Goal: Find specific page/section: Find specific page/section

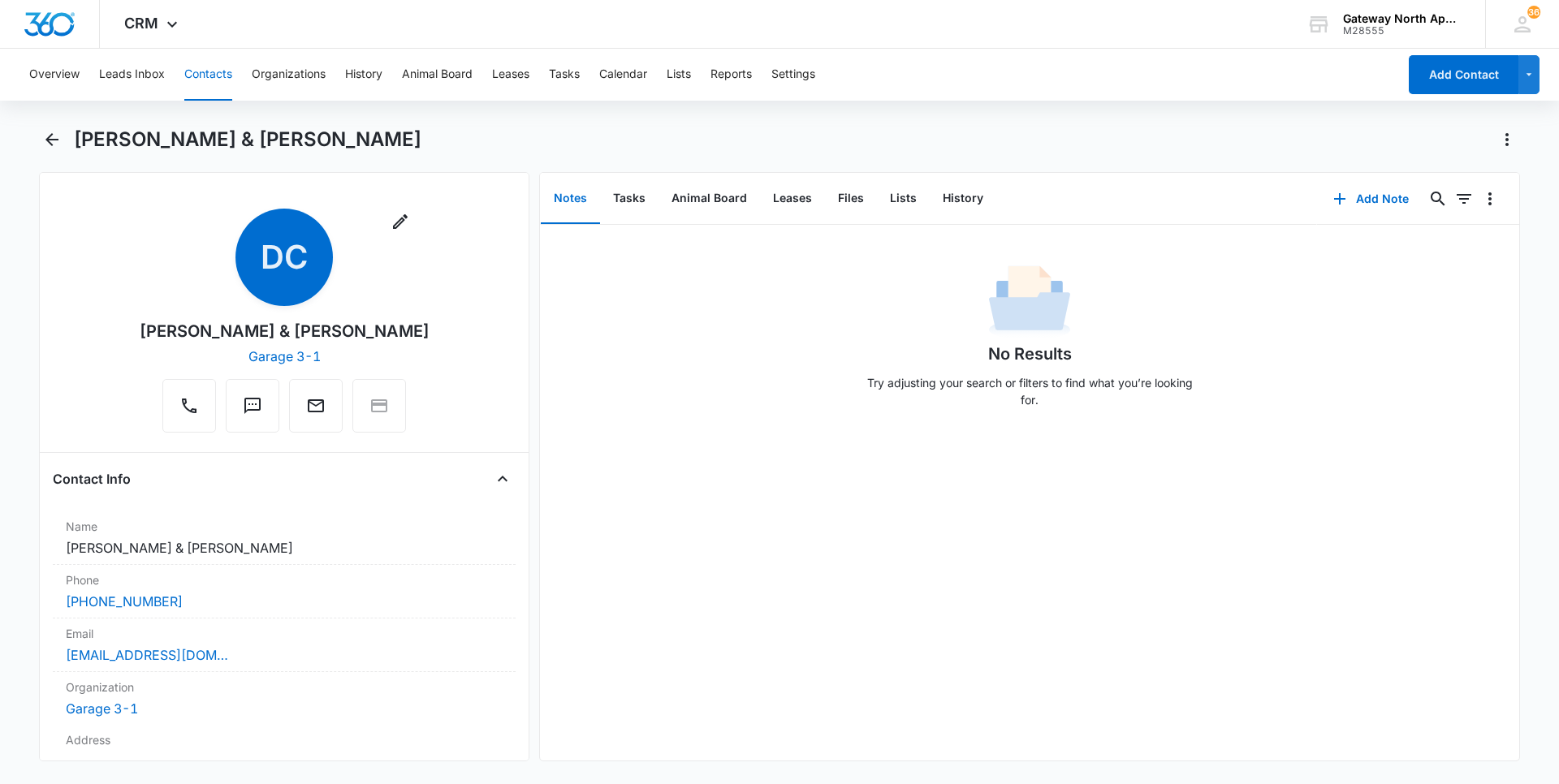
click at [220, 71] on button "Contacts" at bounding box center [209, 75] width 48 height 52
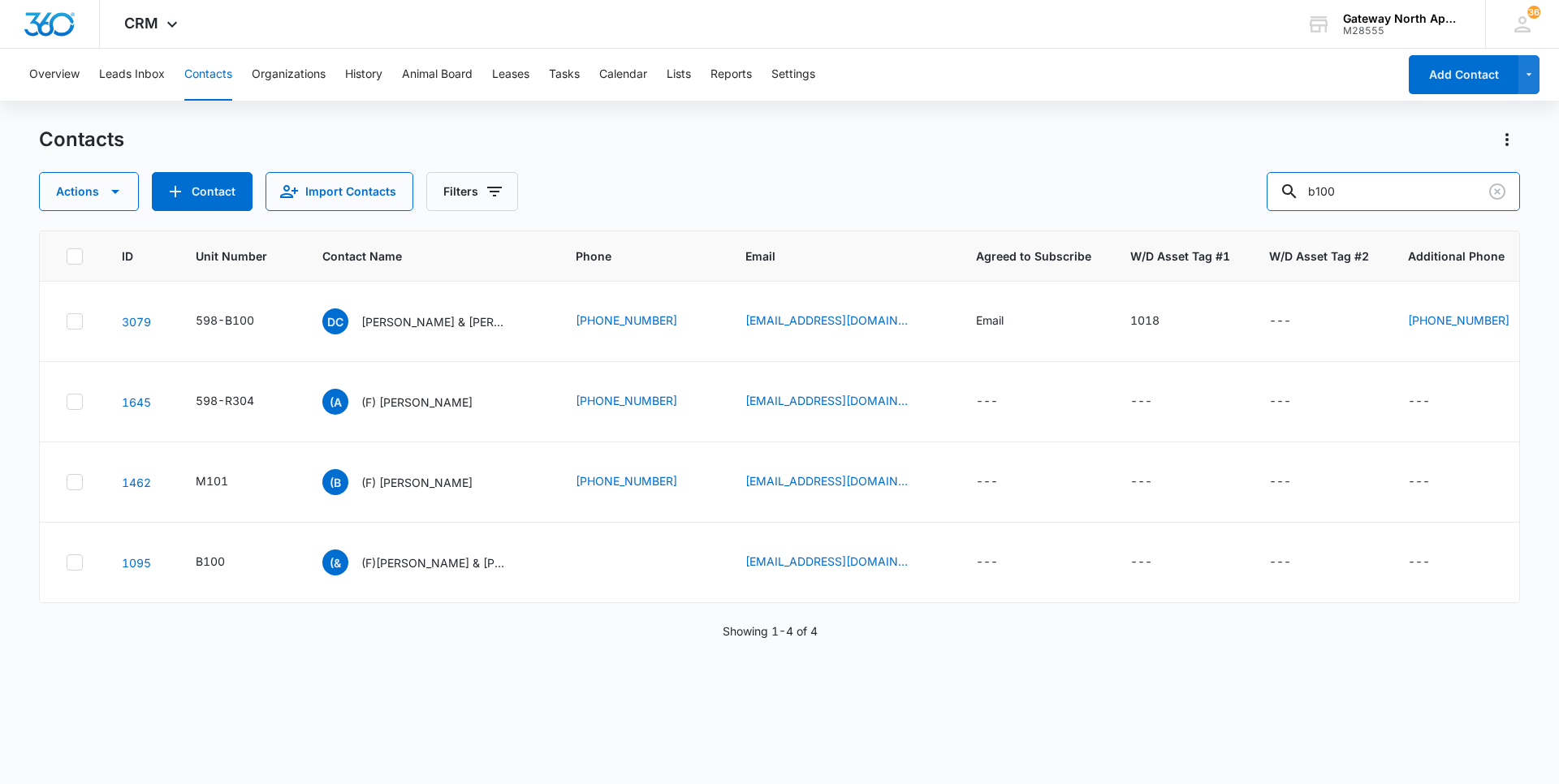
drag, startPoint x: 1098, startPoint y: 212, endPoint x: 930, endPoint y: 223, distance: 168.4
click at [950, 223] on div "Contacts Actions Contact Import Contacts Filters b100 ID Unit Number Contact Na…" at bounding box center [780, 454] width 1481 height 656
type input "b205"
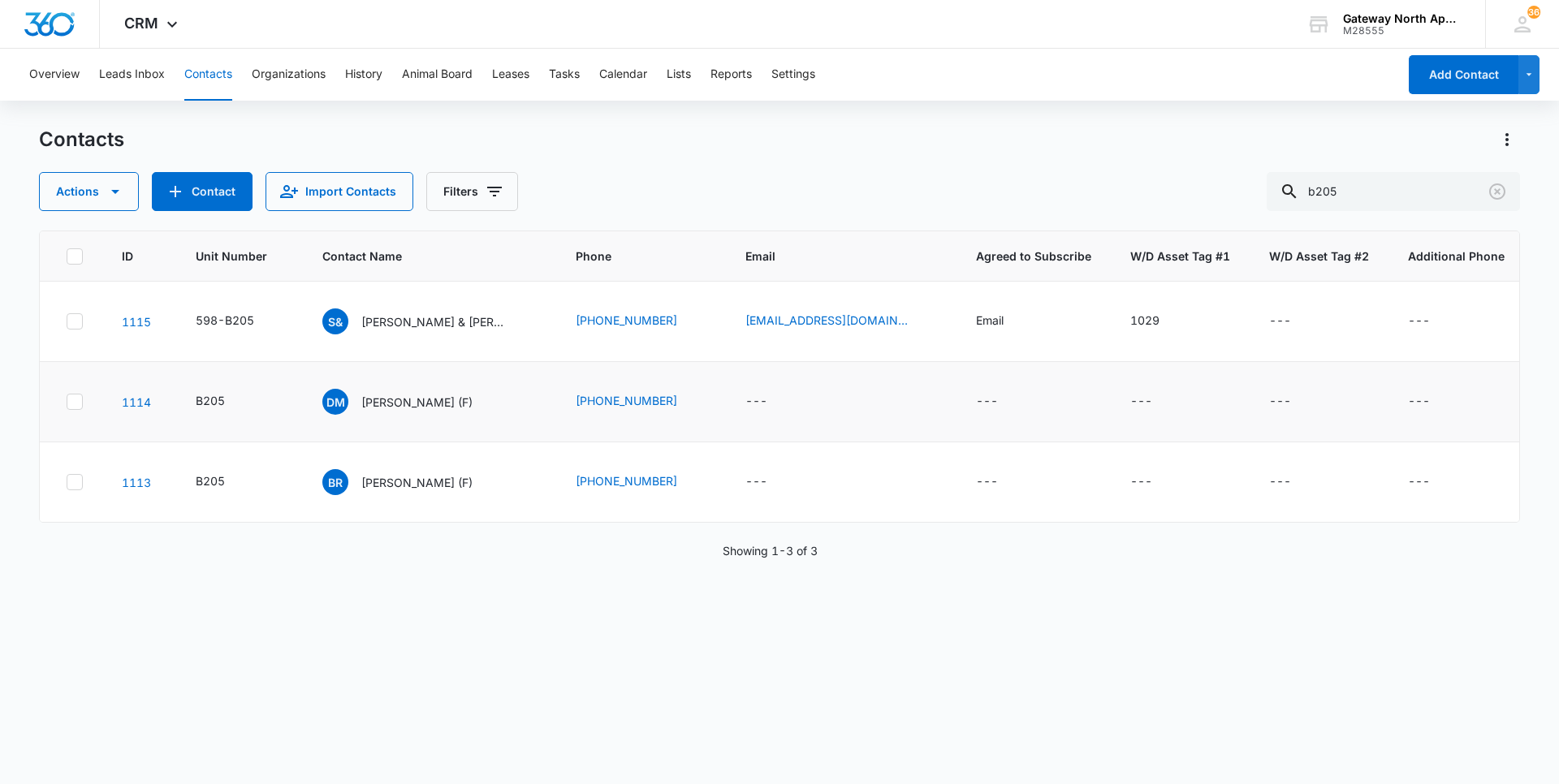
drag, startPoint x: 424, startPoint y: 321, endPoint x: 42, endPoint y: 423, distance: 395.4
click at [424, 321] on p "[PERSON_NAME] & [PERSON_NAME]" at bounding box center [434, 322] width 146 height 17
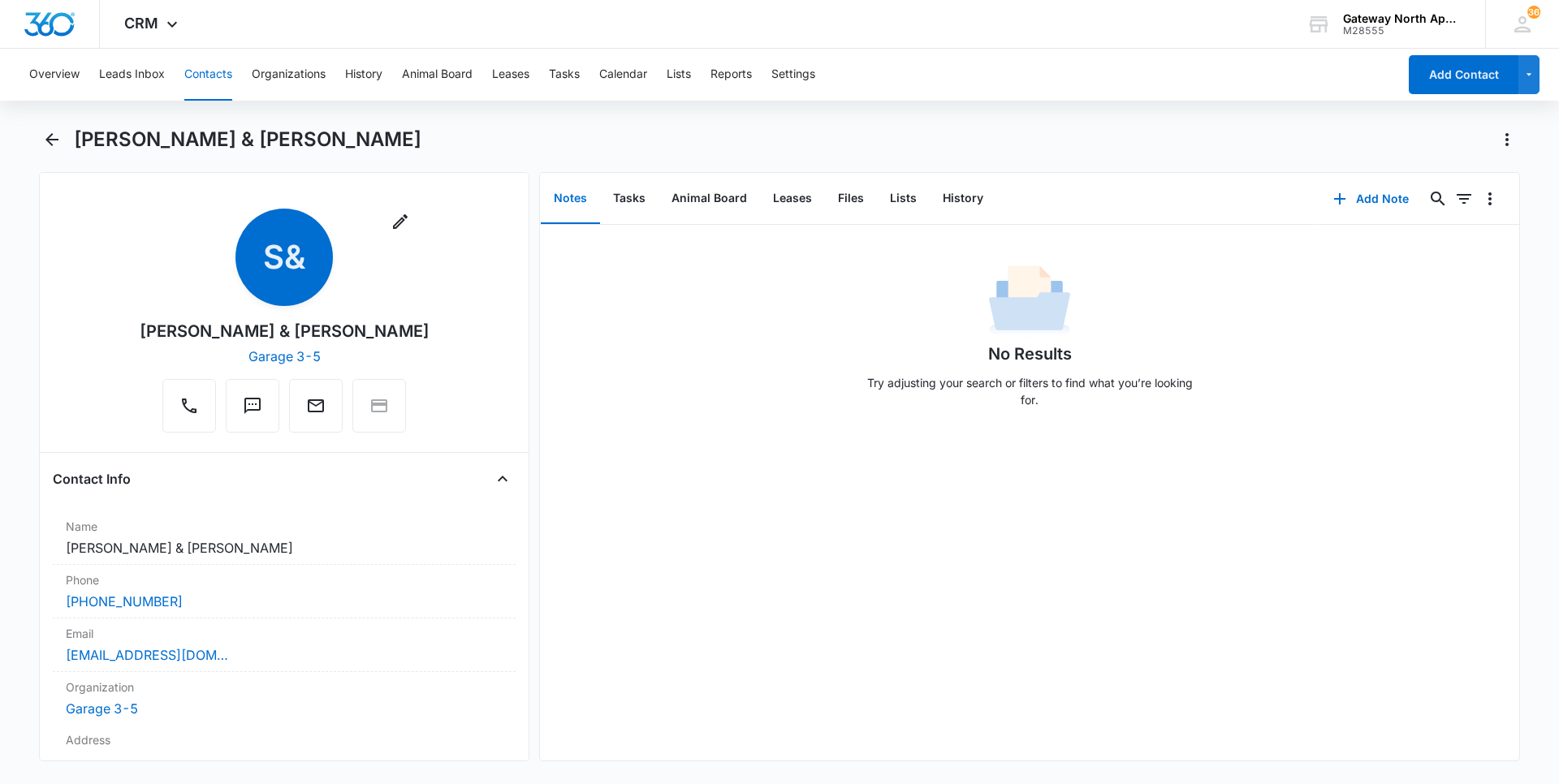
click at [218, 62] on button "Contacts" at bounding box center [209, 75] width 48 height 52
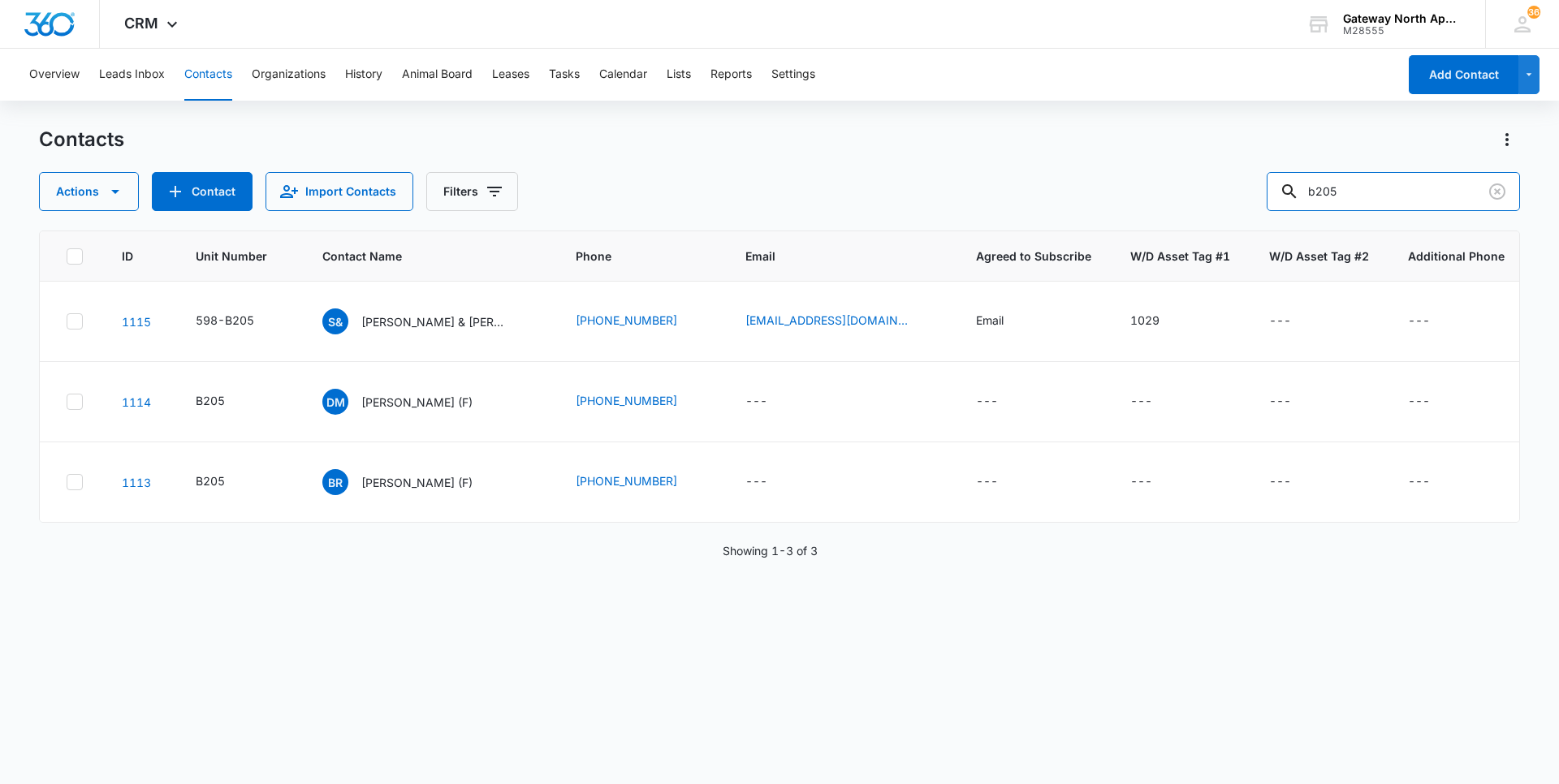
drag, startPoint x: 1383, startPoint y: 192, endPoint x: 1135, endPoint y: 205, distance: 248.3
click at [1135, 205] on div "Actions Contact Import Contacts Filters b205" at bounding box center [780, 191] width 1481 height 39
type input "c204"
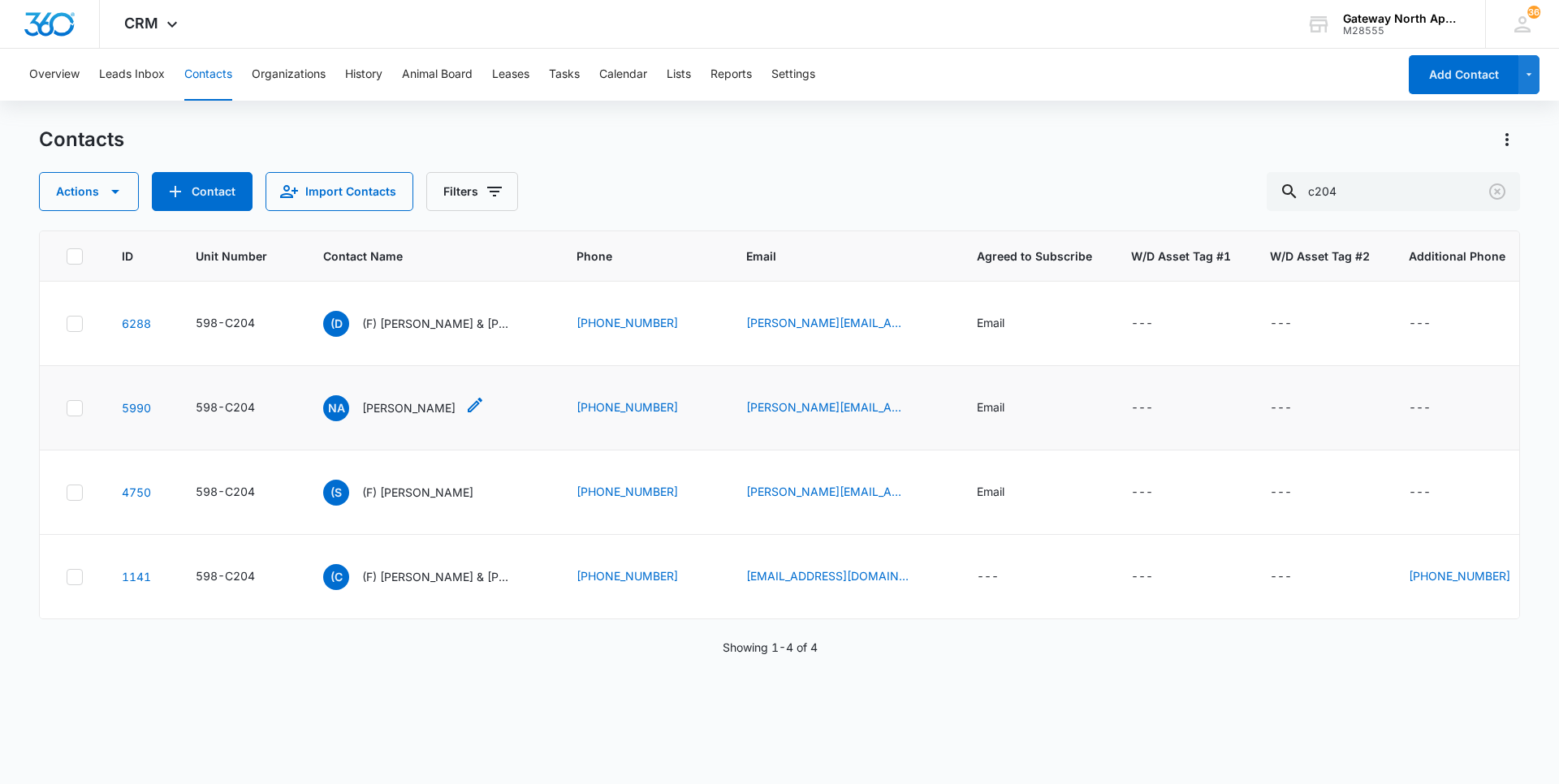
drag, startPoint x: 417, startPoint y: 410, endPoint x: 408, endPoint y: 413, distance: 9.5
click at [413, 411] on p "[PERSON_NAME]" at bounding box center [408, 407] width 93 height 17
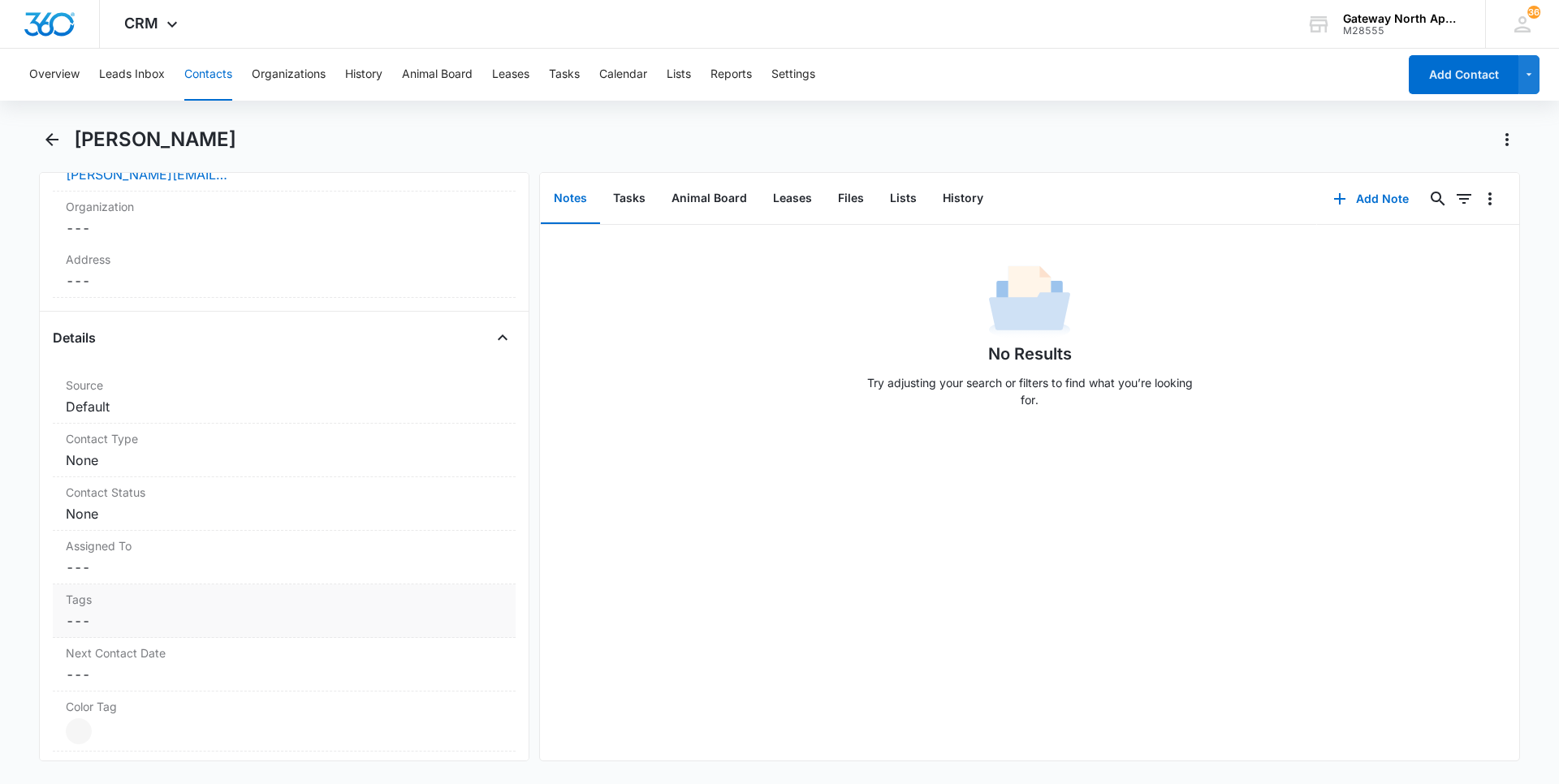
scroll to position [487, 0]
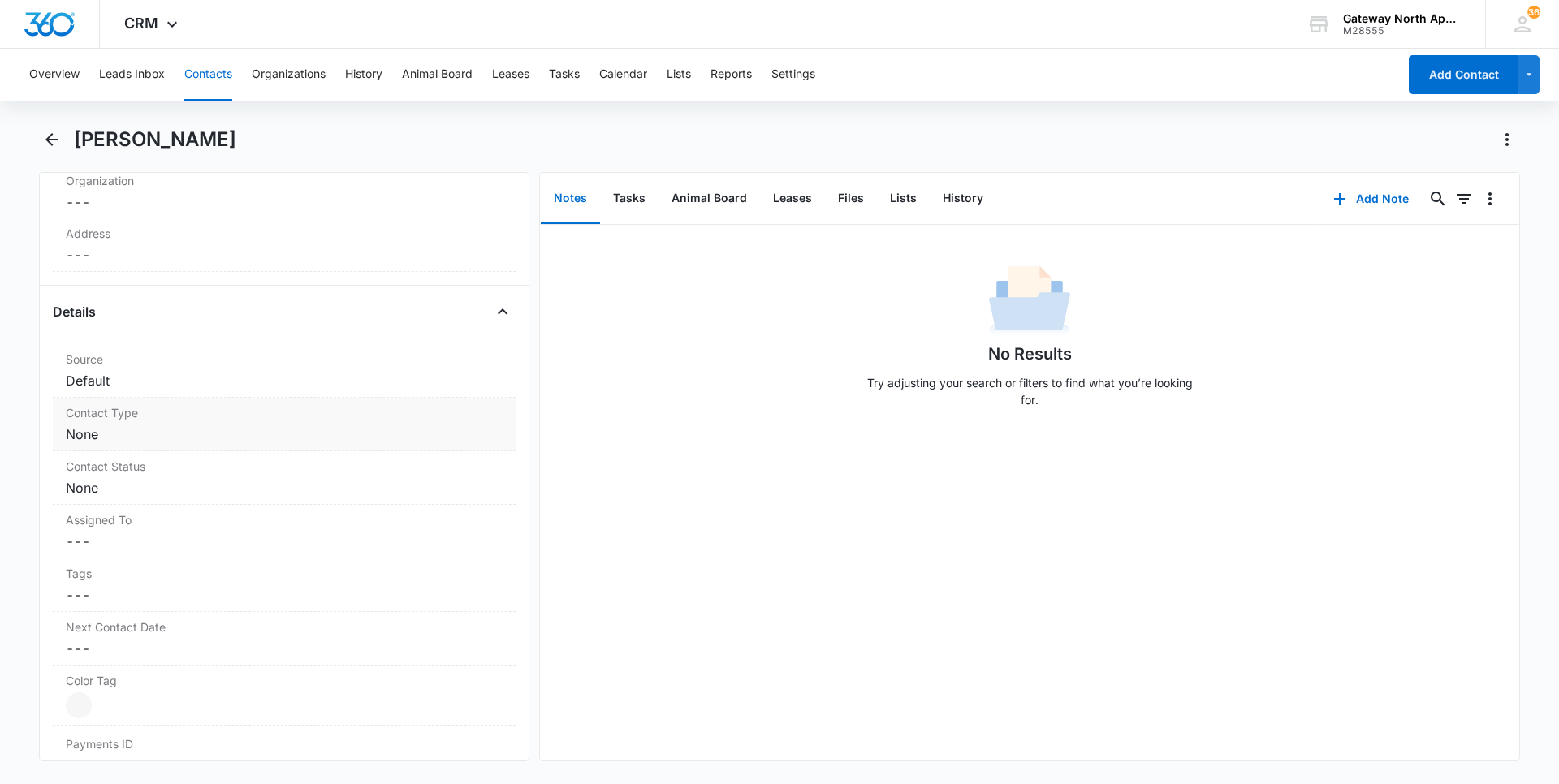
click at [193, 436] on dd "Cancel Save Changes None" at bounding box center [284, 433] width 437 height 19
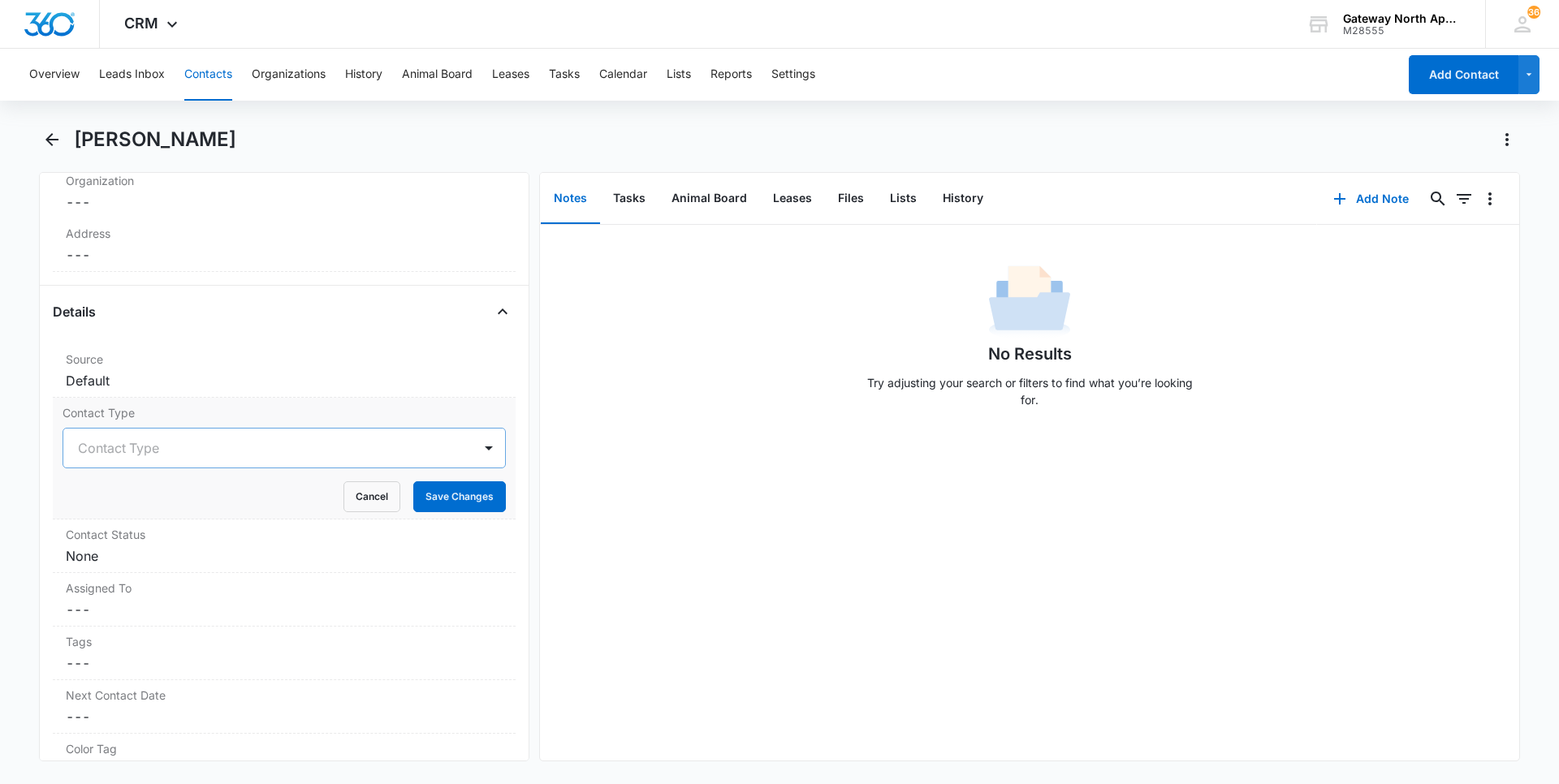
click at [227, 442] on div at bounding box center [265, 447] width 374 height 22
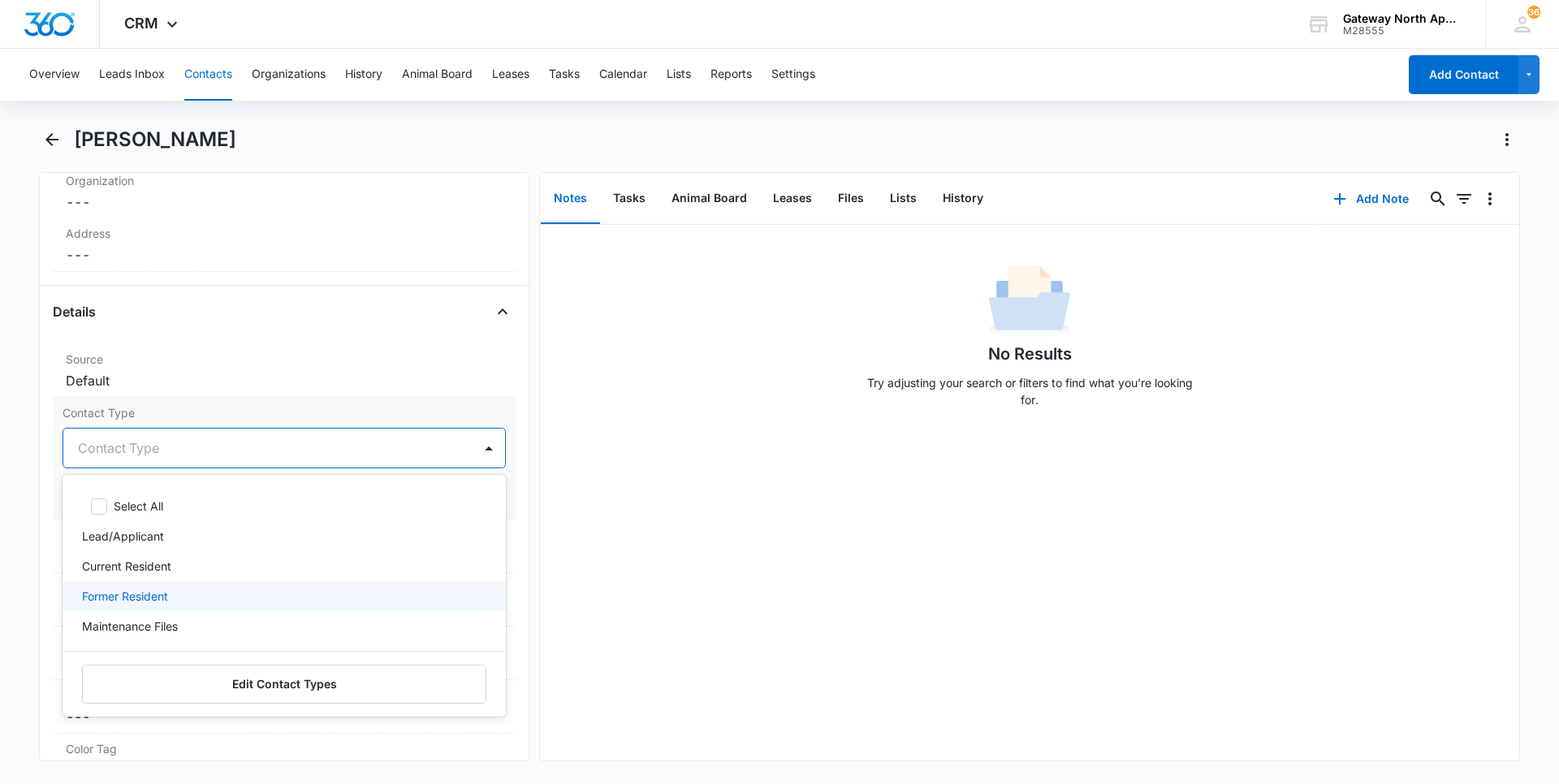
click at [165, 590] on p "Former Resident" at bounding box center [125, 596] width 86 height 17
click at [174, 445] on icon "Remove Former Resident" at bounding box center [178, 448] width 12 height 12
click at [166, 569] on p "Current Resident" at bounding box center [126, 565] width 89 height 17
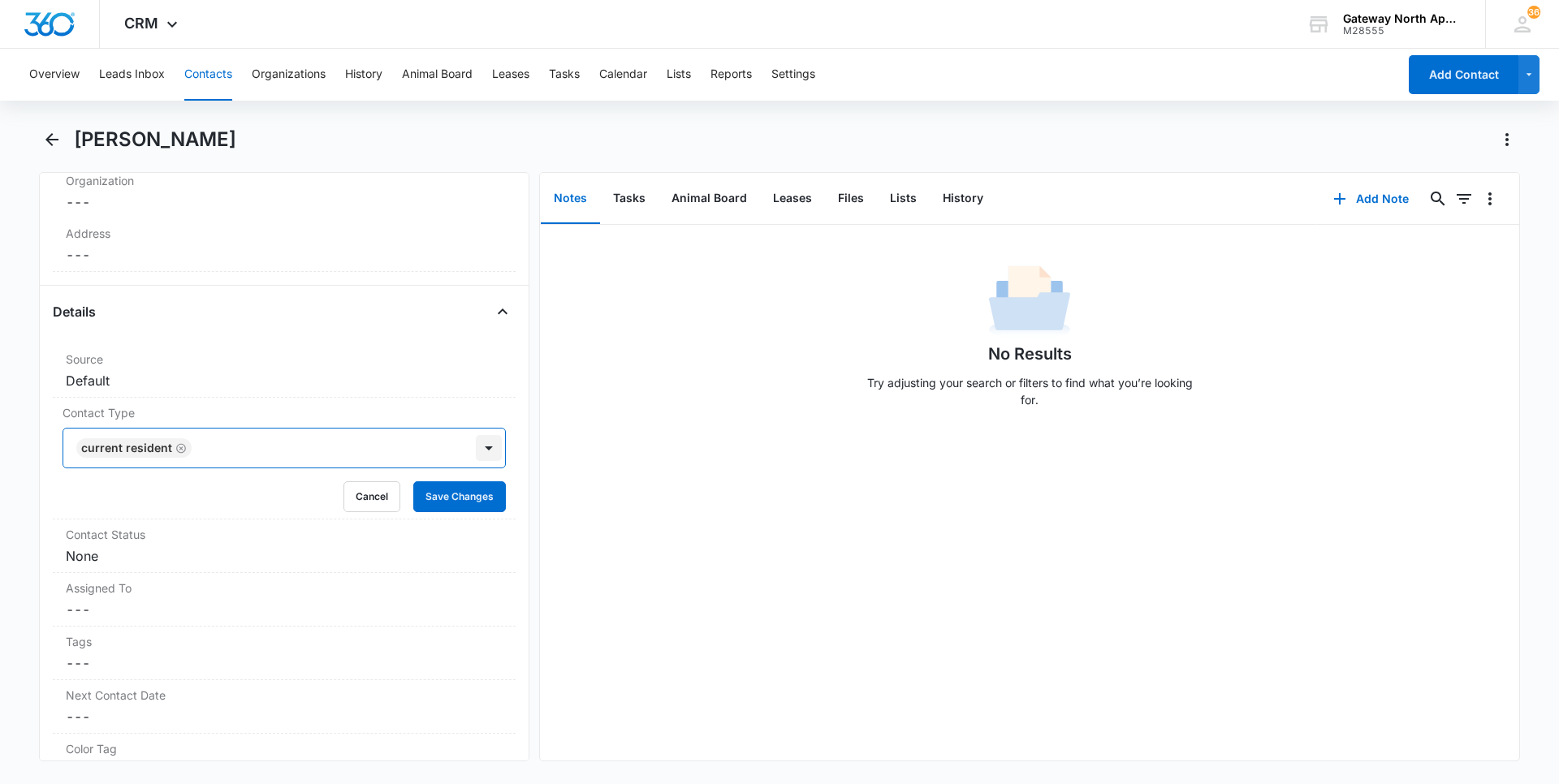
click at [478, 451] on div at bounding box center [488, 447] width 26 height 26
click at [465, 510] on button "Save Changes" at bounding box center [459, 496] width 92 height 31
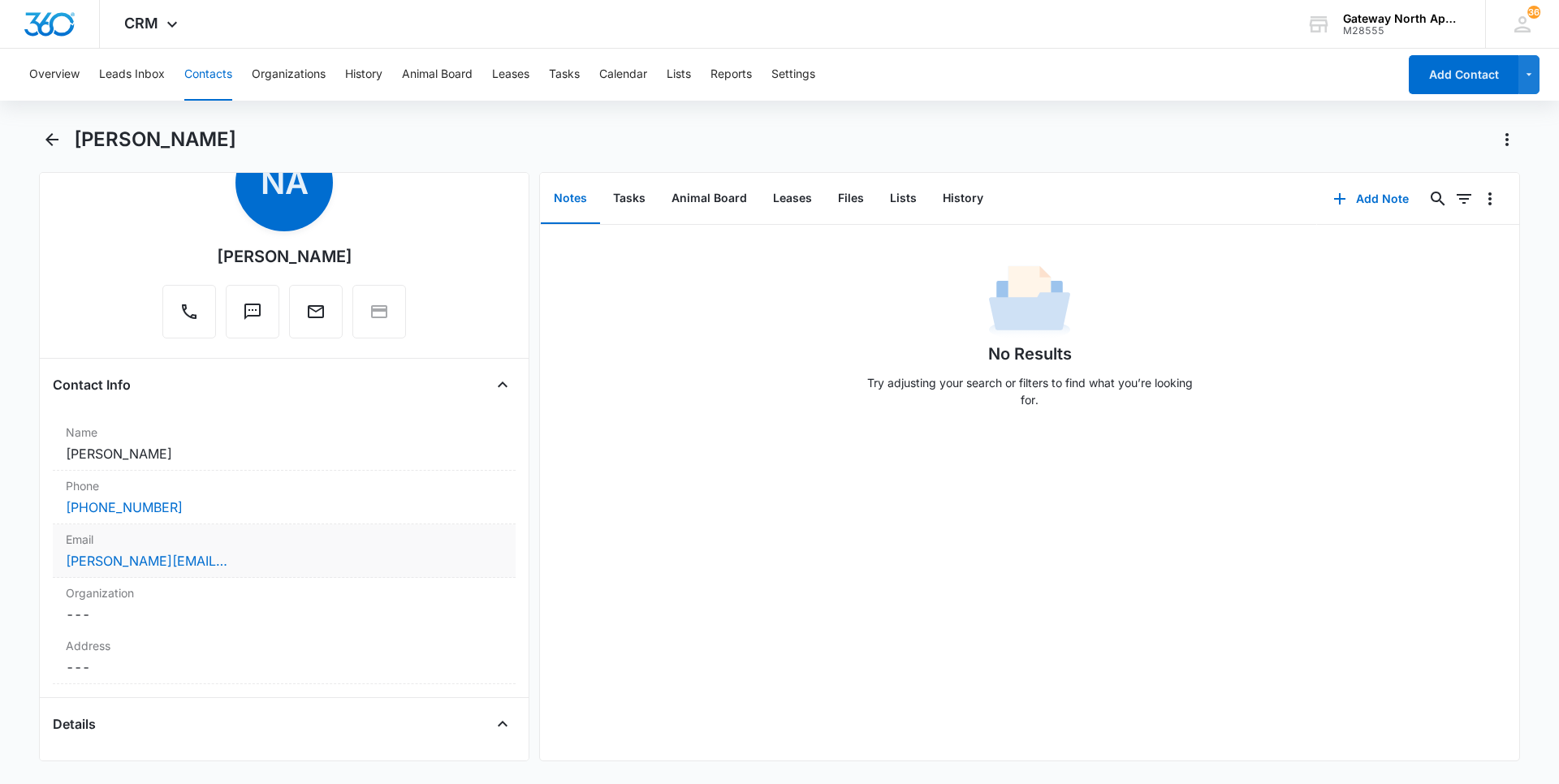
scroll to position [162, 0]
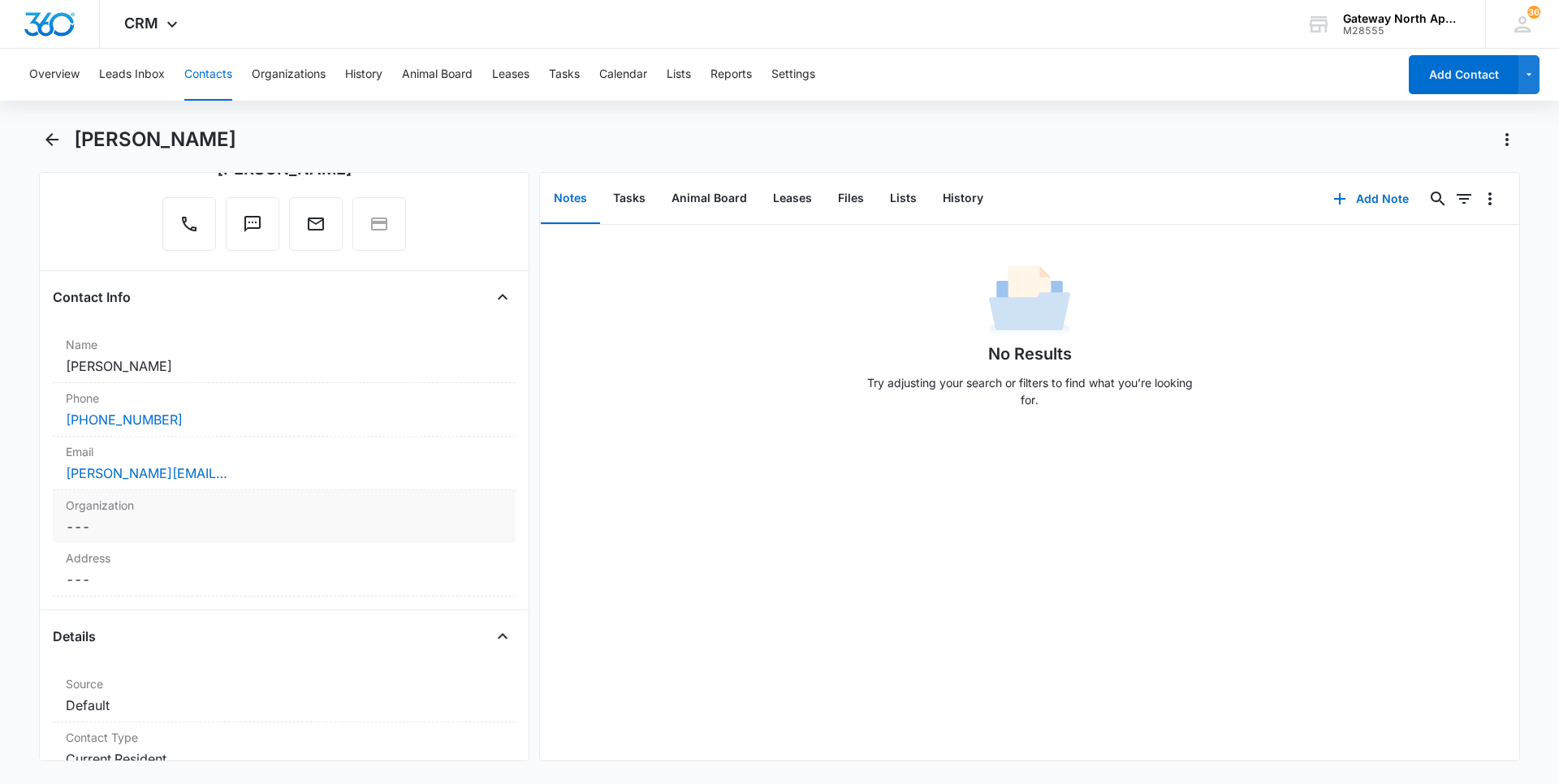
click at [144, 498] on label "Organization" at bounding box center [284, 505] width 437 height 17
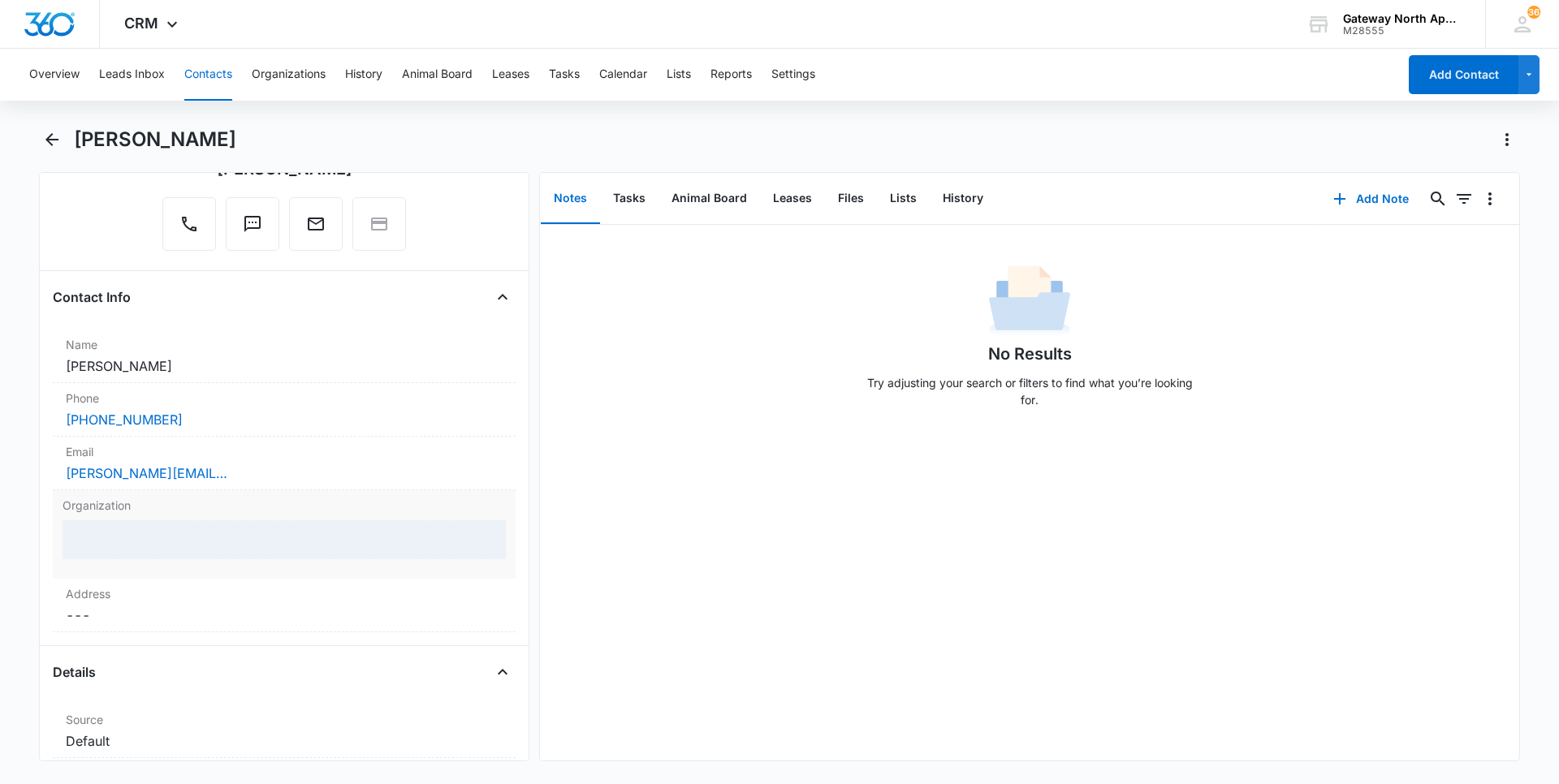
click at [154, 540] on div at bounding box center [284, 540] width 443 height 39
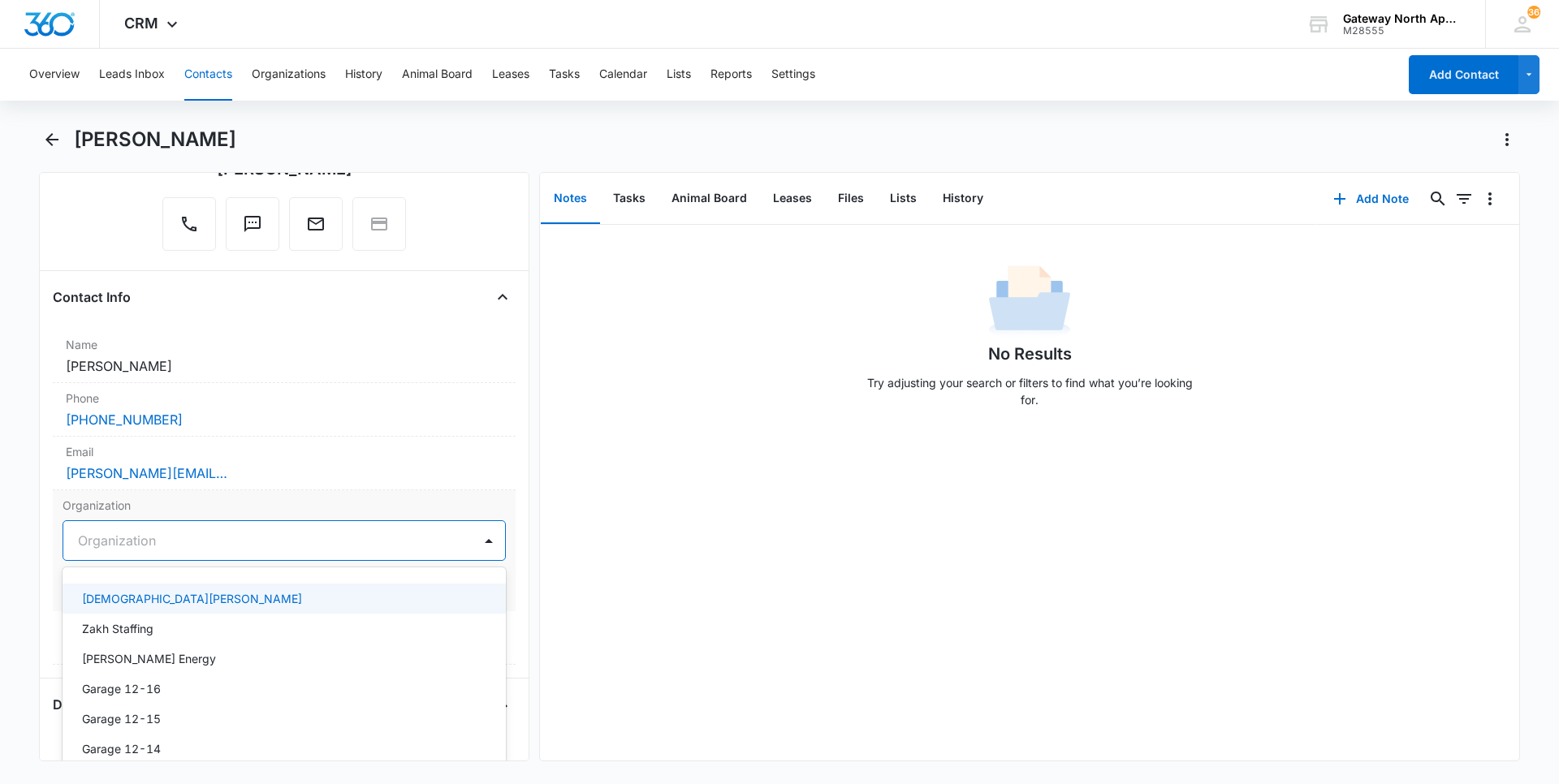
click at [154, 540] on div at bounding box center [265, 540] width 374 height 22
type input "a"
type input "garage 2-2"
click at [234, 601] on div "Garage 2-2" at bounding box center [283, 599] width 401 height 17
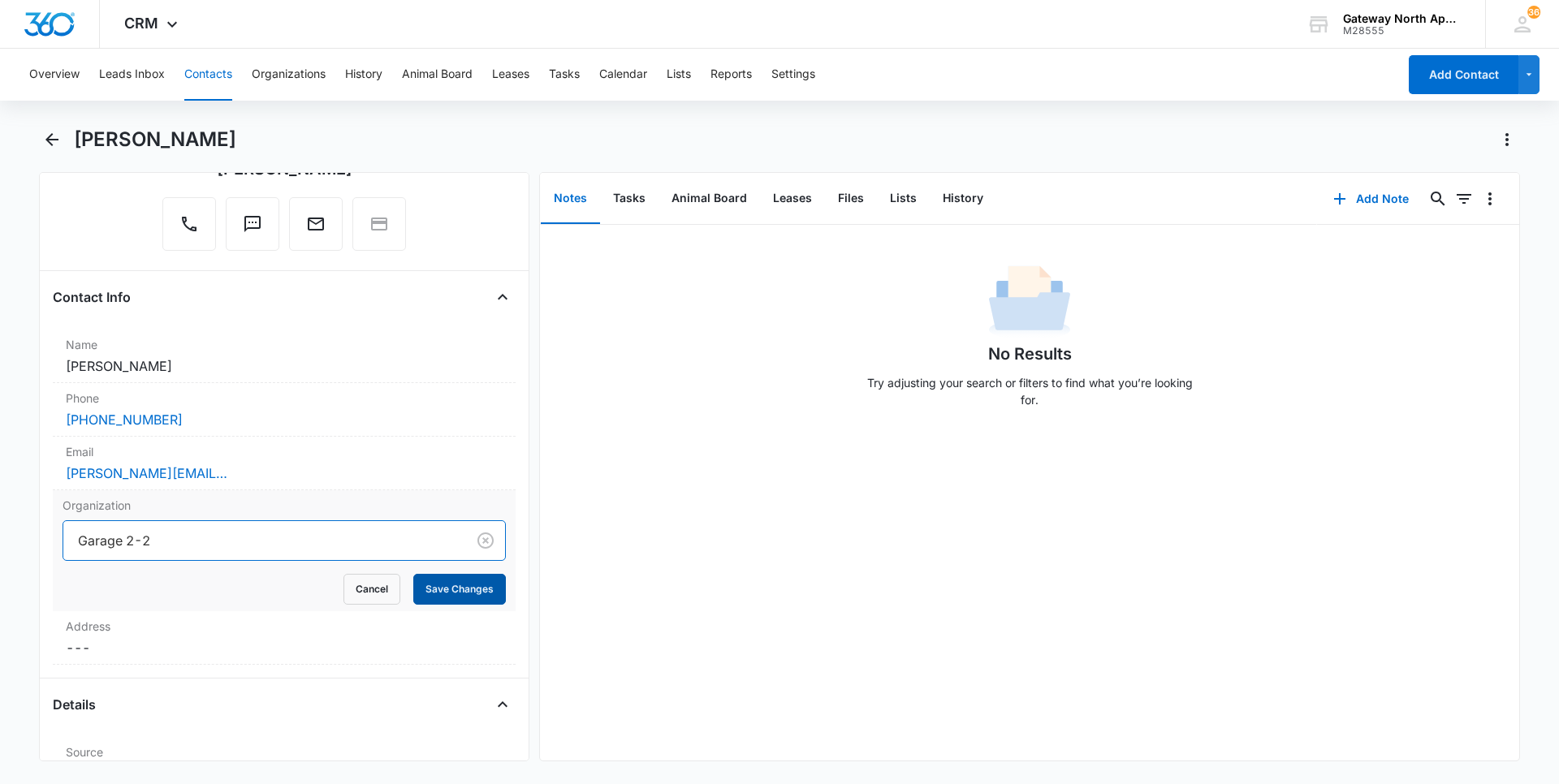
click at [428, 589] on button "Save Changes" at bounding box center [459, 589] width 92 height 31
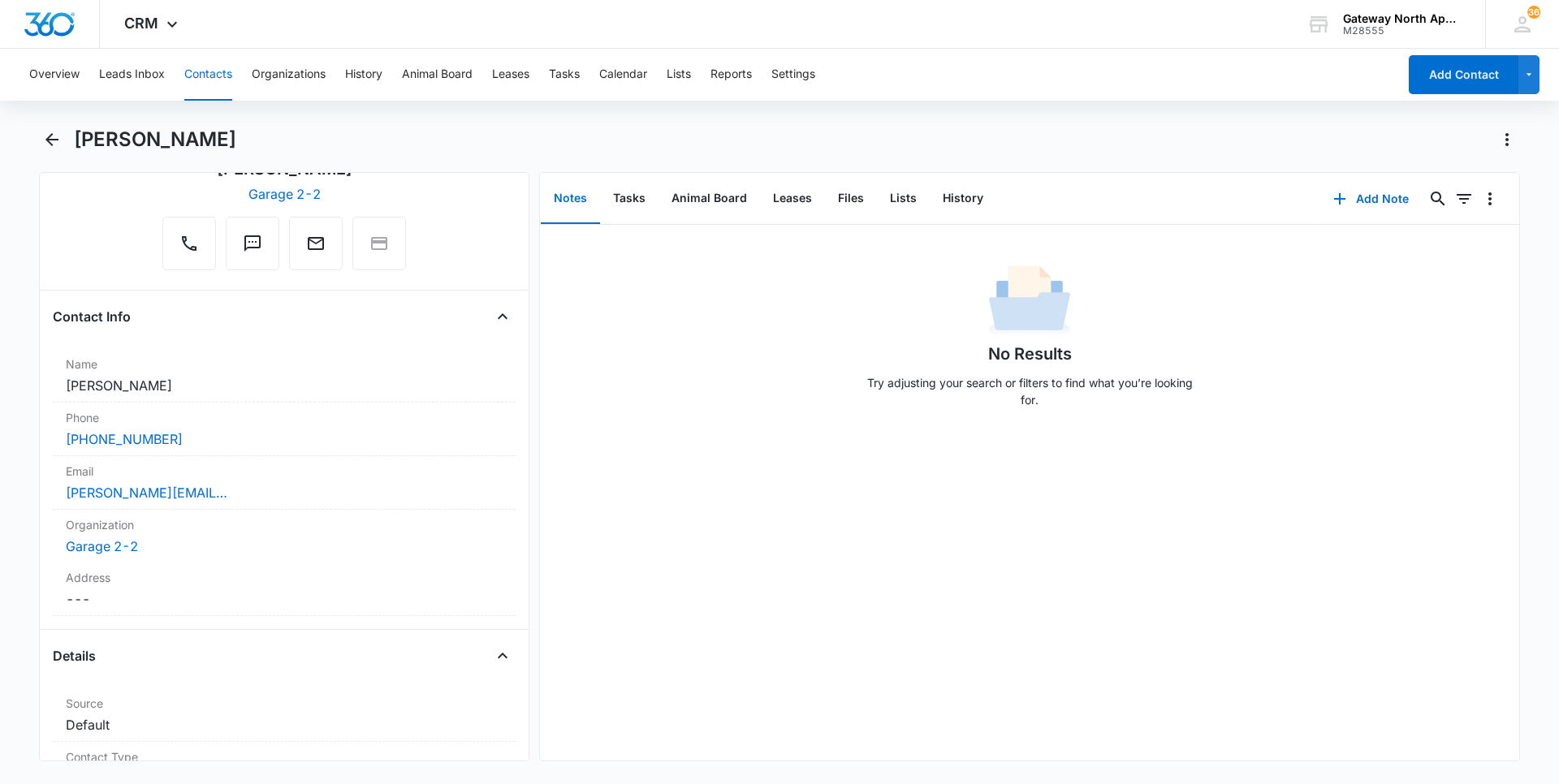
click at [217, 68] on button "Contacts" at bounding box center [209, 75] width 48 height 52
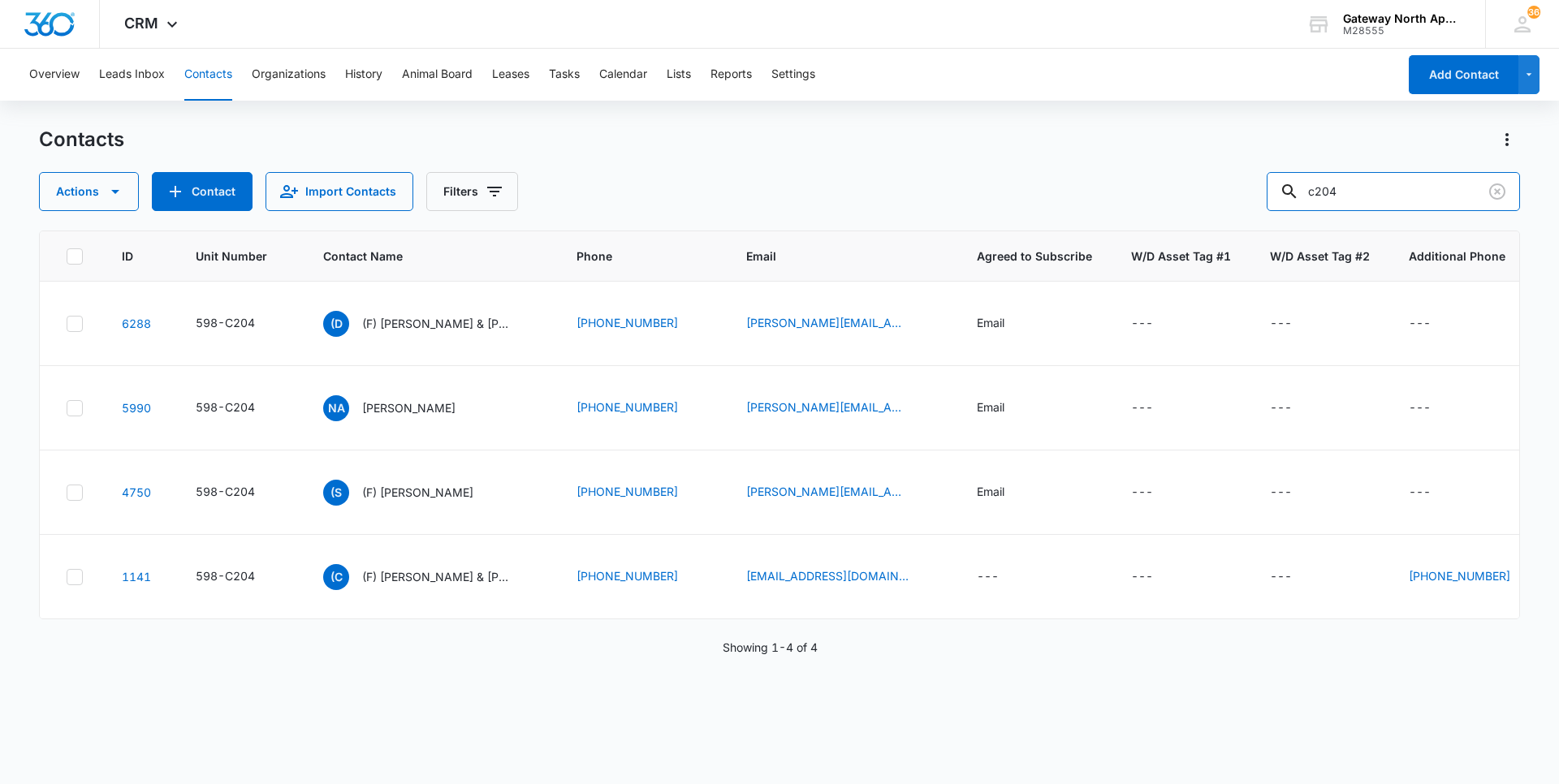
drag, startPoint x: 1223, startPoint y: 183, endPoint x: 1126, endPoint y: 190, distance: 97.3
click at [1127, 190] on div "Actions Contact Import Contacts Filters c204" at bounding box center [780, 191] width 1481 height 39
type input "h202"
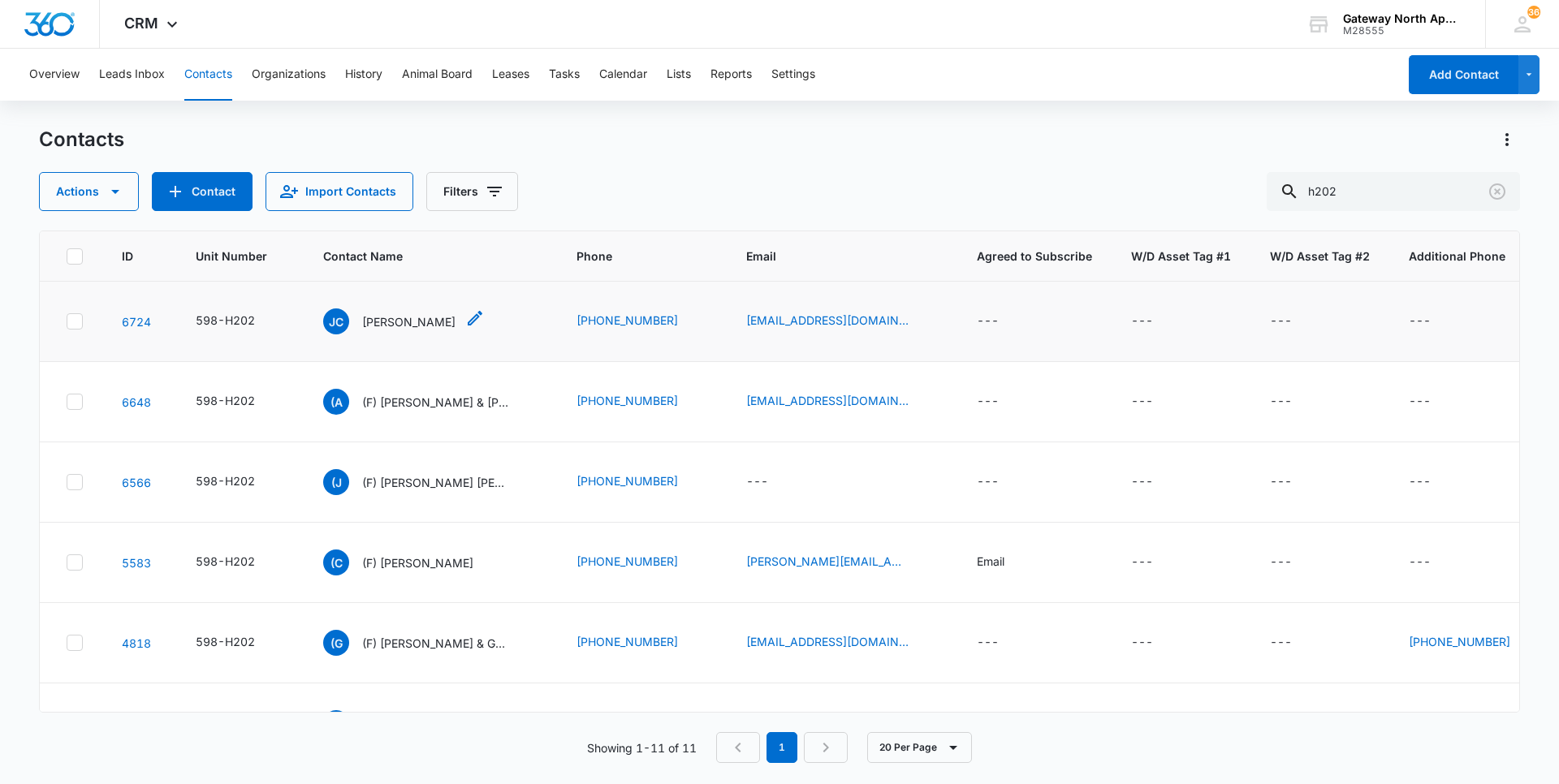
click at [423, 323] on p "[PERSON_NAME]" at bounding box center [408, 322] width 93 height 17
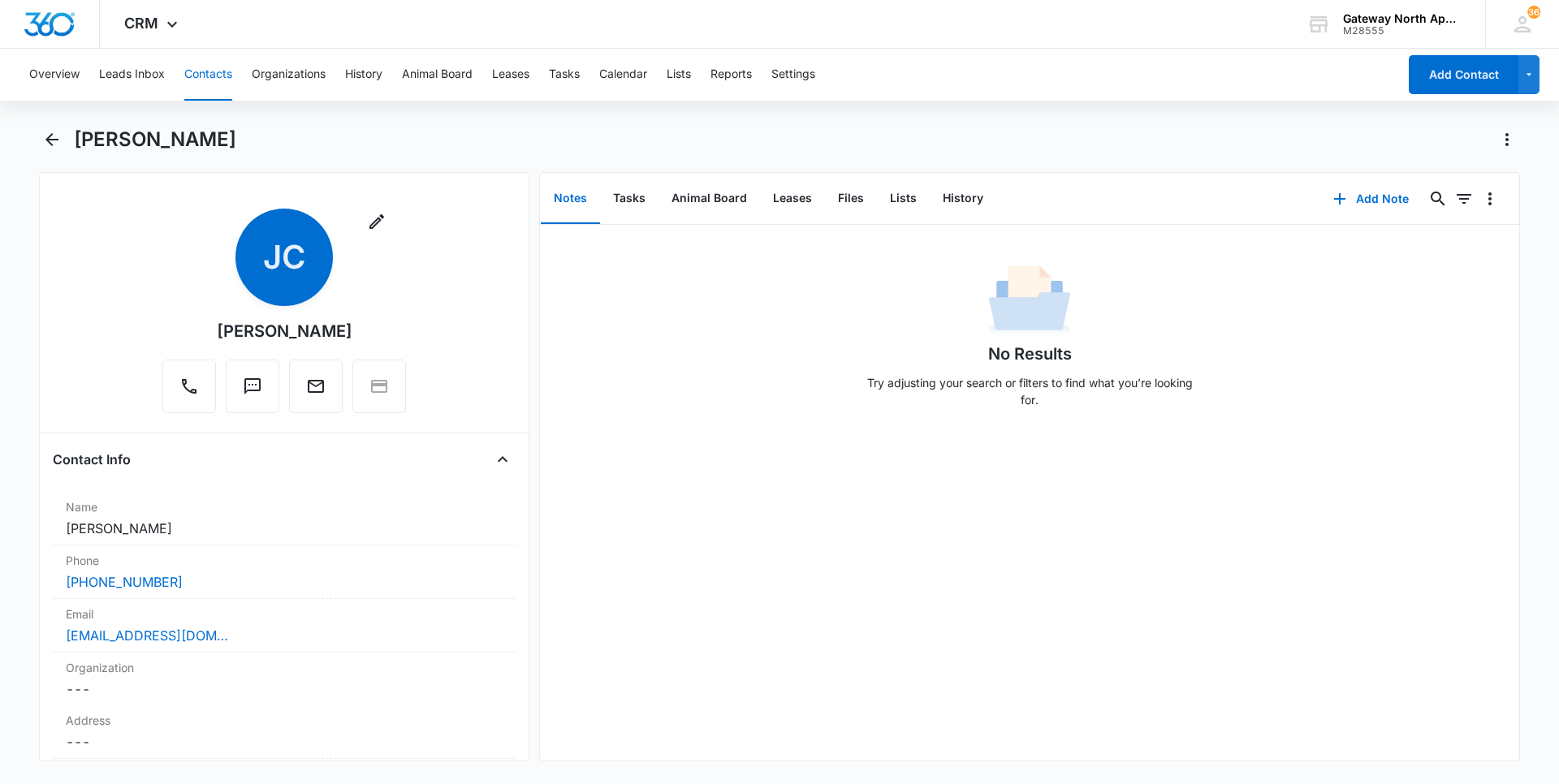
drag, startPoint x: 224, startPoint y: 71, endPoint x: 438, endPoint y: 102, distance: 216.2
click at [224, 71] on button "Contacts" at bounding box center [209, 75] width 48 height 52
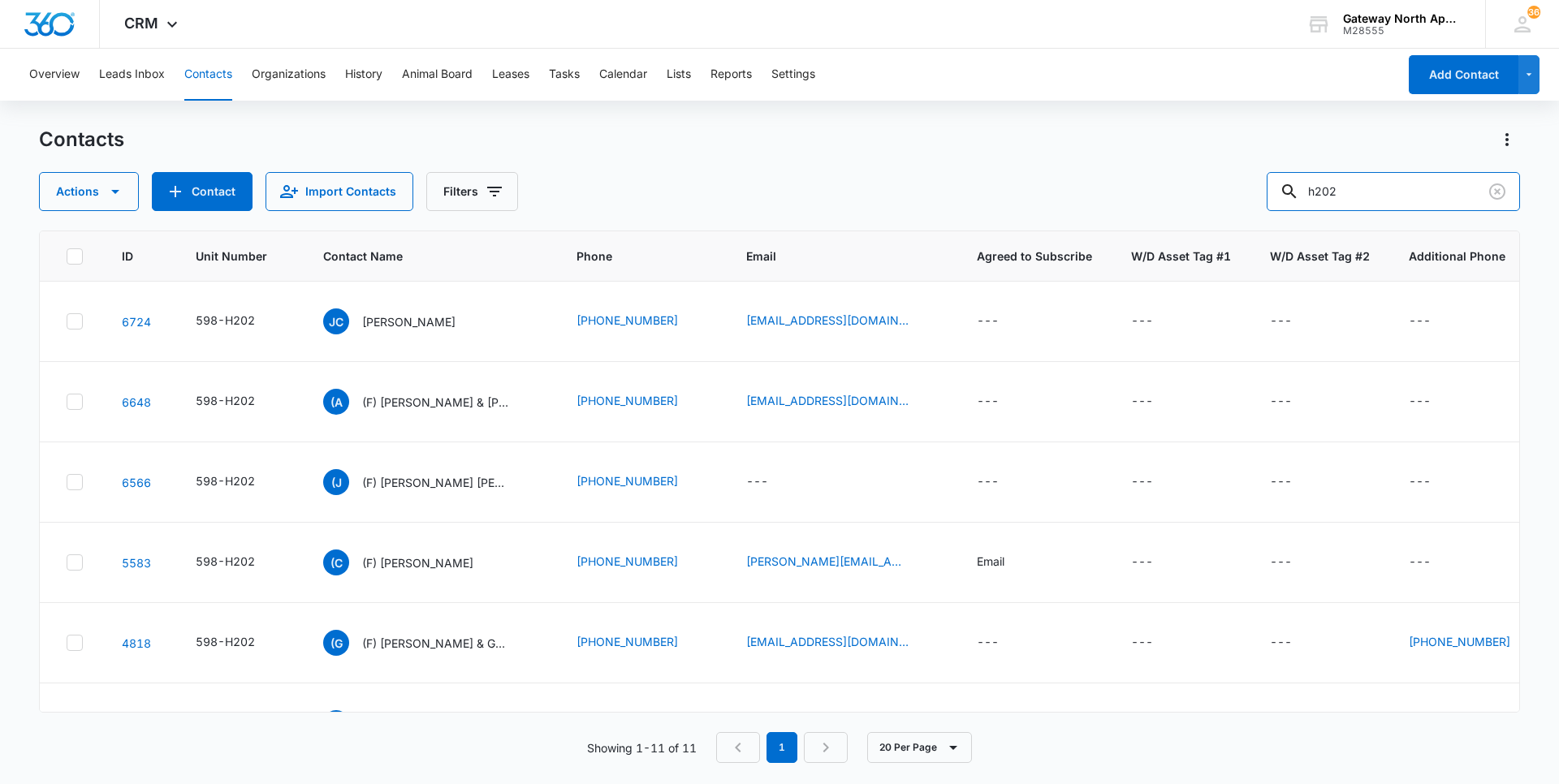
drag, startPoint x: 1395, startPoint y: 187, endPoint x: 1115, endPoint y: 179, distance: 280.1
click at [1119, 179] on div "Actions Contact Import Contacts Filters h202" at bounding box center [780, 191] width 1481 height 39
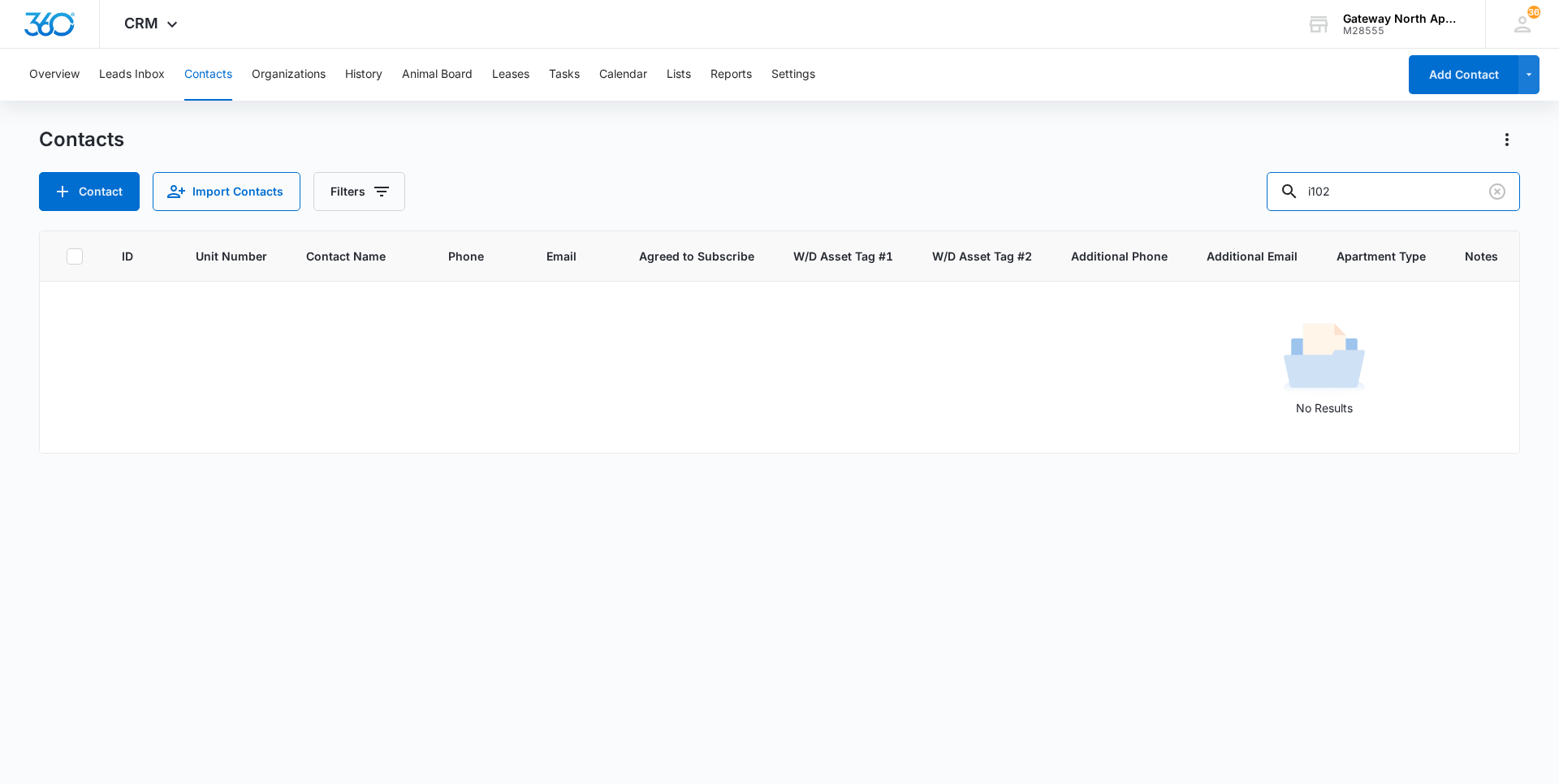
type input "i102"
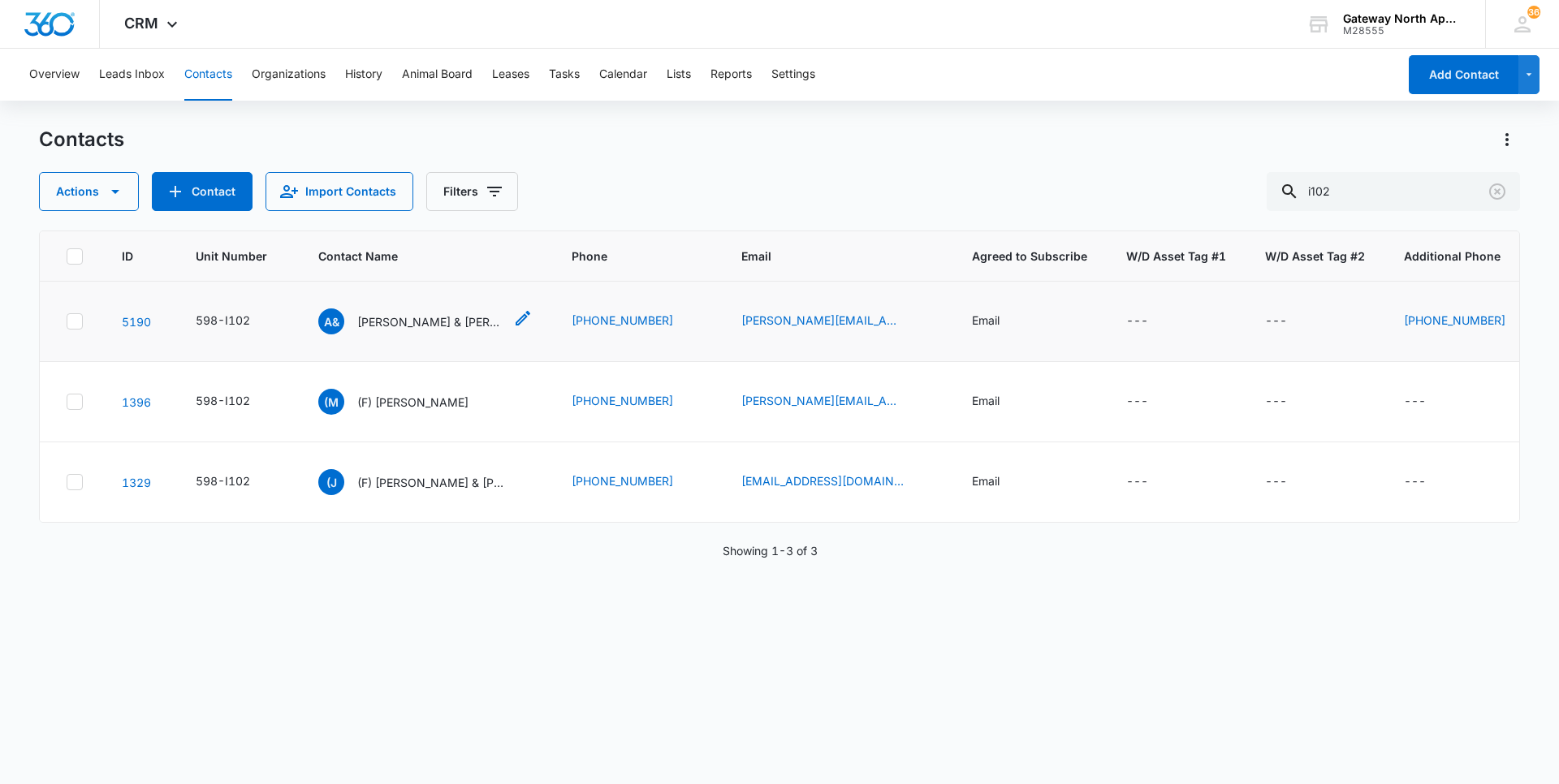
click at [398, 327] on p "[PERSON_NAME] & [PERSON_NAME]" at bounding box center [430, 322] width 146 height 17
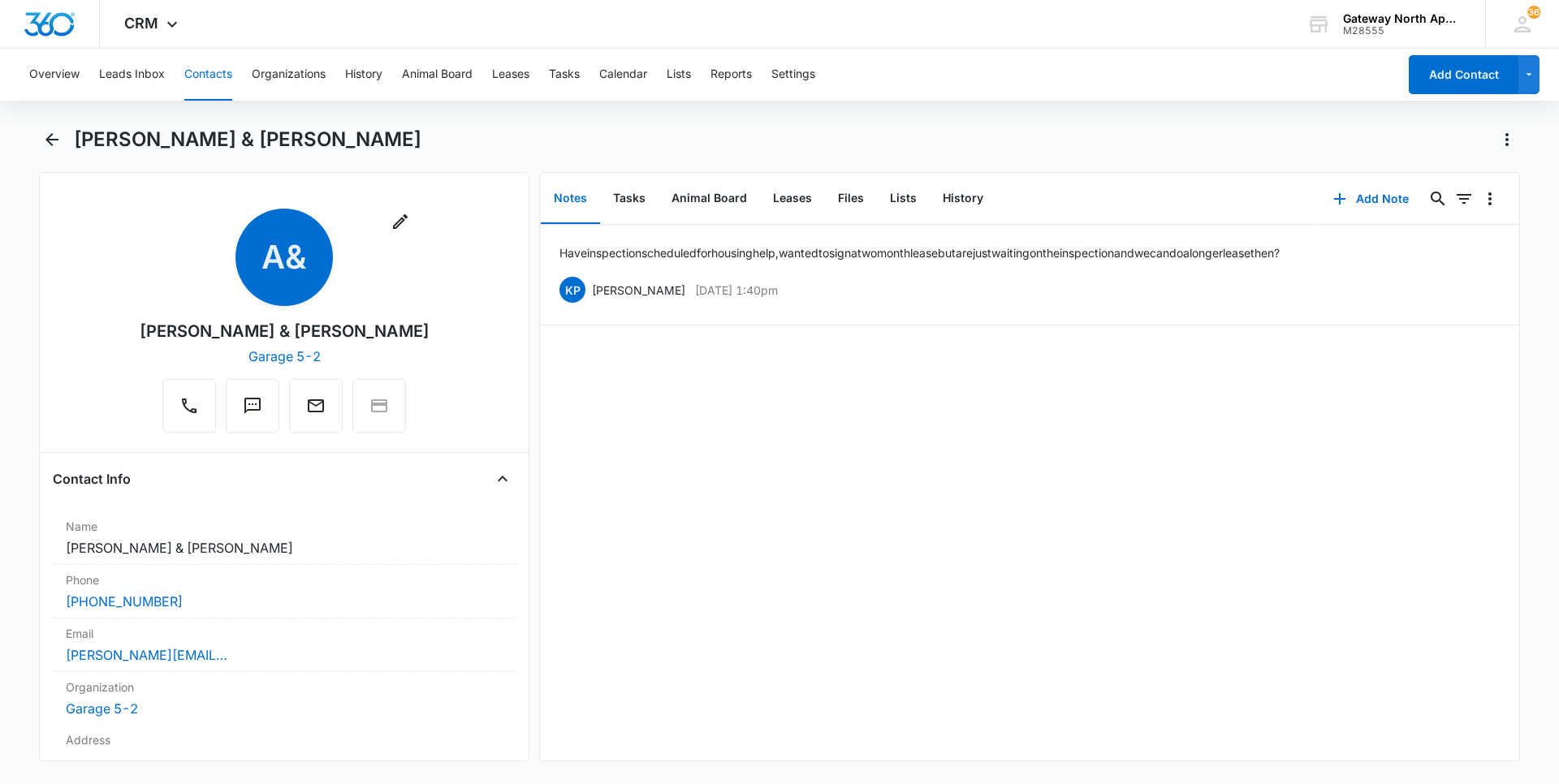
click at [209, 67] on button "Contacts" at bounding box center [209, 75] width 48 height 52
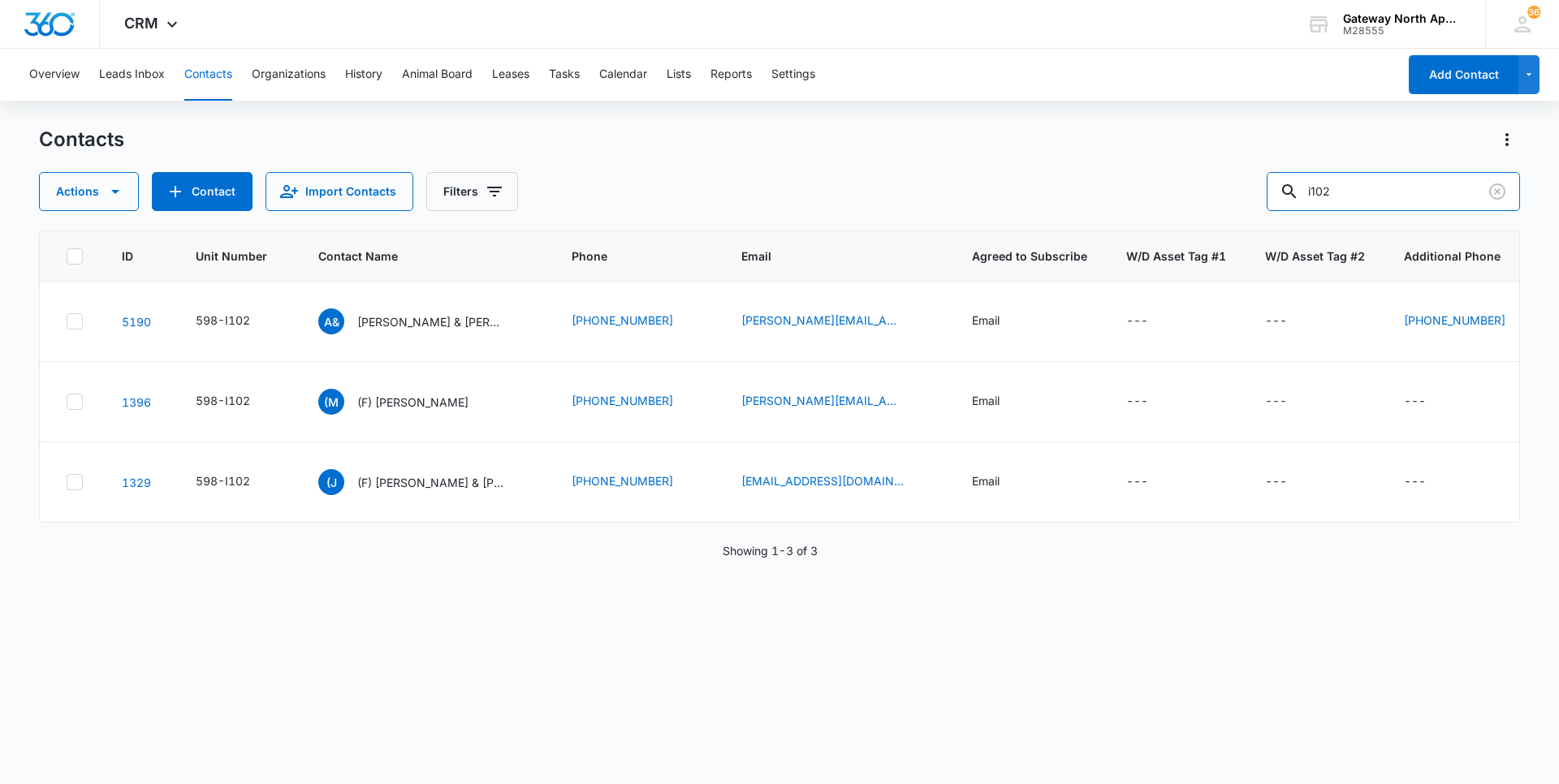
drag, startPoint x: 1309, startPoint y: 197, endPoint x: 1166, endPoint y: 200, distance: 143.0
click at [1166, 200] on div "Actions Contact Import Contacts Filters i102" at bounding box center [780, 191] width 1481 height 39
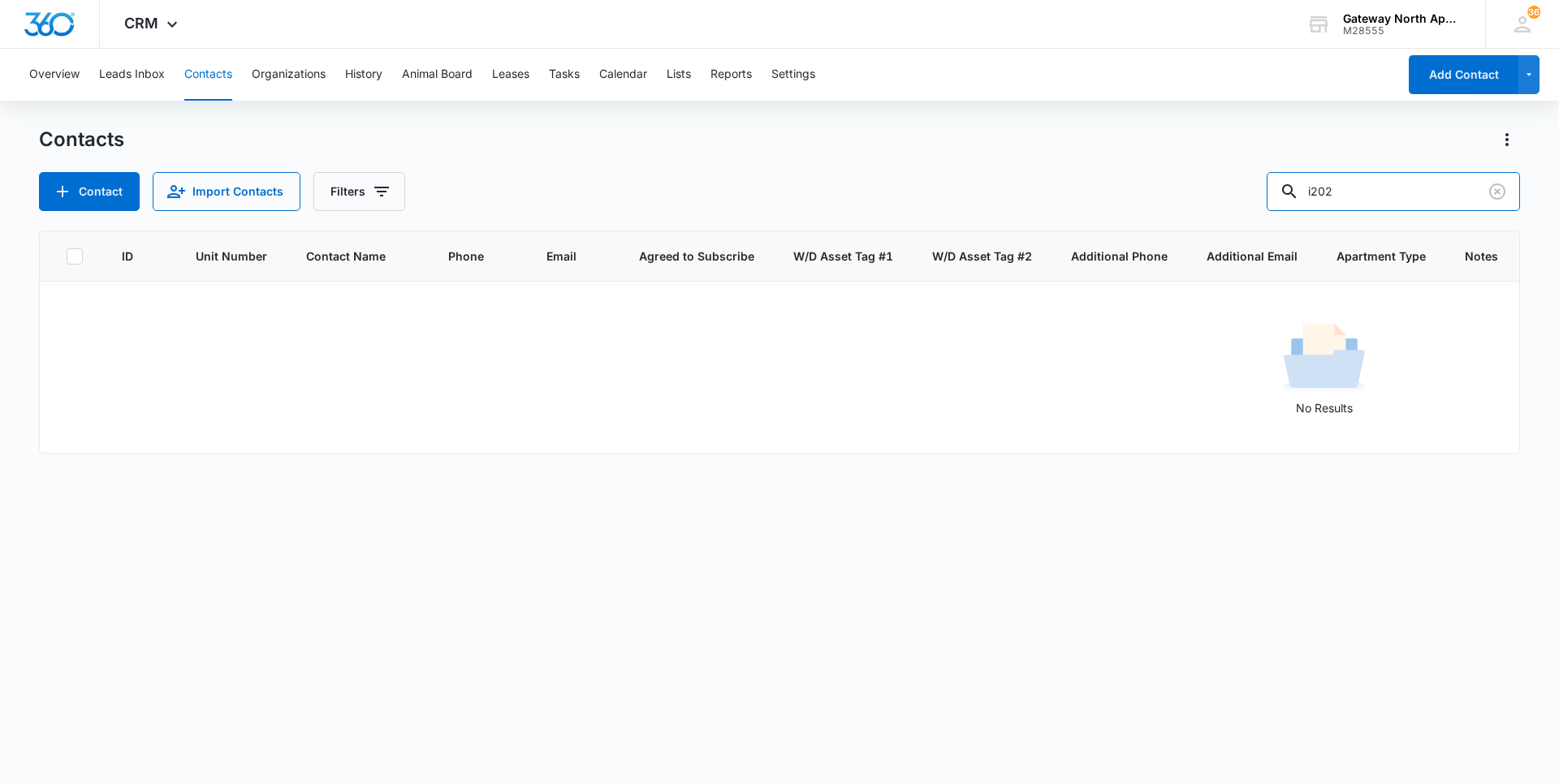
type input "i202"
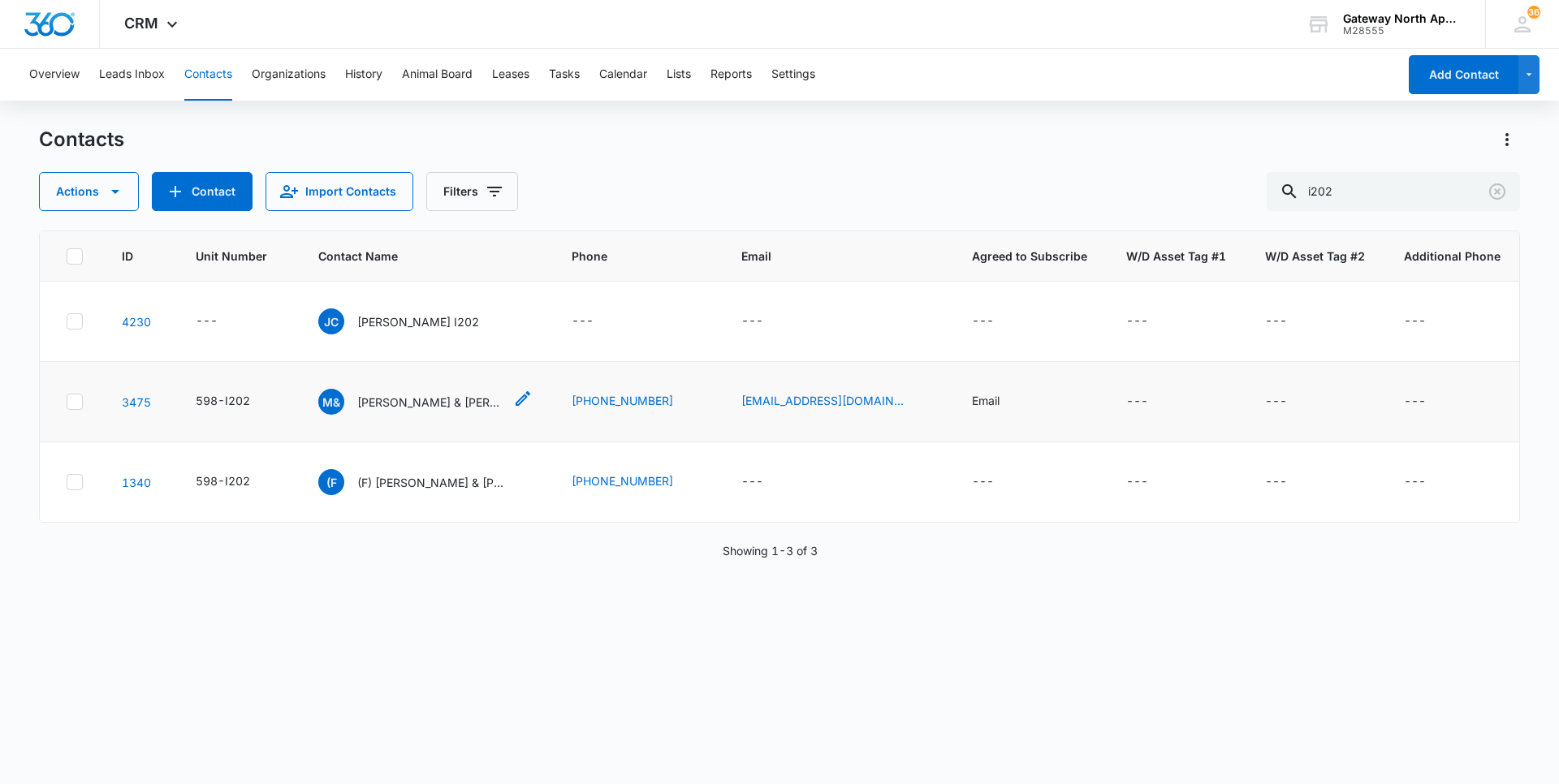
click at [422, 394] on p "[PERSON_NAME] & [PERSON_NAME]" at bounding box center [430, 402] width 146 height 17
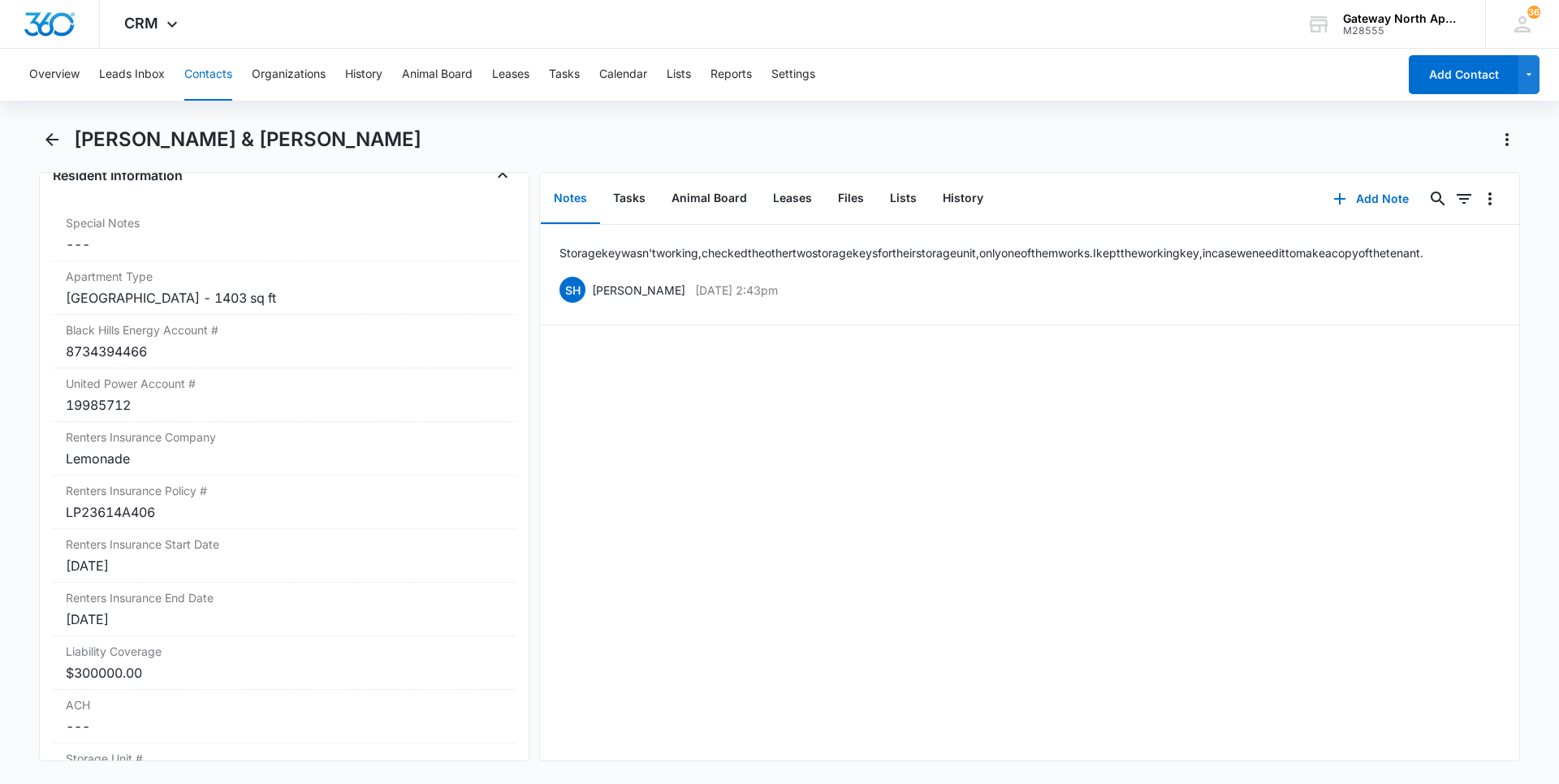
scroll to position [1785, 0]
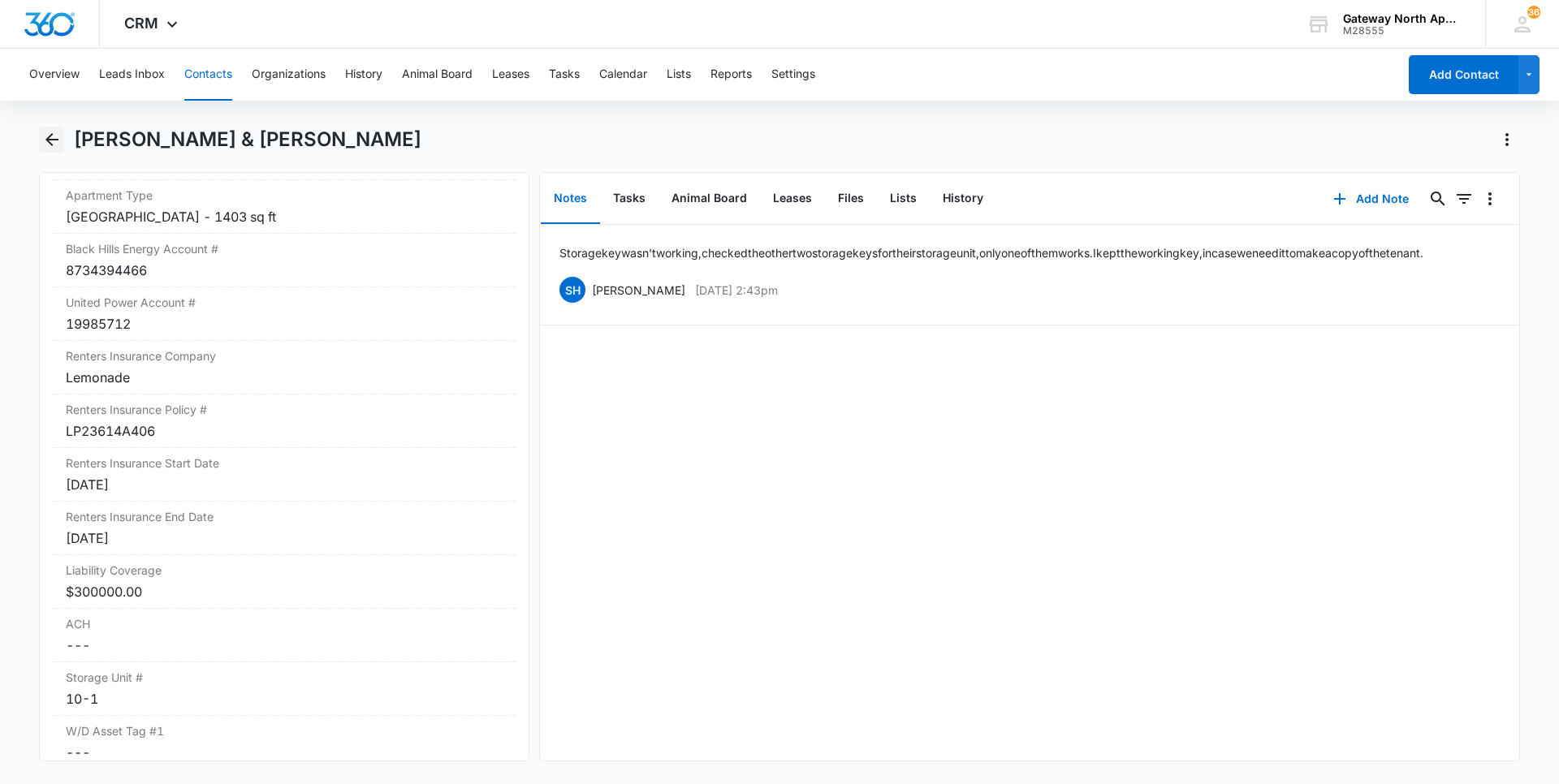
click at [55, 139] on icon "Back" at bounding box center [52, 140] width 13 height 13
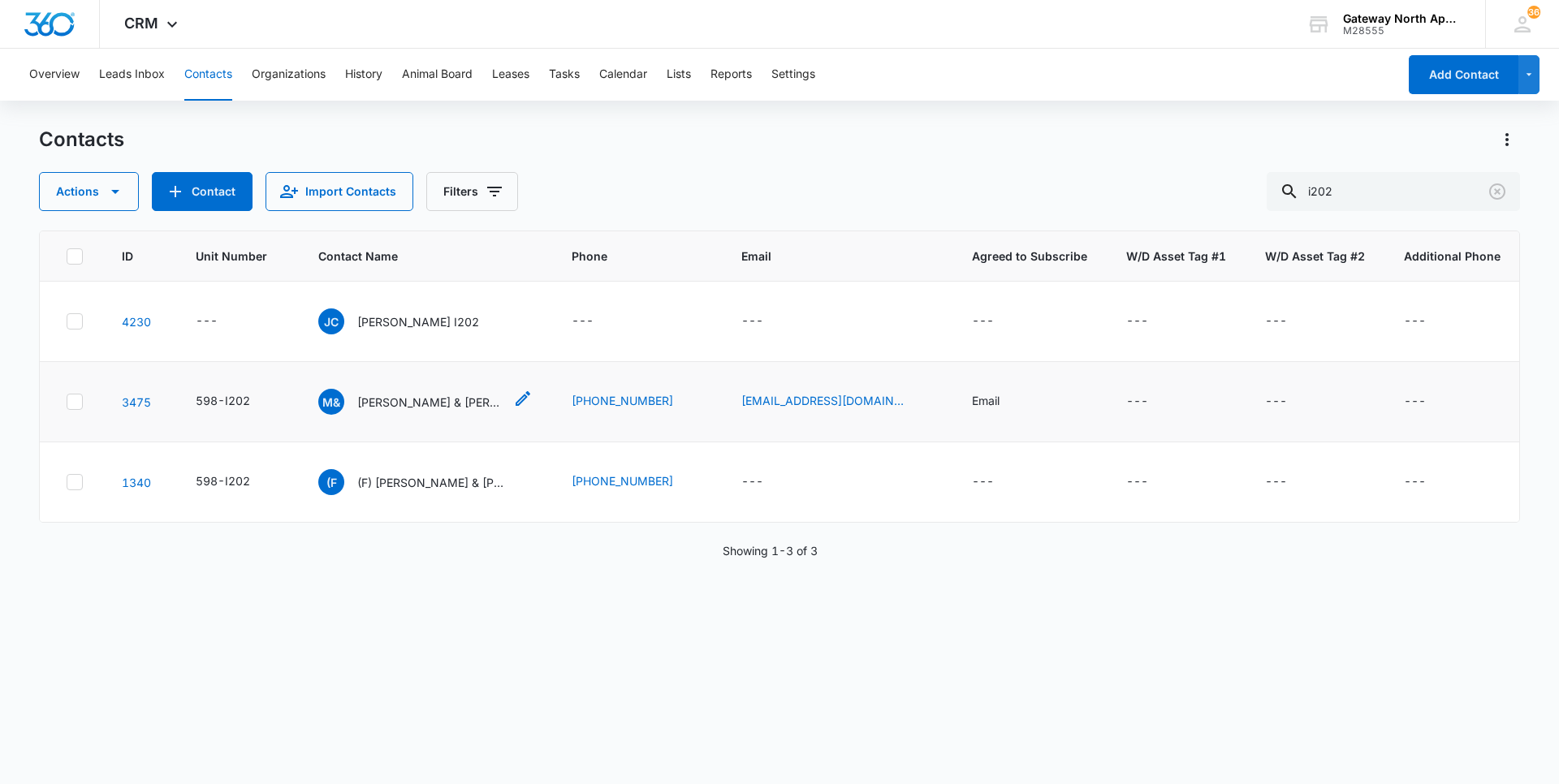
click at [418, 401] on p "[PERSON_NAME] & [PERSON_NAME]" at bounding box center [430, 402] width 146 height 17
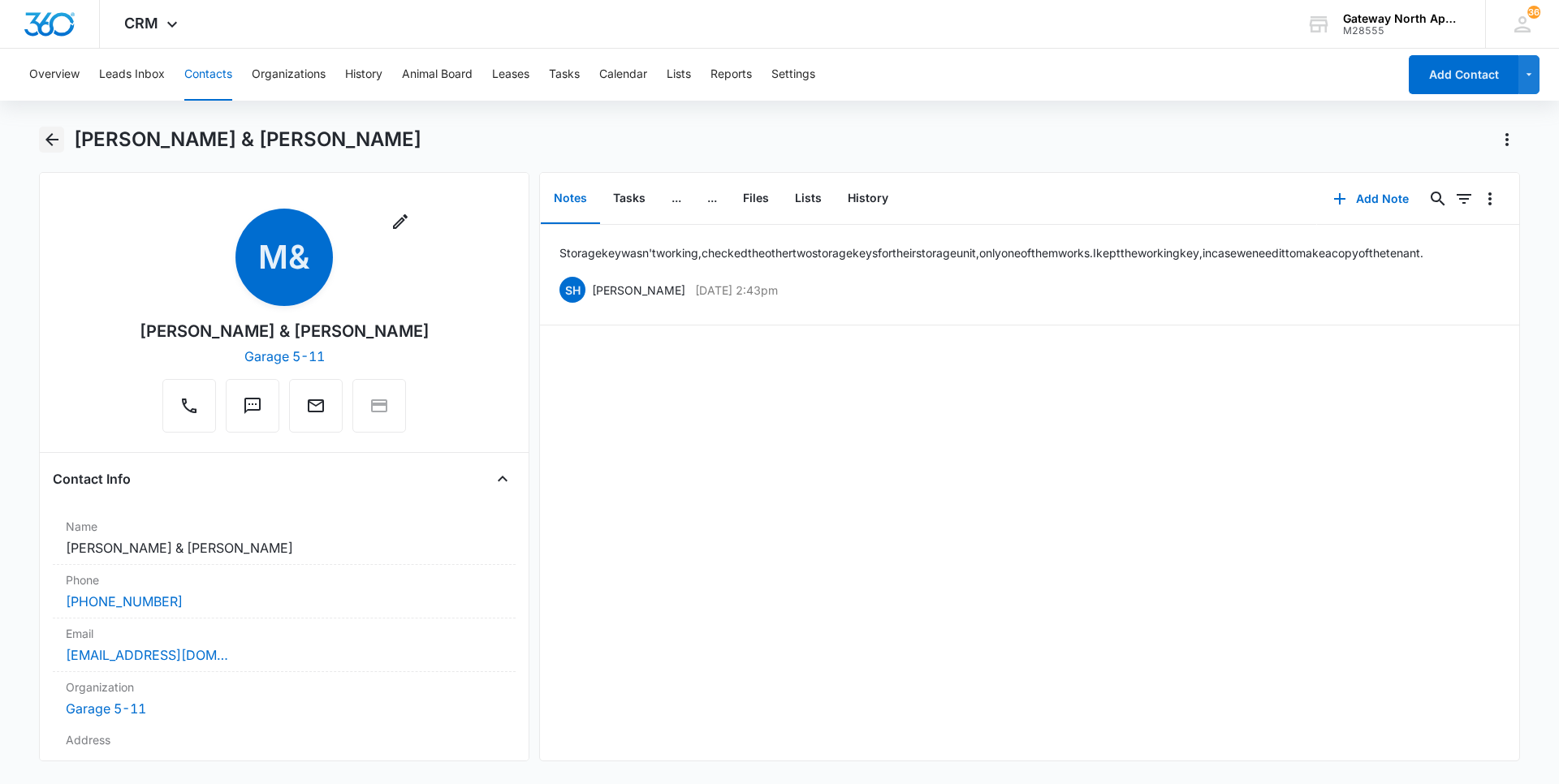
click at [51, 141] on icon "Back" at bounding box center [52, 140] width 13 height 13
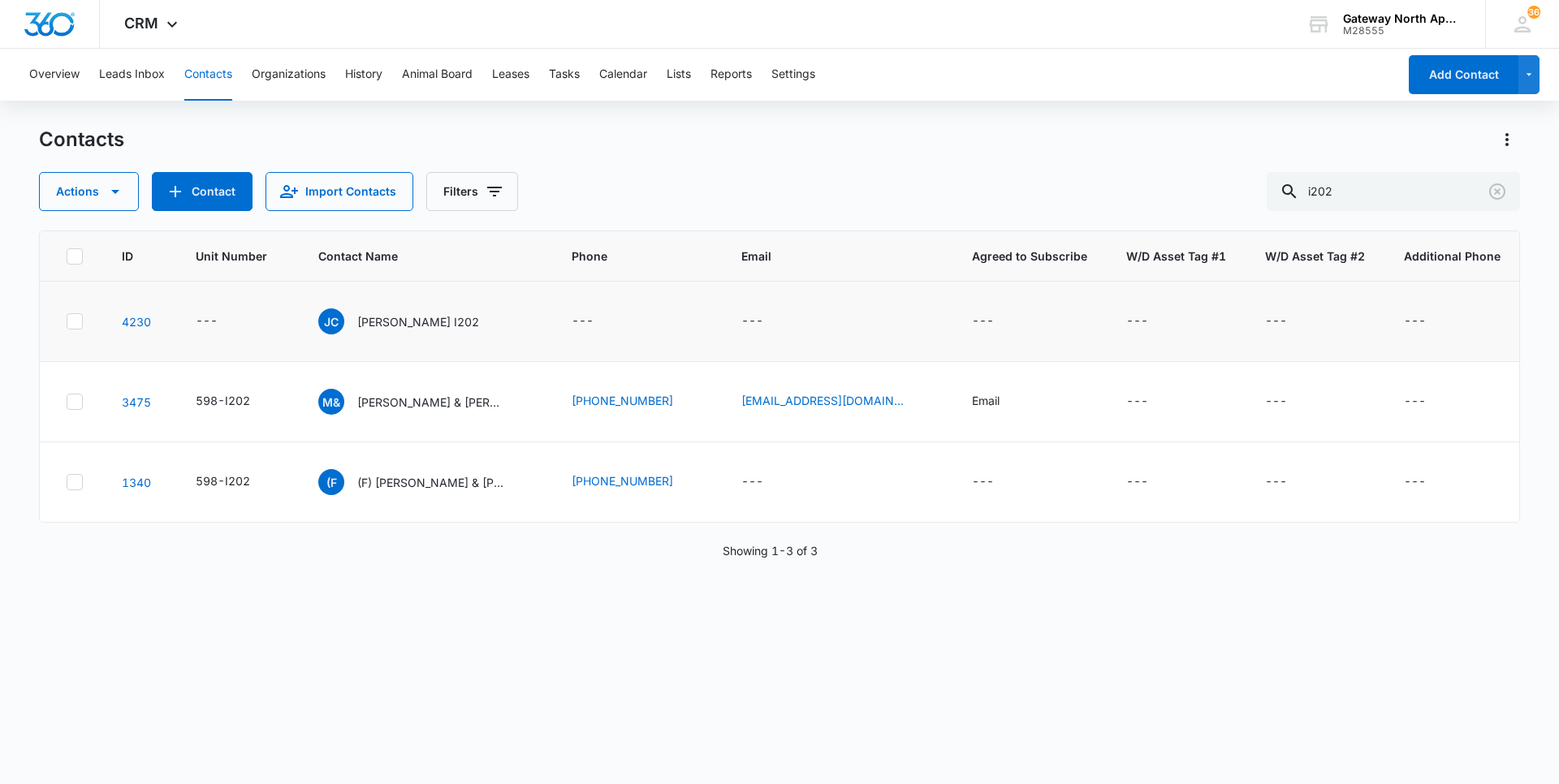
drag, startPoint x: 382, startPoint y: 318, endPoint x: 40, endPoint y: 320, distance: 342.0
click at [381, 318] on p "[PERSON_NAME] I202" at bounding box center [418, 322] width 121 height 17
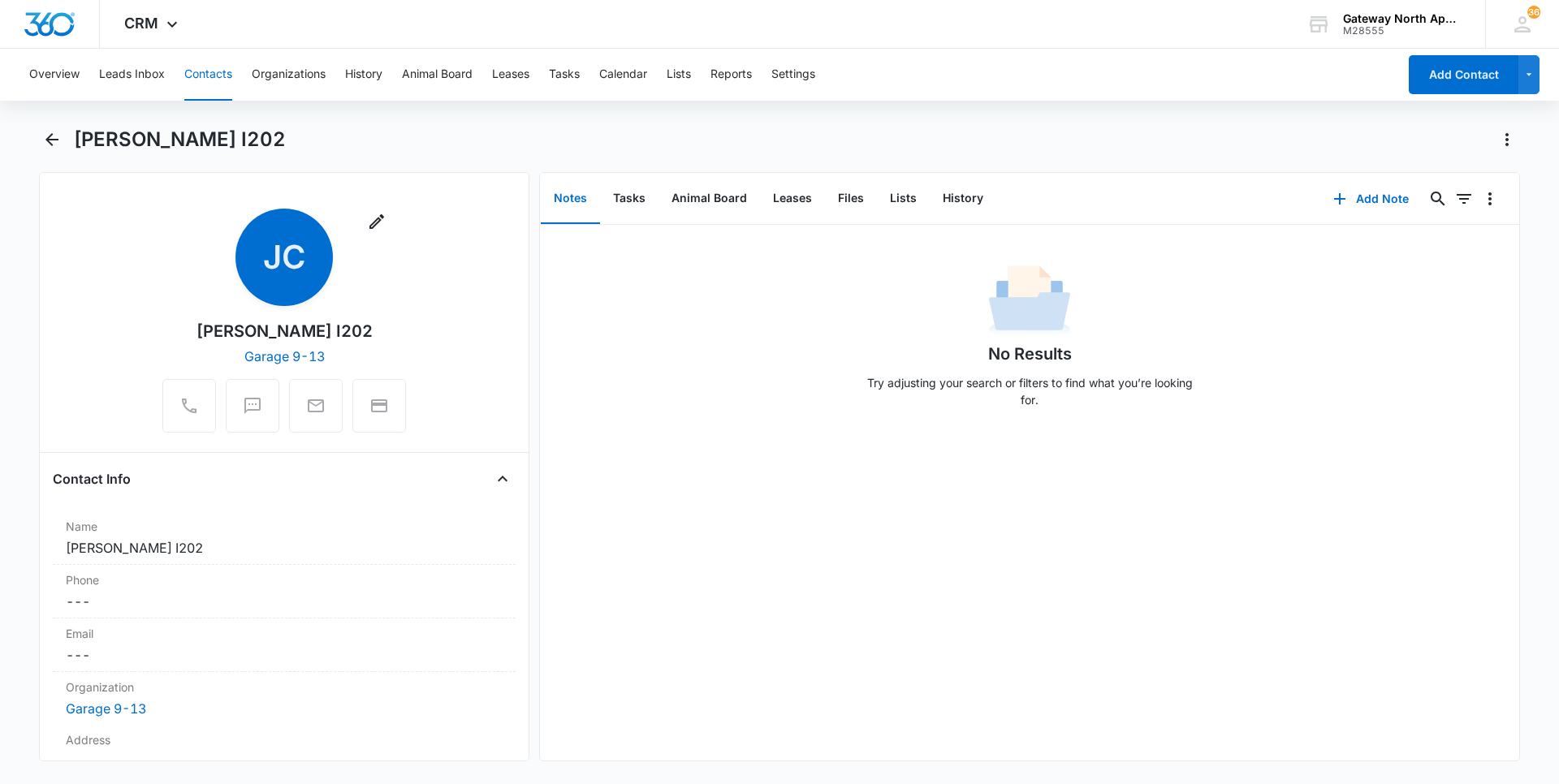
click at [213, 71] on button "Contacts" at bounding box center [209, 75] width 48 height 52
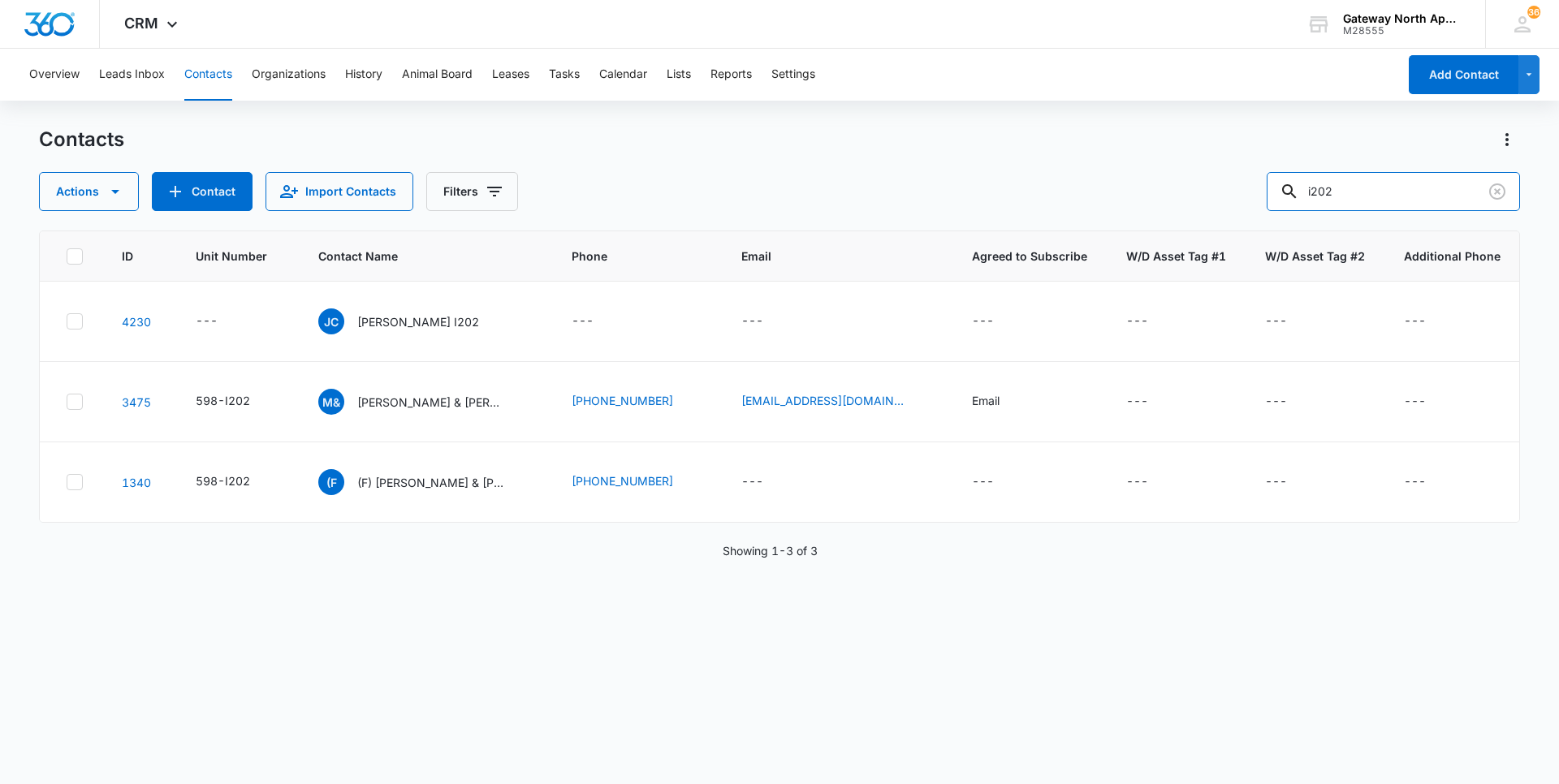
drag, startPoint x: 1206, startPoint y: 183, endPoint x: 1112, endPoint y: 183, distance: 94.0
click at [1116, 183] on div "Actions Contact Import Contacts Filters i202" at bounding box center [780, 191] width 1481 height 39
type input "m102"
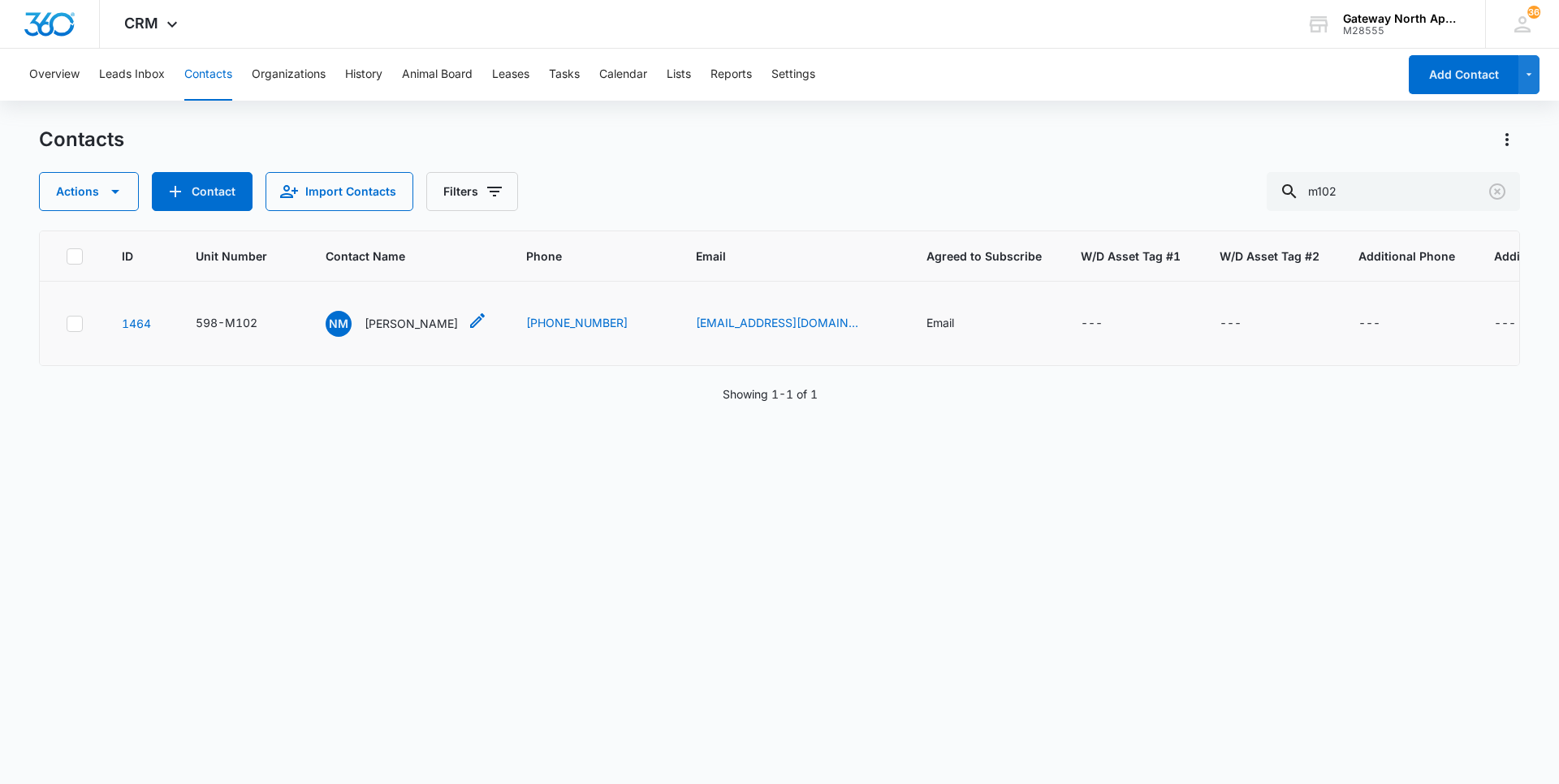
click at [414, 318] on p "[PERSON_NAME]" at bounding box center [411, 323] width 93 height 17
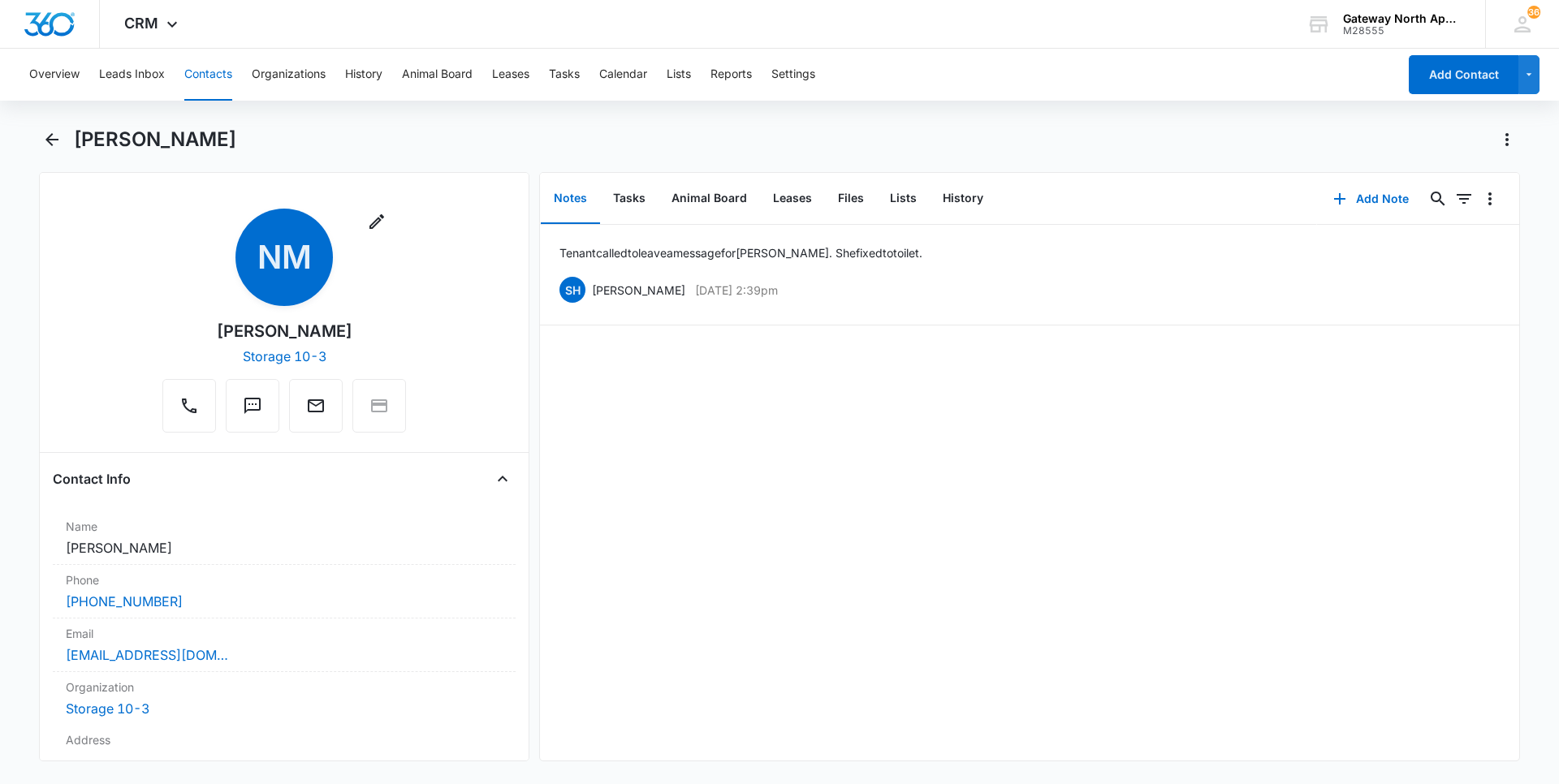
click at [211, 77] on button "Contacts" at bounding box center [209, 75] width 48 height 52
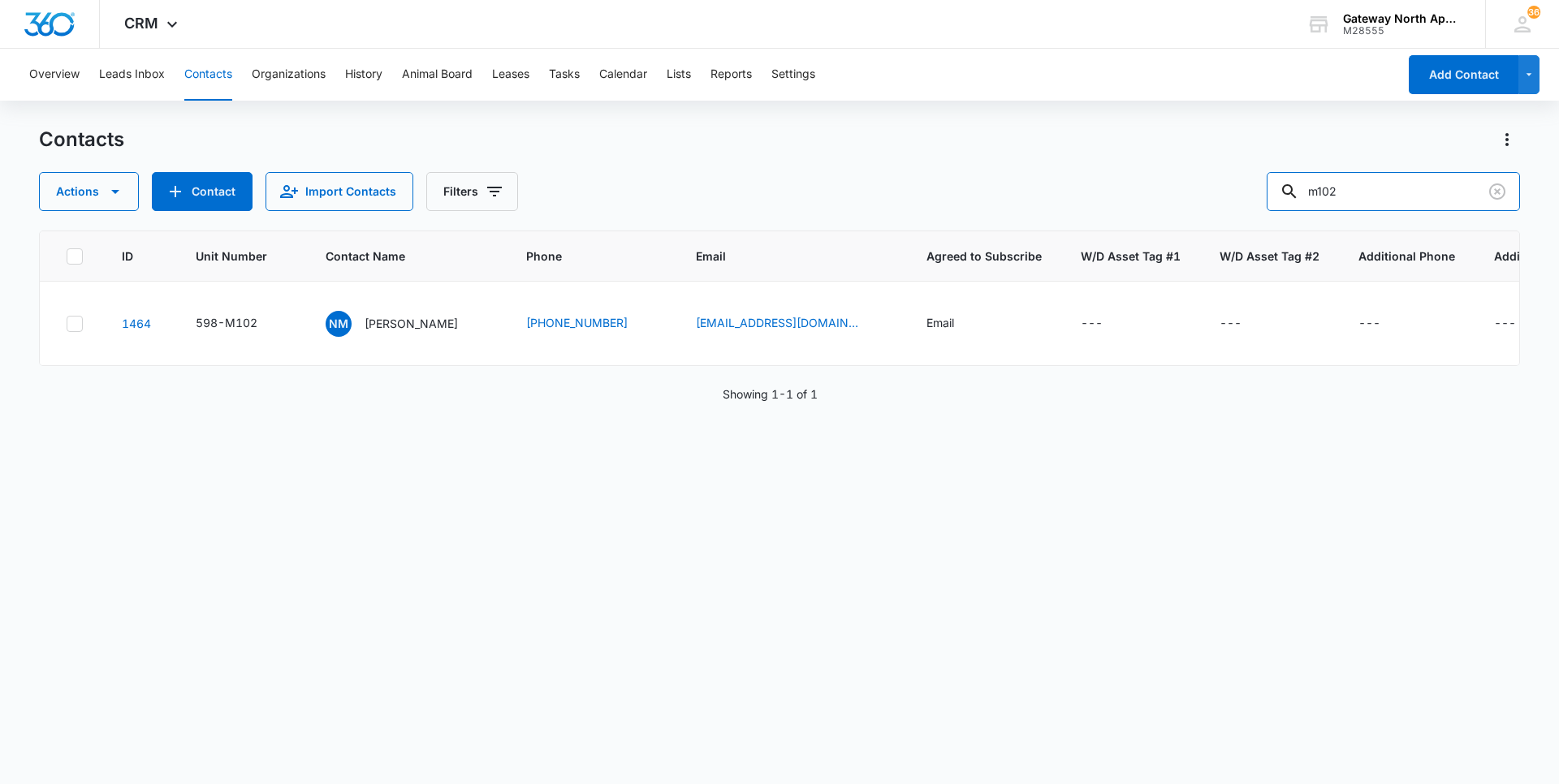
drag, startPoint x: 1362, startPoint y: 190, endPoint x: 1197, endPoint y: 194, distance: 165.0
click at [1197, 194] on div "Actions Contact Import Contacts Filters m102" at bounding box center [780, 191] width 1481 height 39
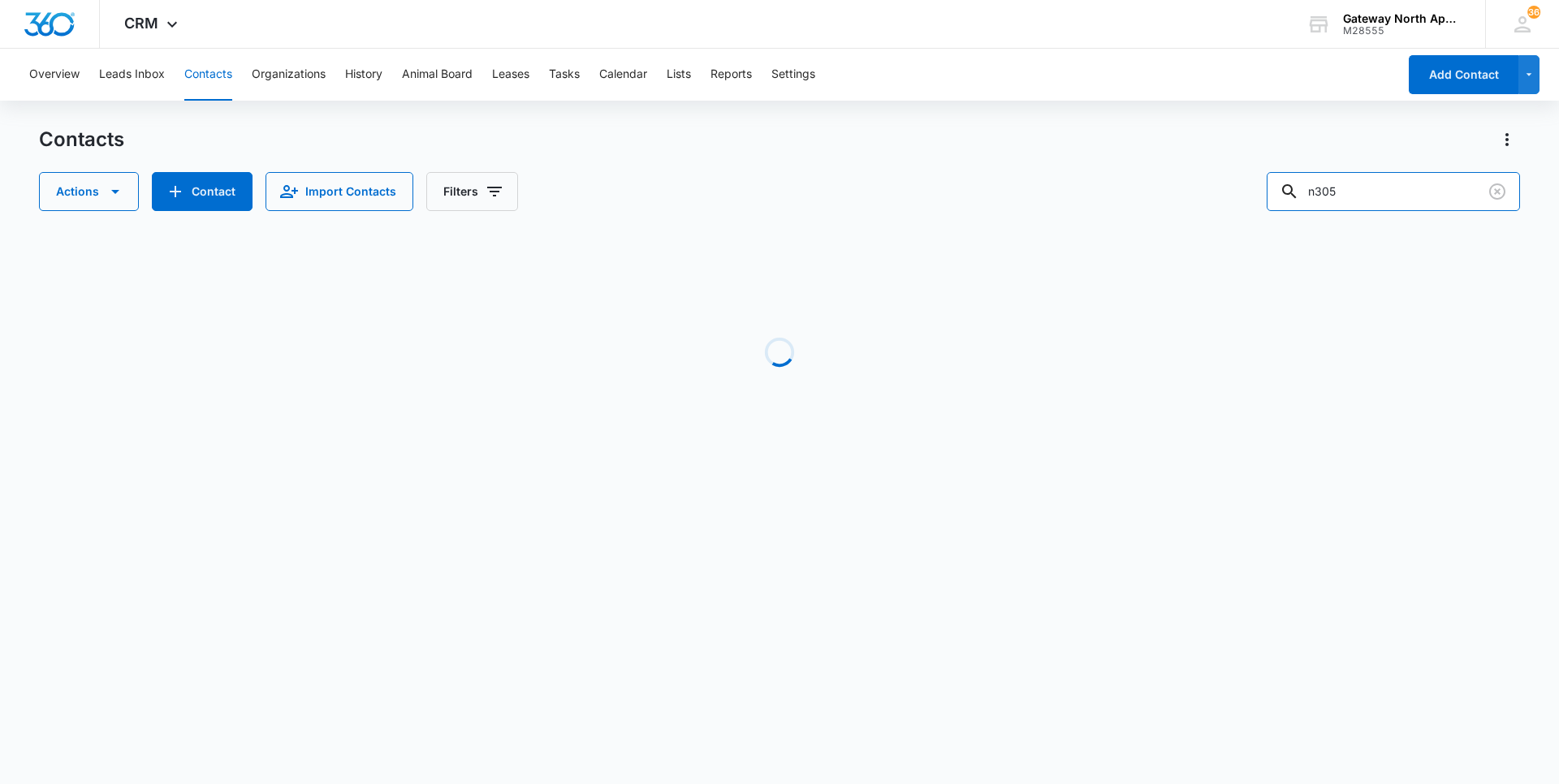
type input "n305"
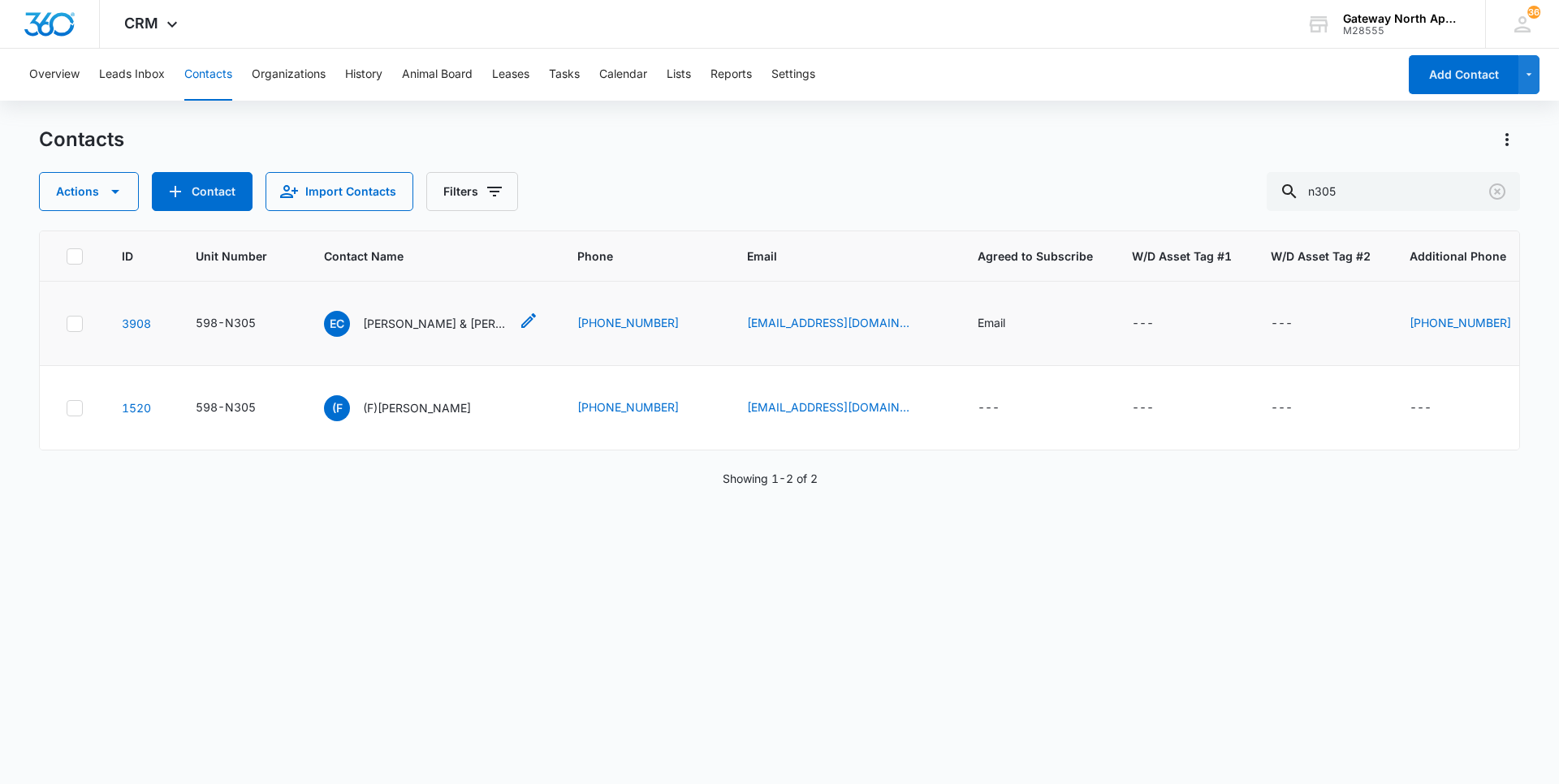
drag, startPoint x: 422, startPoint y: 323, endPoint x: 412, endPoint y: 324, distance: 10.0
click at [422, 323] on p "[PERSON_NAME] & [PERSON_NAME]" at bounding box center [436, 323] width 146 height 17
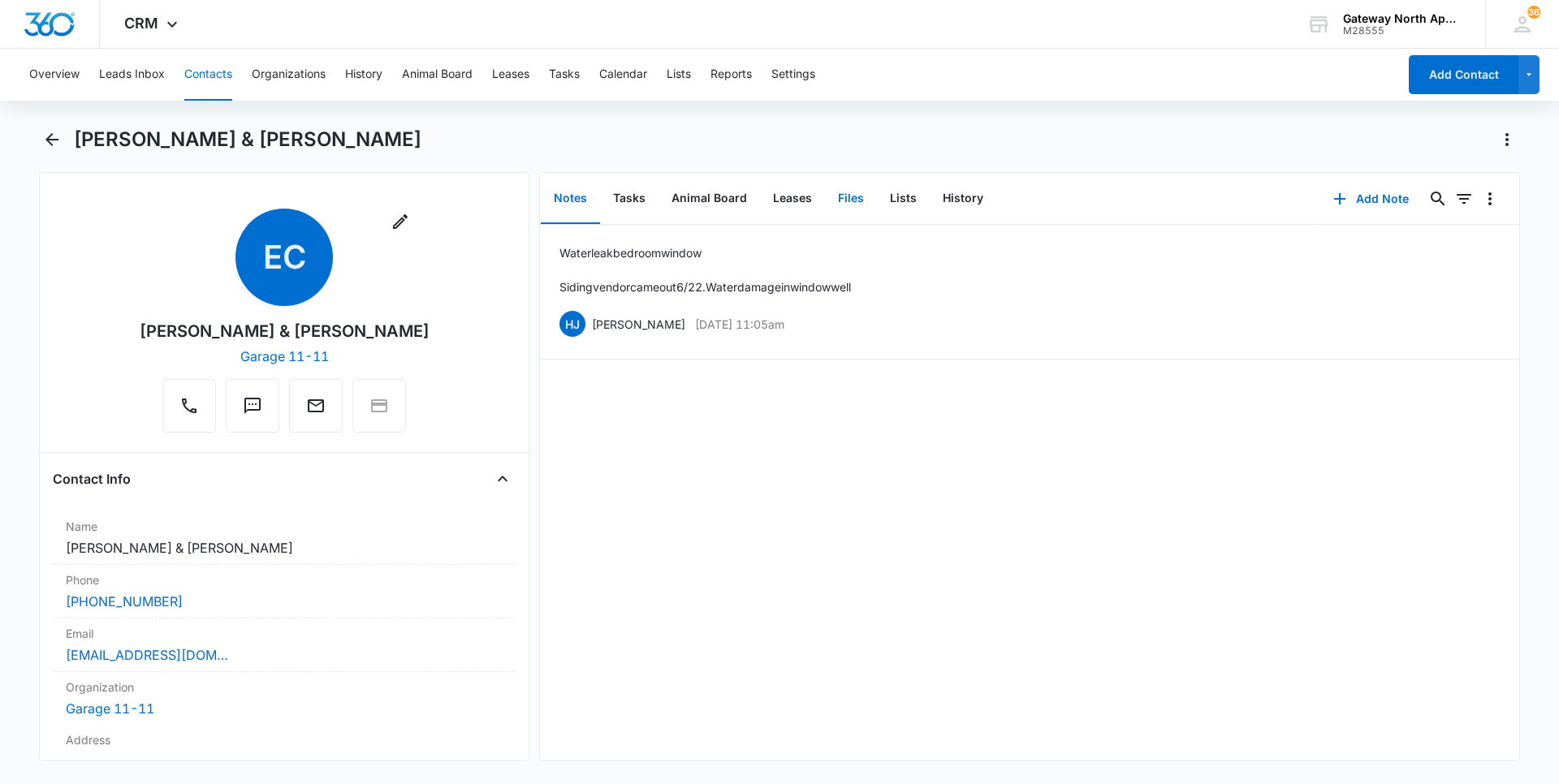
click at [845, 197] on button "Files" at bounding box center [851, 199] width 52 height 51
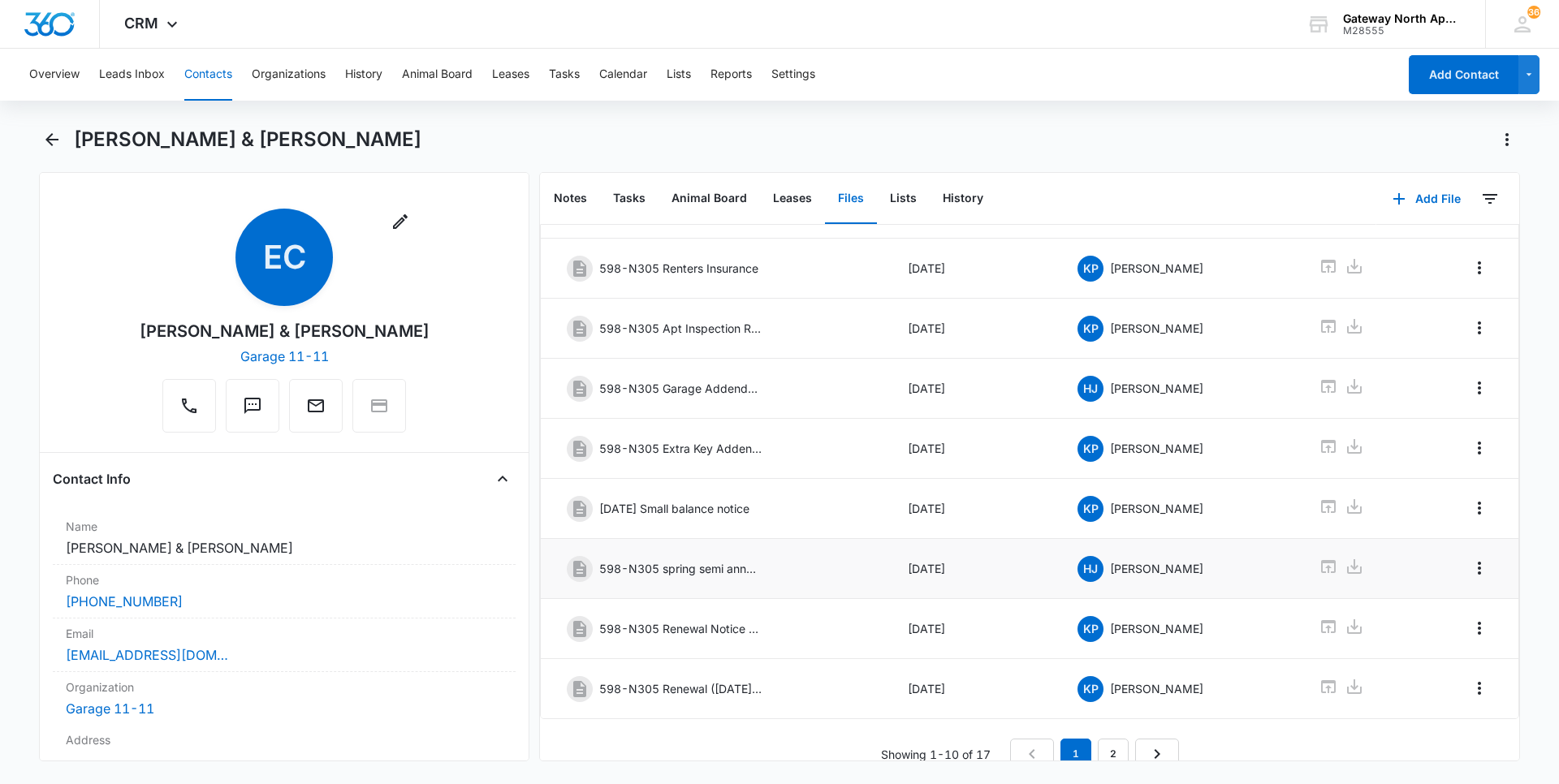
scroll to position [211, 0]
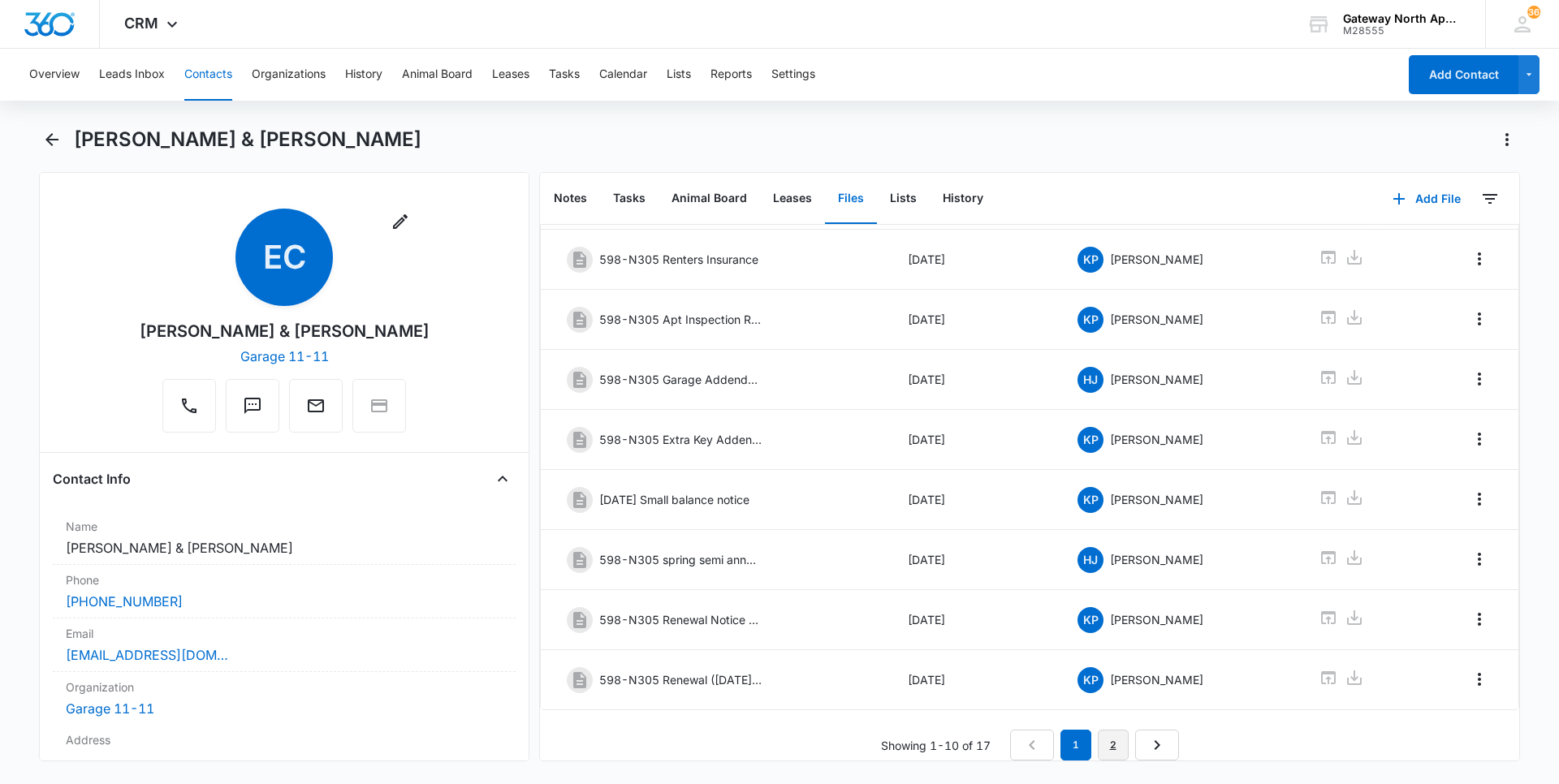
click at [1112, 731] on link "2" at bounding box center [1113, 744] width 31 height 31
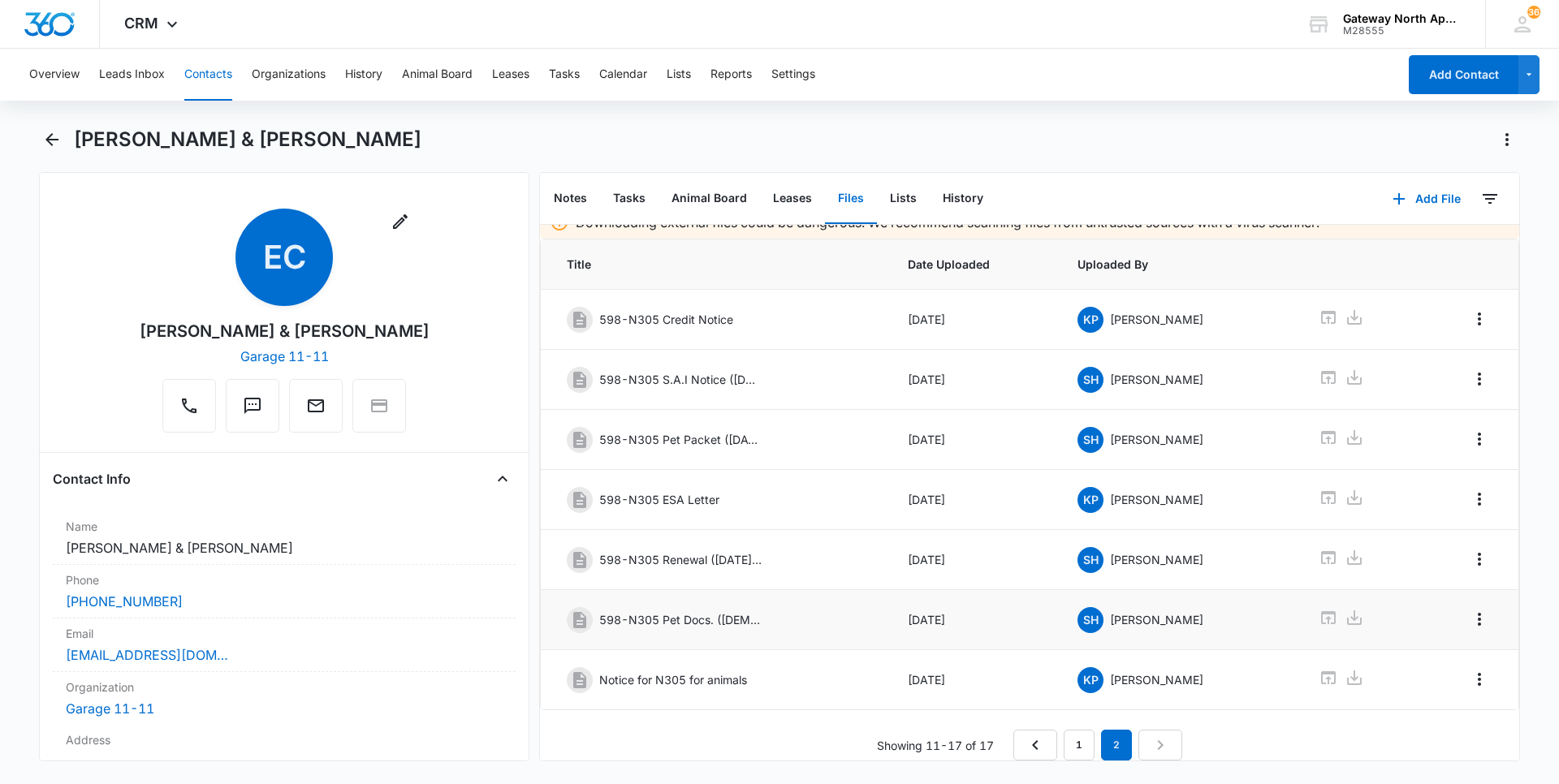
scroll to position [31, 0]
click at [1319, 668] on icon at bounding box center [1328, 677] width 19 height 19
click at [1321, 491] on icon at bounding box center [1329, 497] width 15 height 13
click at [1321, 431] on icon at bounding box center [1329, 437] width 15 height 13
click at [1321, 551] on icon at bounding box center [1329, 558] width 15 height 13
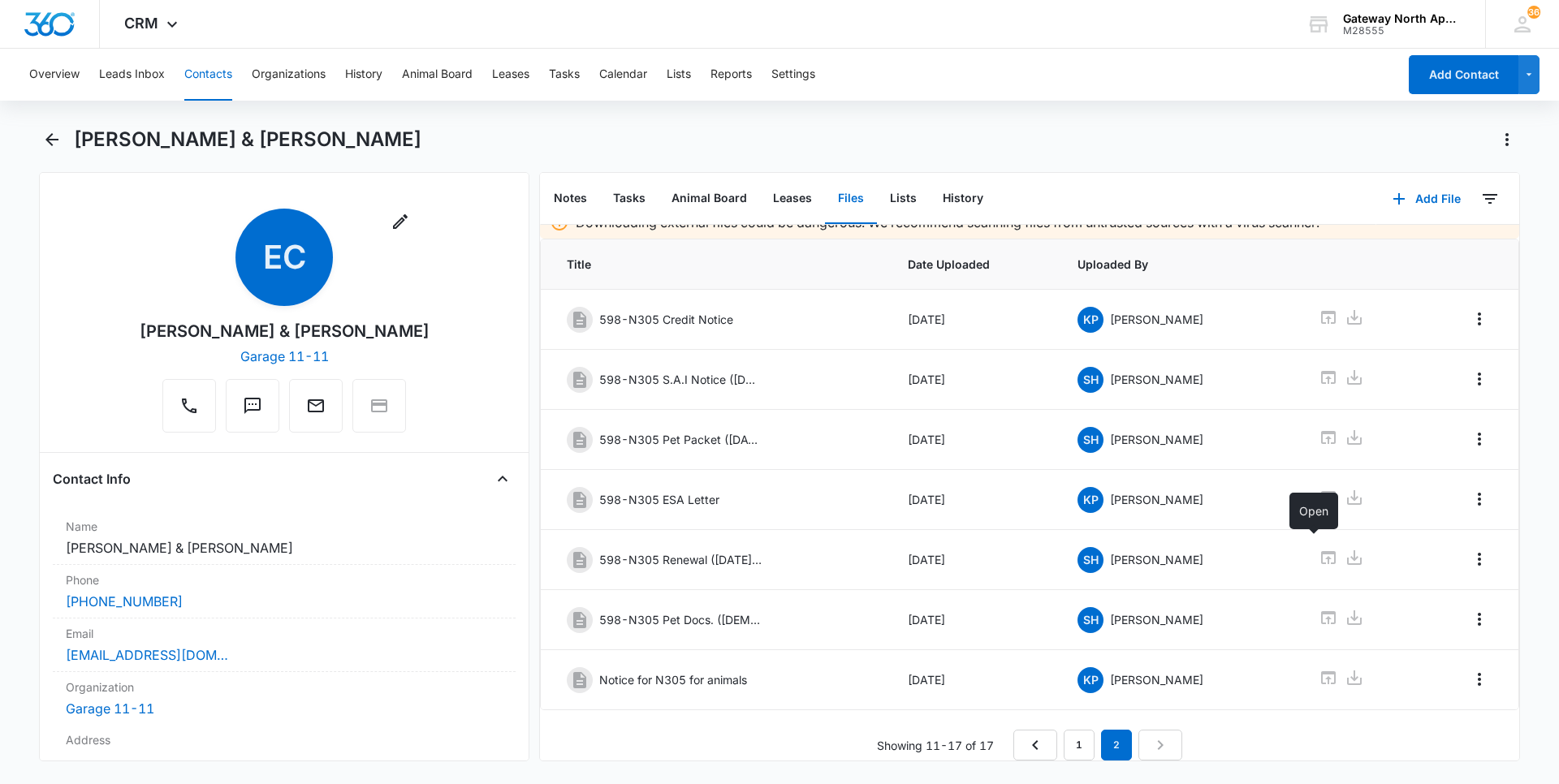
click at [219, 68] on button "Contacts" at bounding box center [209, 75] width 48 height 52
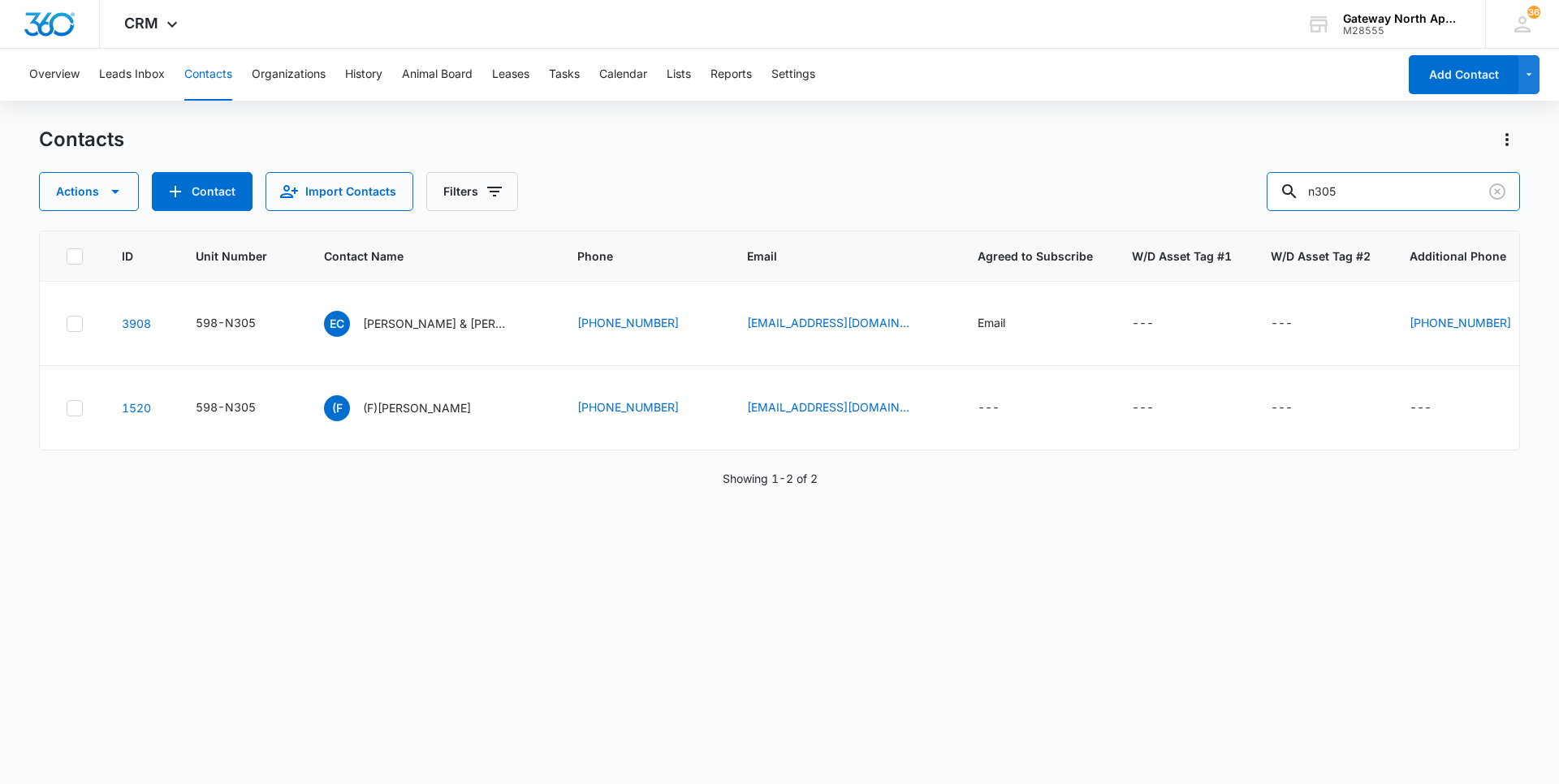
drag, startPoint x: 1403, startPoint y: 187, endPoint x: 1195, endPoint y: 195, distance: 208.2
click at [1201, 195] on div "Actions Contact Import Contacts Filters n305" at bounding box center [780, 191] width 1481 height 39
type input "o202"
click at [428, 321] on p "[PERSON_NAME] & [PERSON_NAME]" at bounding box center [436, 323] width 146 height 17
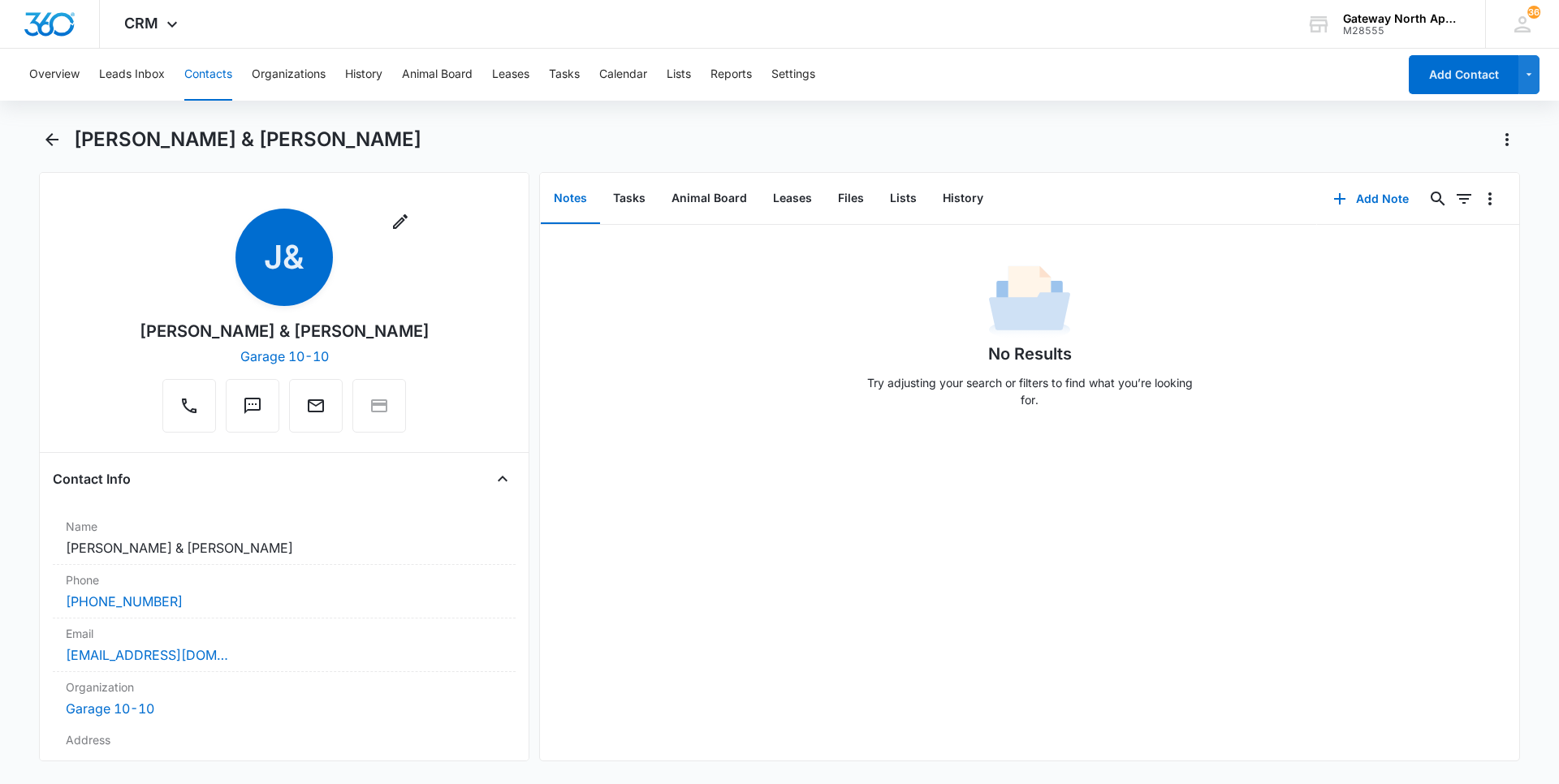
click at [202, 70] on button "Contacts" at bounding box center [209, 75] width 48 height 52
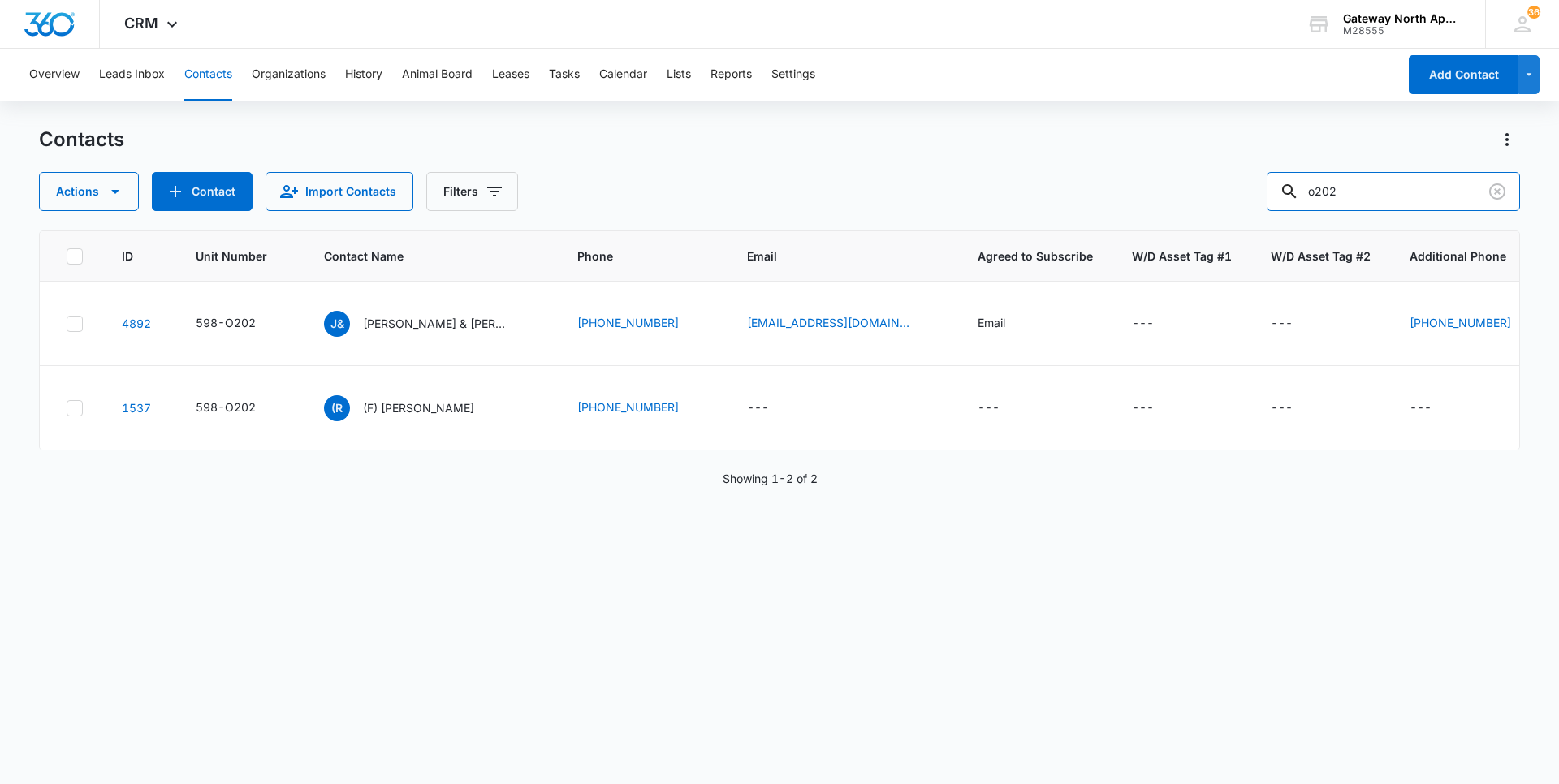
drag, startPoint x: 1374, startPoint y: 186, endPoint x: 1173, endPoint y: 195, distance: 201.2
click at [1187, 195] on div "Actions Contact Import Contacts Filters o202" at bounding box center [780, 191] width 1481 height 39
type input "p201"
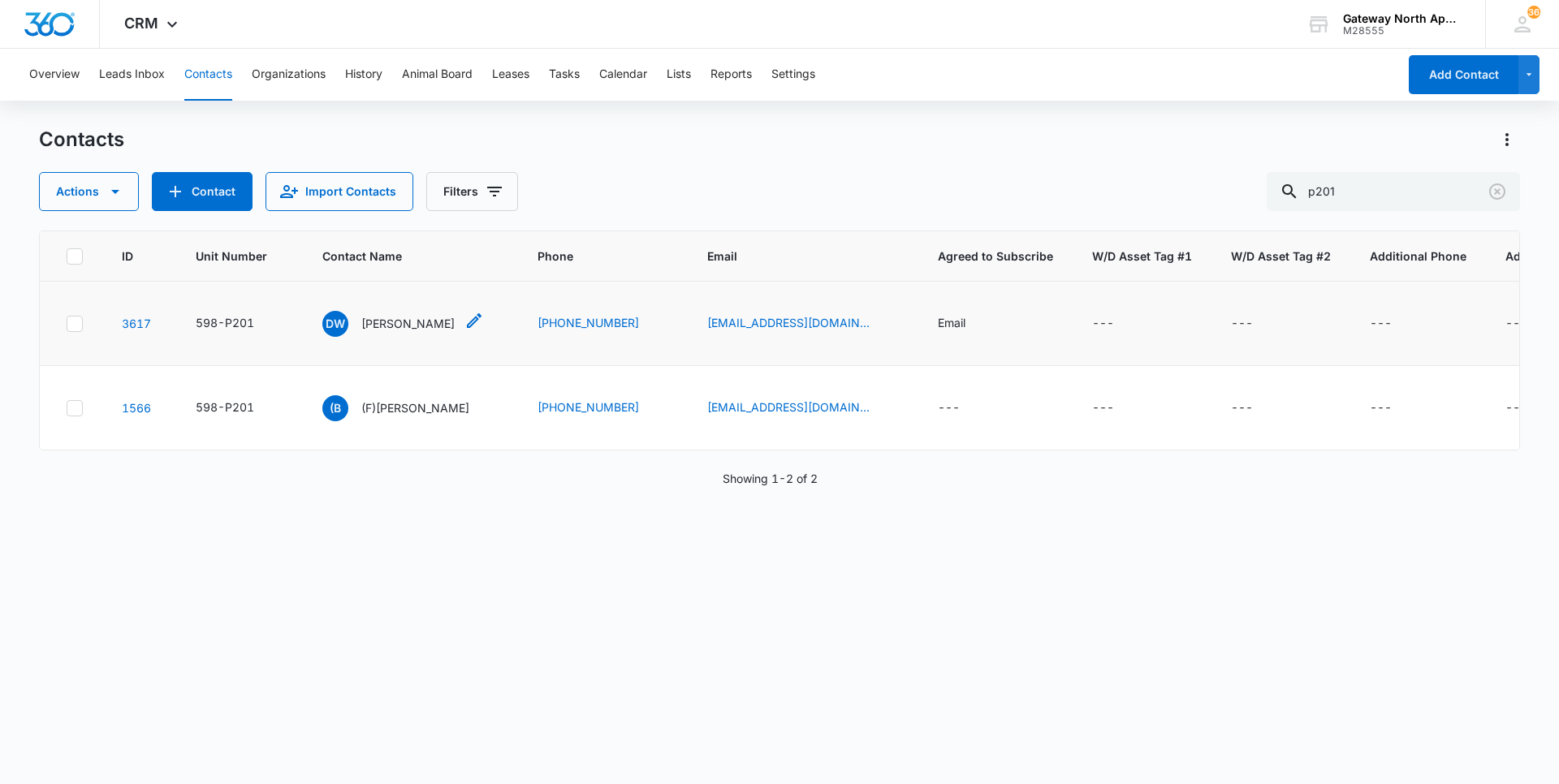
click at [402, 316] on p "[PERSON_NAME]" at bounding box center [408, 323] width 93 height 17
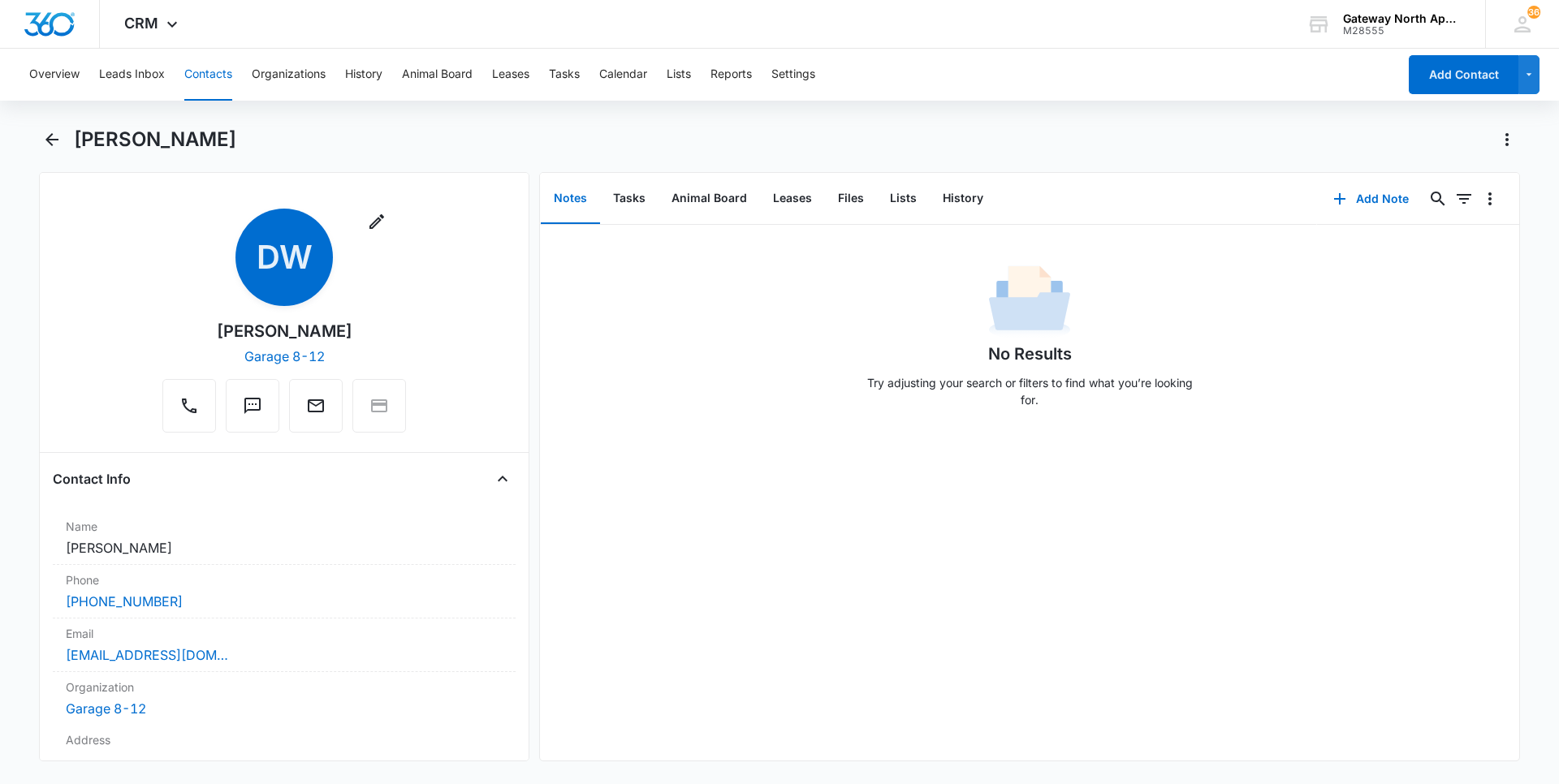
click at [210, 77] on button "Contacts" at bounding box center [209, 75] width 48 height 52
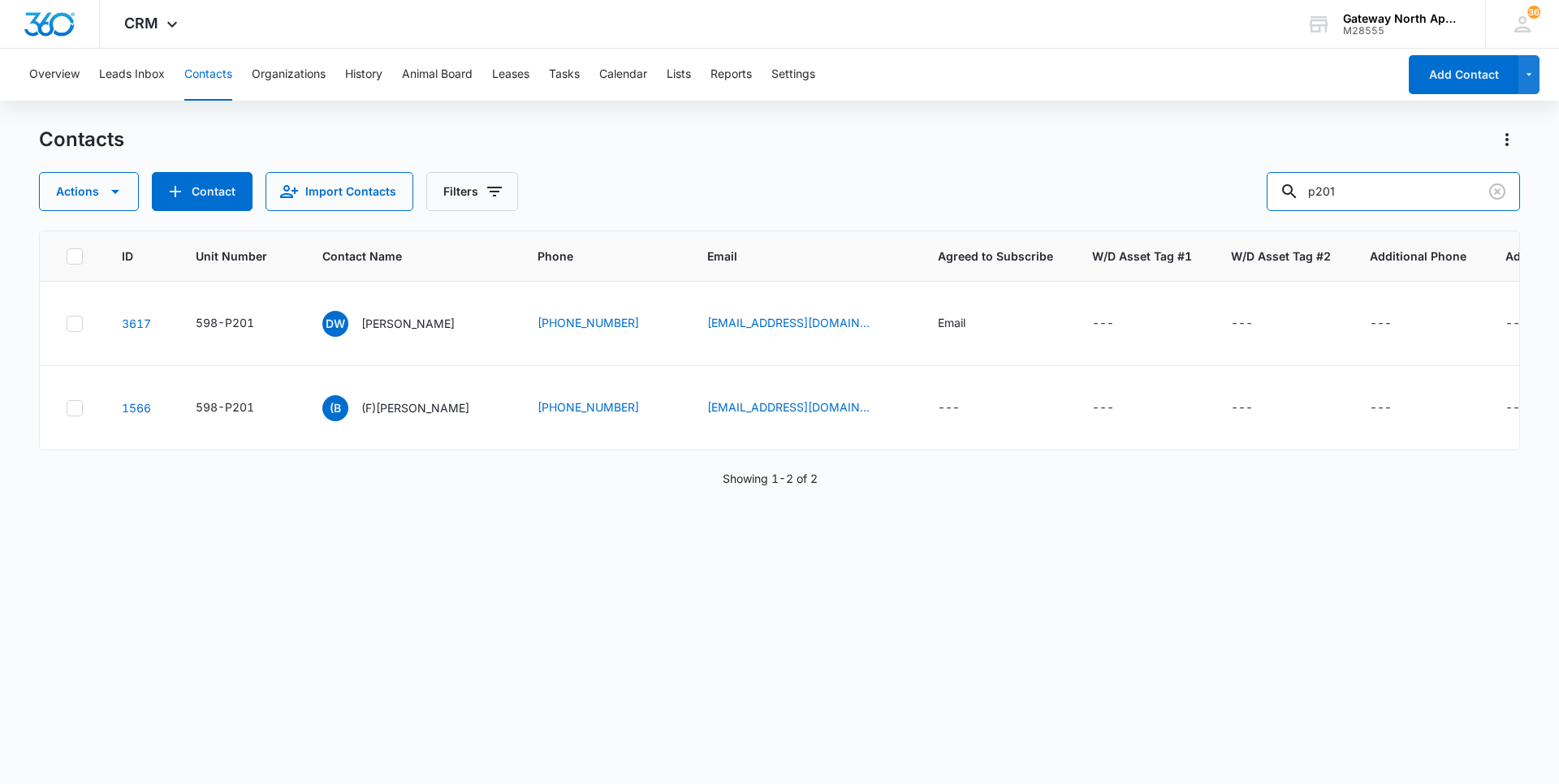
drag, startPoint x: 1364, startPoint y: 196, endPoint x: 1259, endPoint y: 210, distance: 105.9
click at [1259, 210] on div "Actions Contact Import Contacts Filters p201" at bounding box center [780, 191] width 1481 height 39
type input "r100"
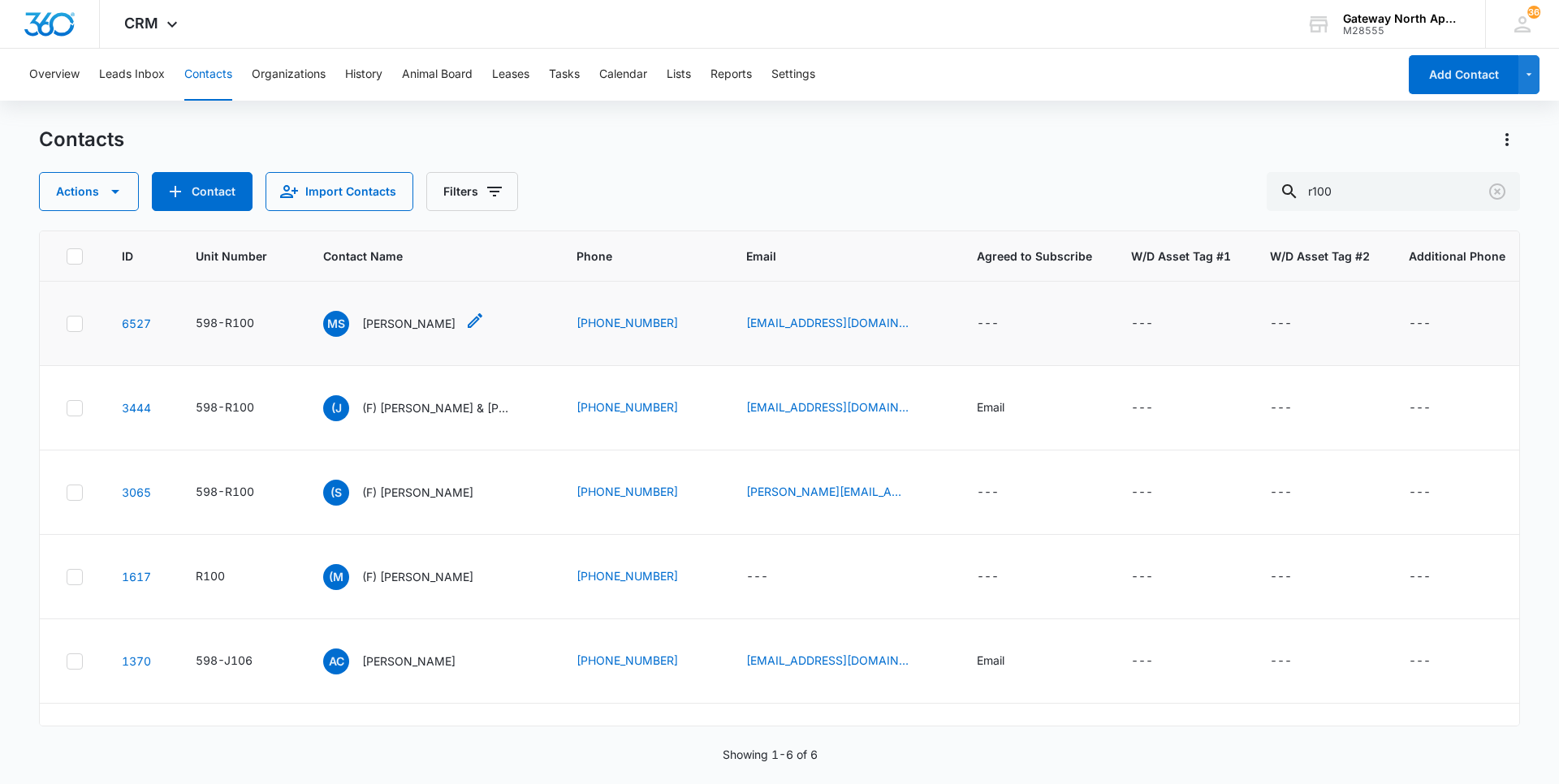
click at [421, 332] on div "[PERSON_NAME]" at bounding box center [389, 323] width 132 height 26
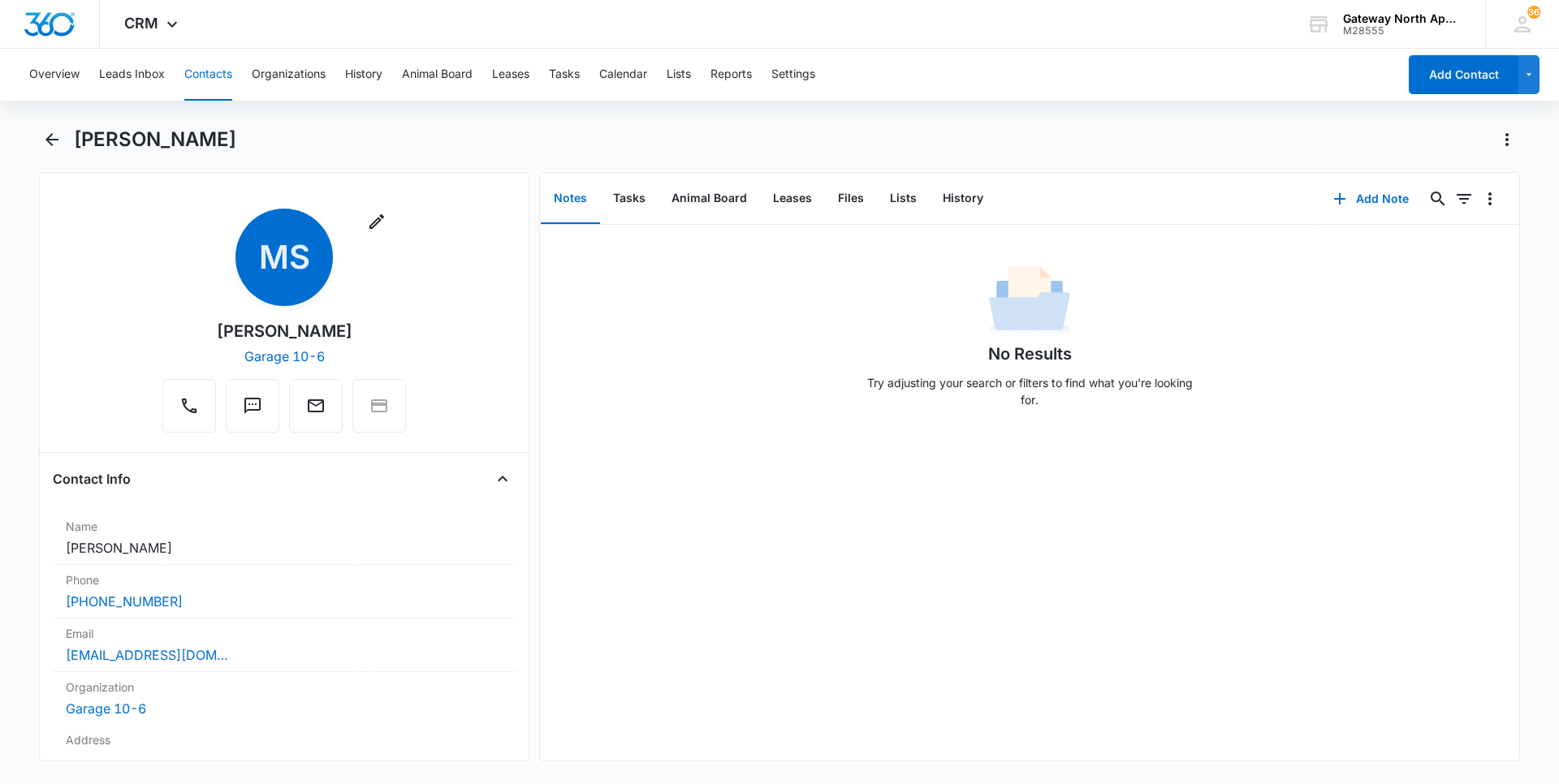
click at [224, 69] on button "Contacts" at bounding box center [209, 75] width 48 height 52
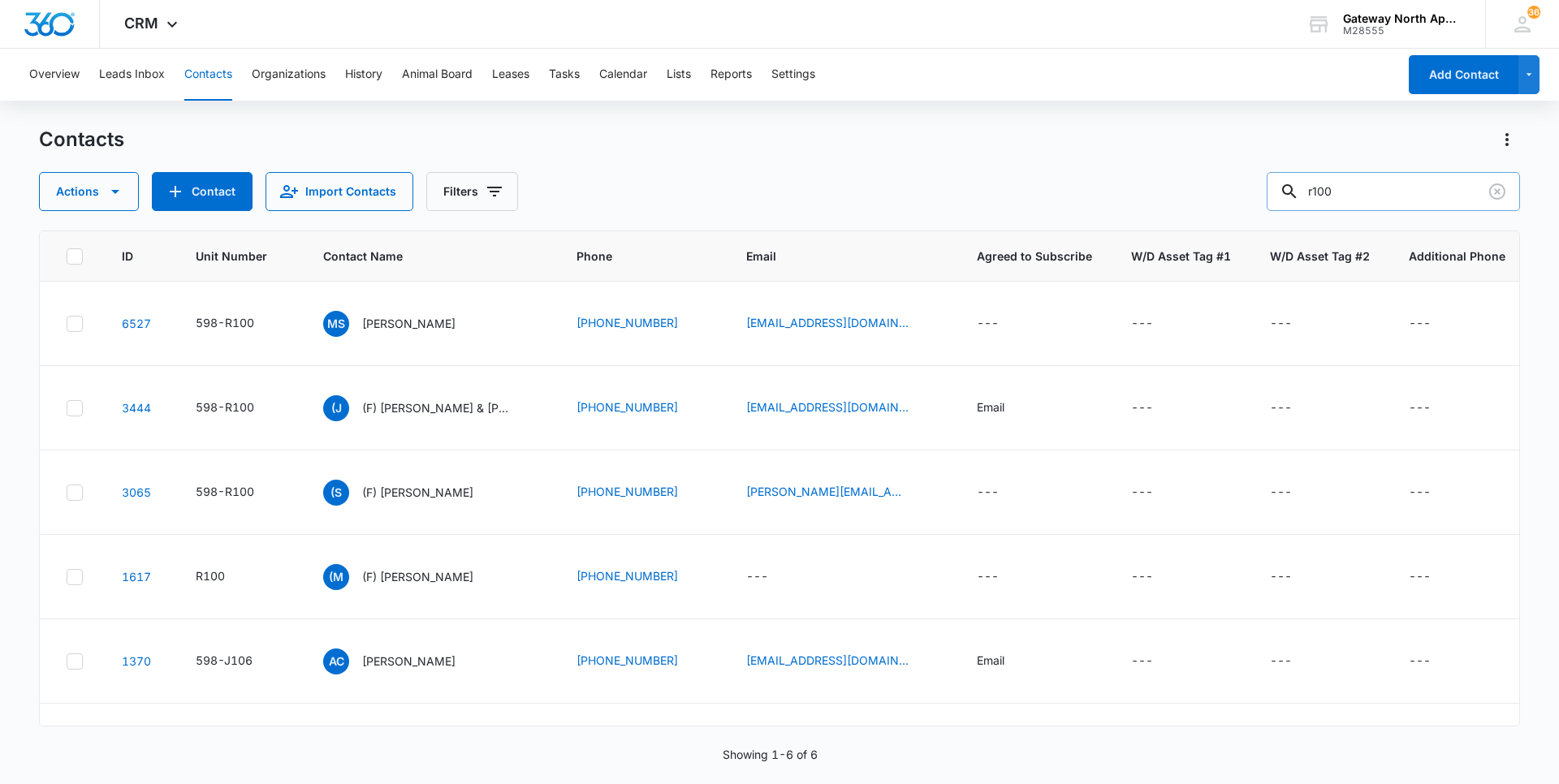
click at [1373, 195] on input "r100" at bounding box center [1393, 191] width 254 height 39
type input "r106"
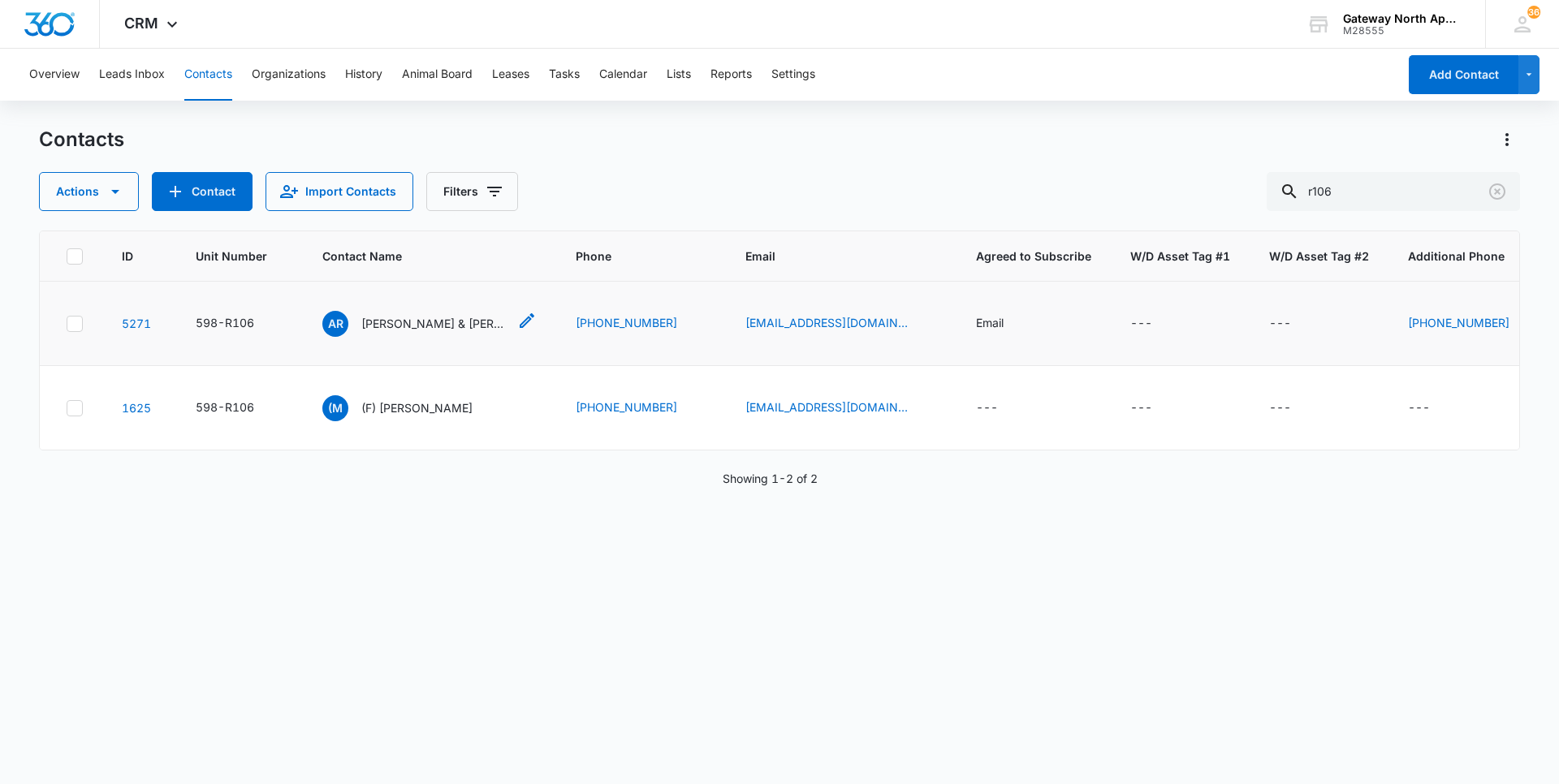
click at [433, 325] on p "[PERSON_NAME] & [PERSON_NAME]" at bounding box center [434, 323] width 146 height 17
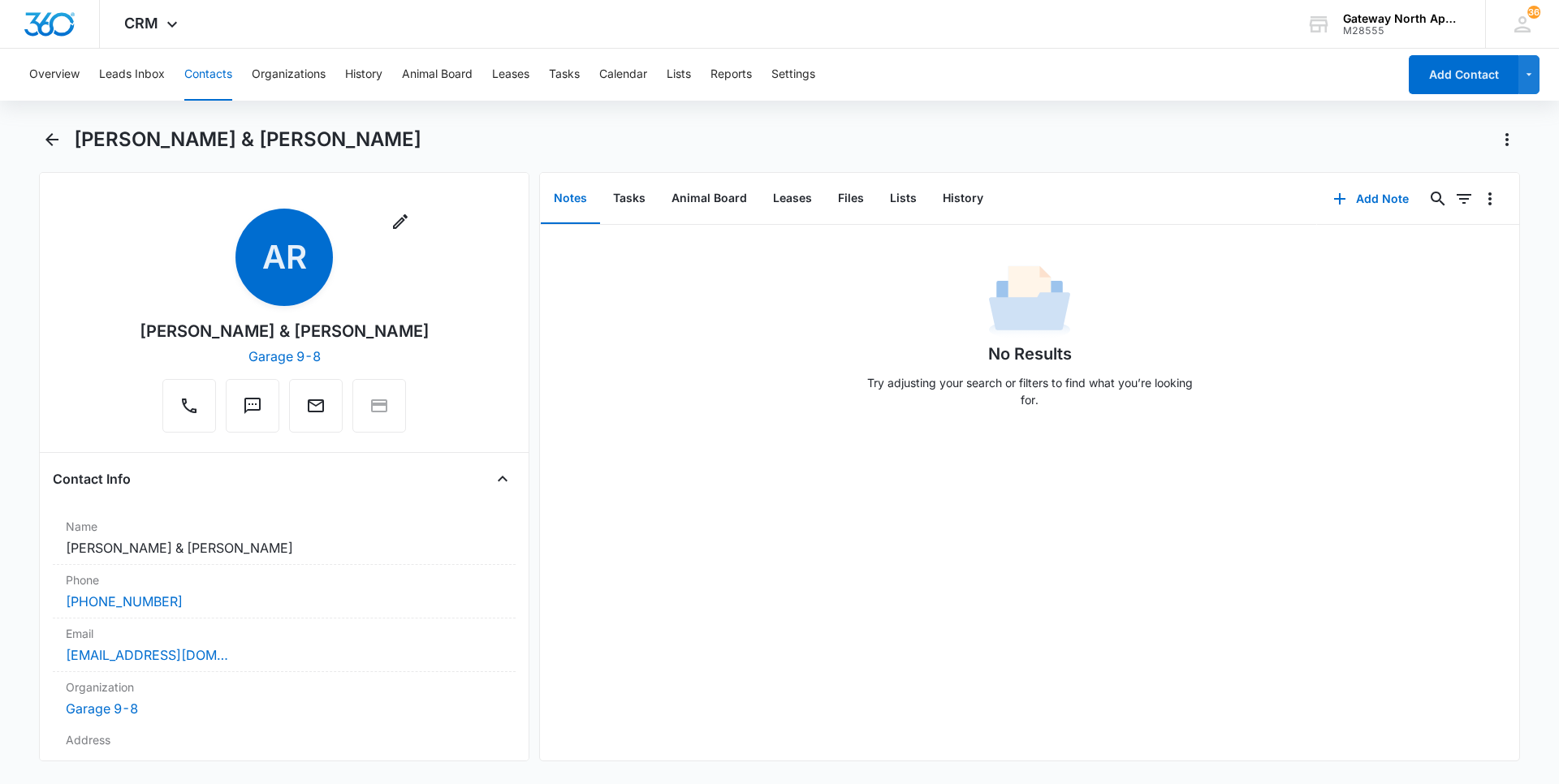
click at [216, 71] on button "Contacts" at bounding box center [209, 75] width 48 height 52
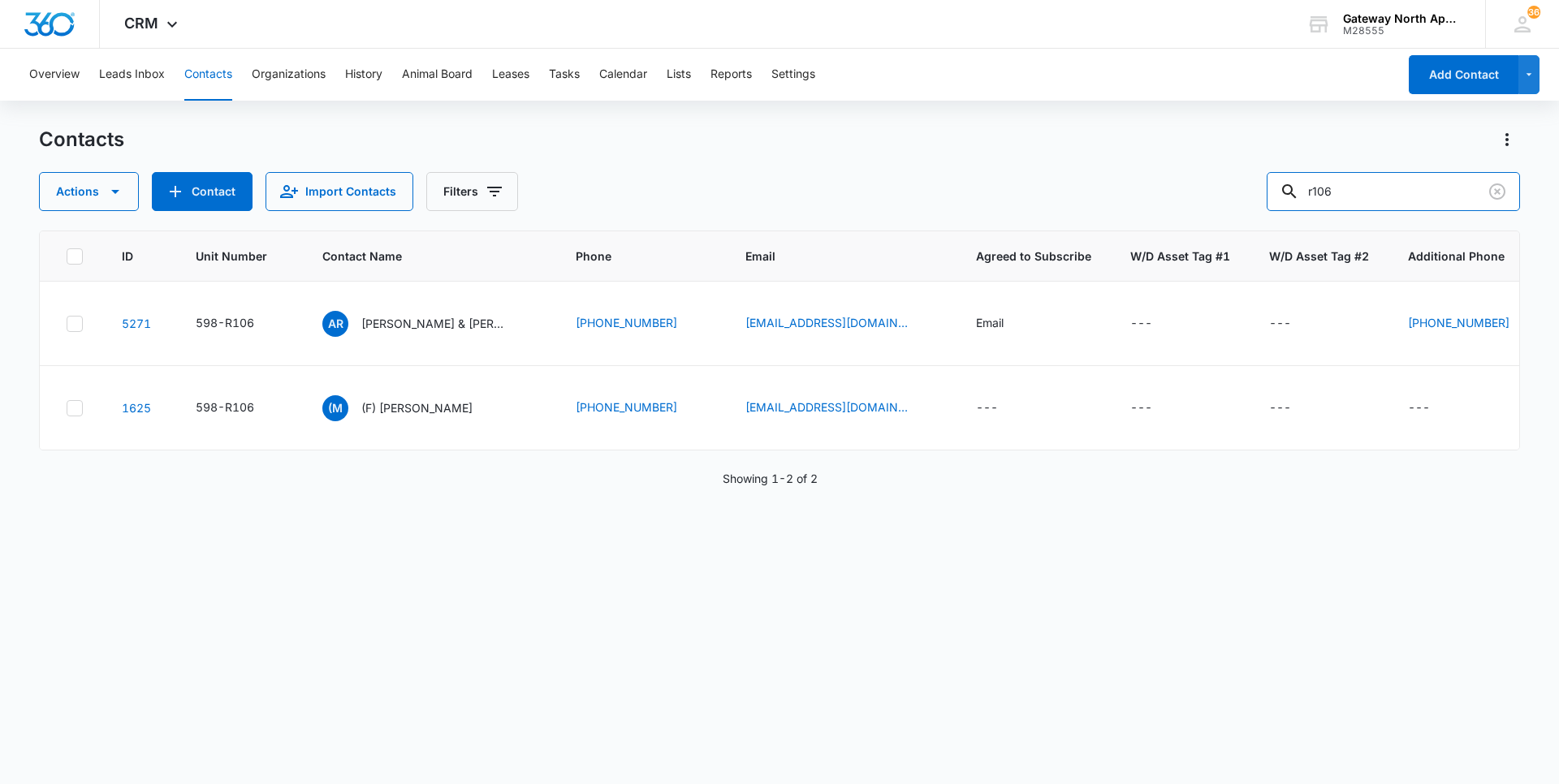
drag, startPoint x: 1316, startPoint y: 186, endPoint x: 1213, endPoint y: 199, distance: 103.8
click at [1218, 199] on div "Actions Contact Import Contacts Filters r106" at bounding box center [780, 191] width 1481 height 39
type input "r206"
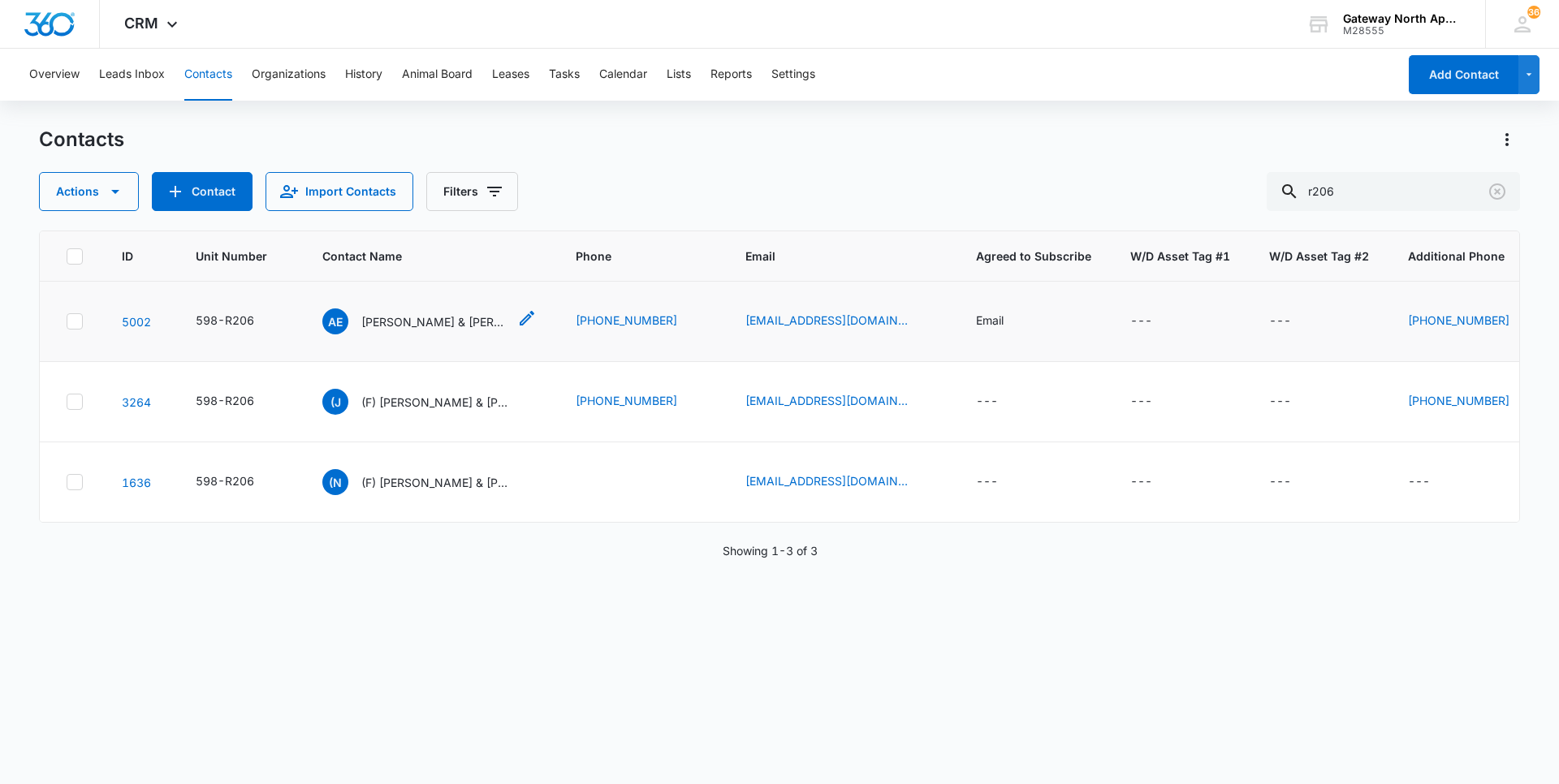
click at [456, 321] on p "[PERSON_NAME] & [PERSON_NAME]" at bounding box center [434, 322] width 146 height 17
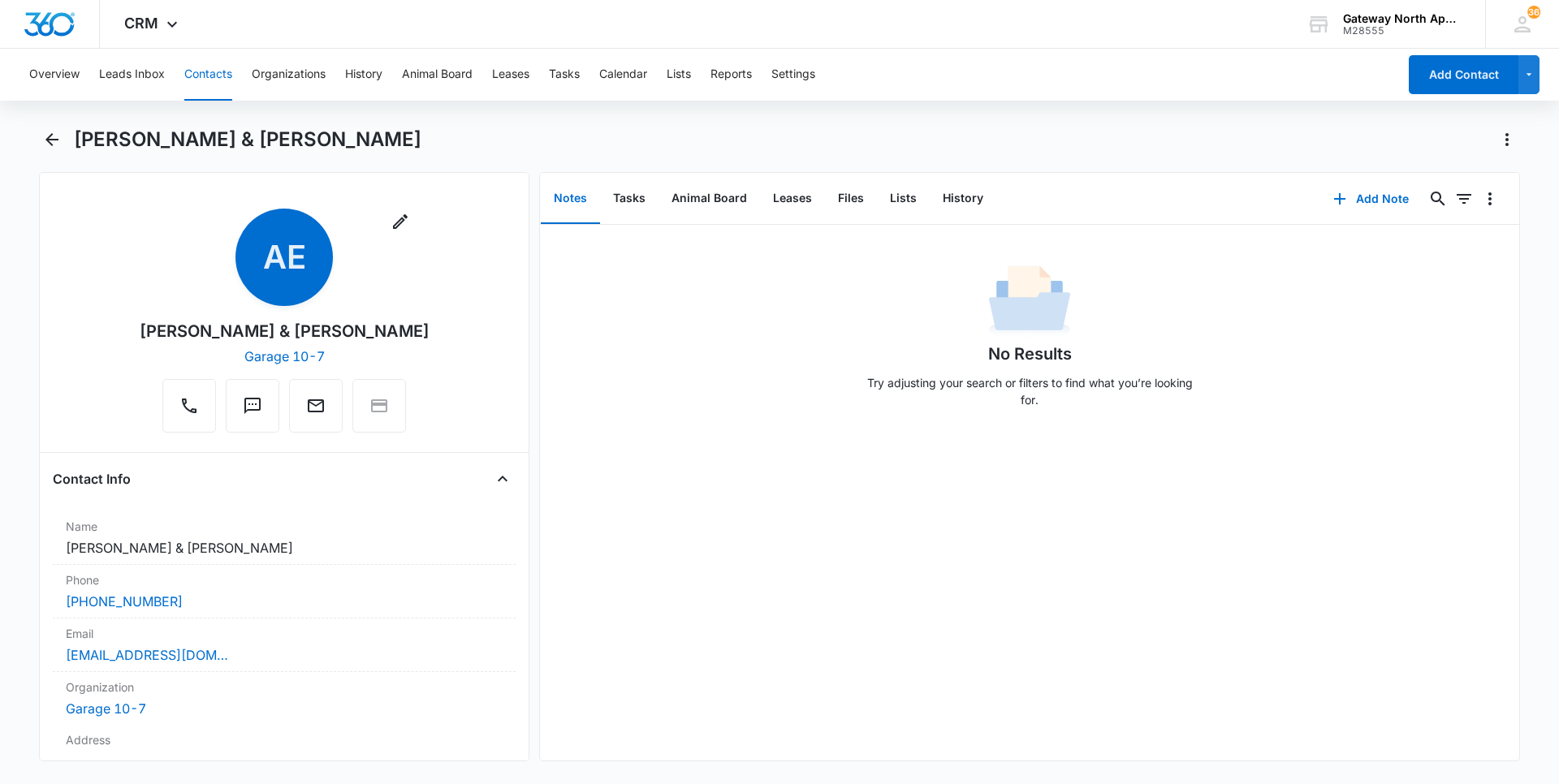
click at [231, 78] on button "Contacts" at bounding box center [209, 75] width 48 height 52
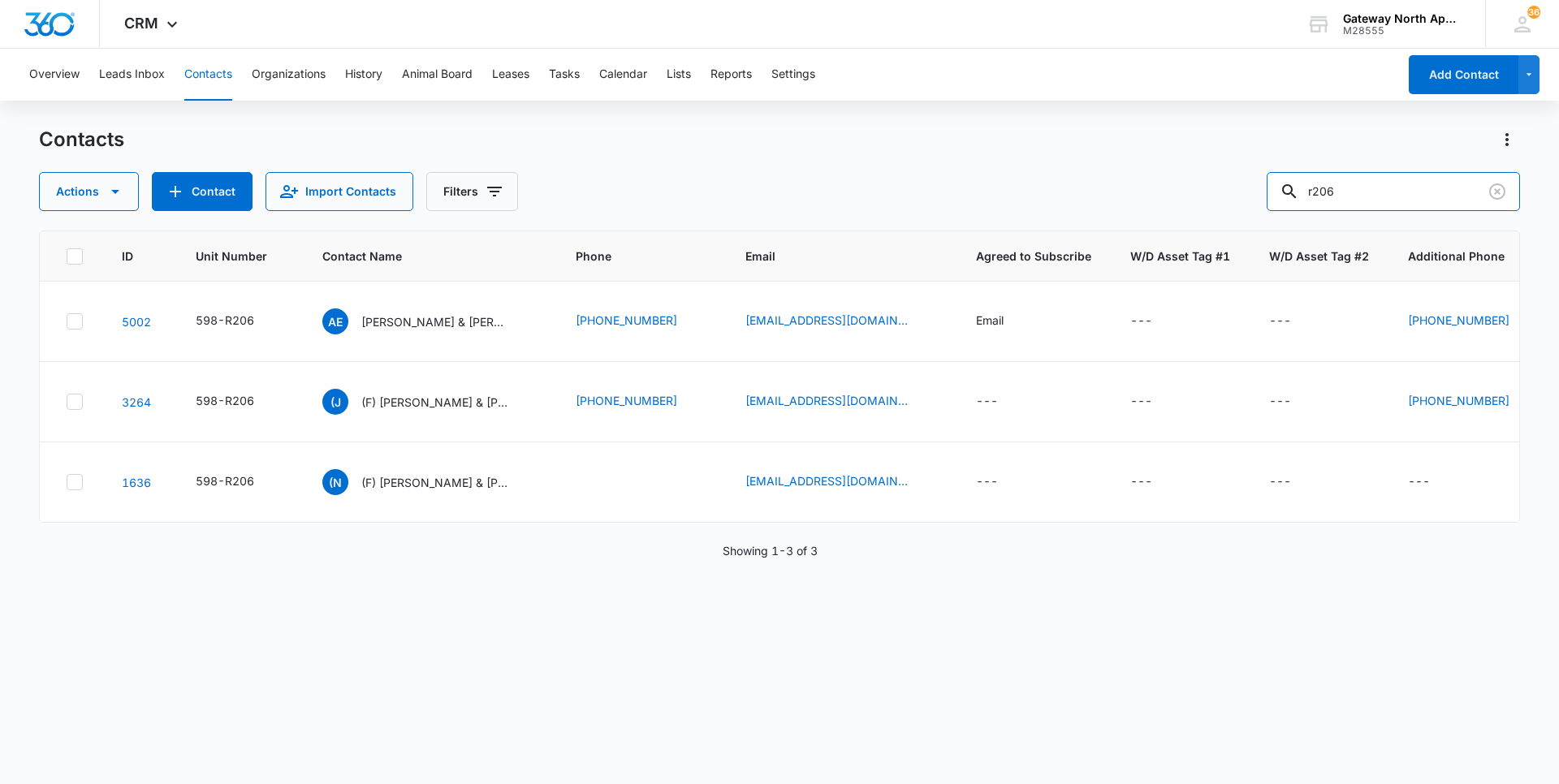
drag, startPoint x: 1359, startPoint y: 195, endPoint x: 1169, endPoint y: 200, distance: 190.1
click at [1177, 199] on div "Actions Contact Import Contacts Filters r206" at bounding box center [780, 191] width 1481 height 39
type input "r300"
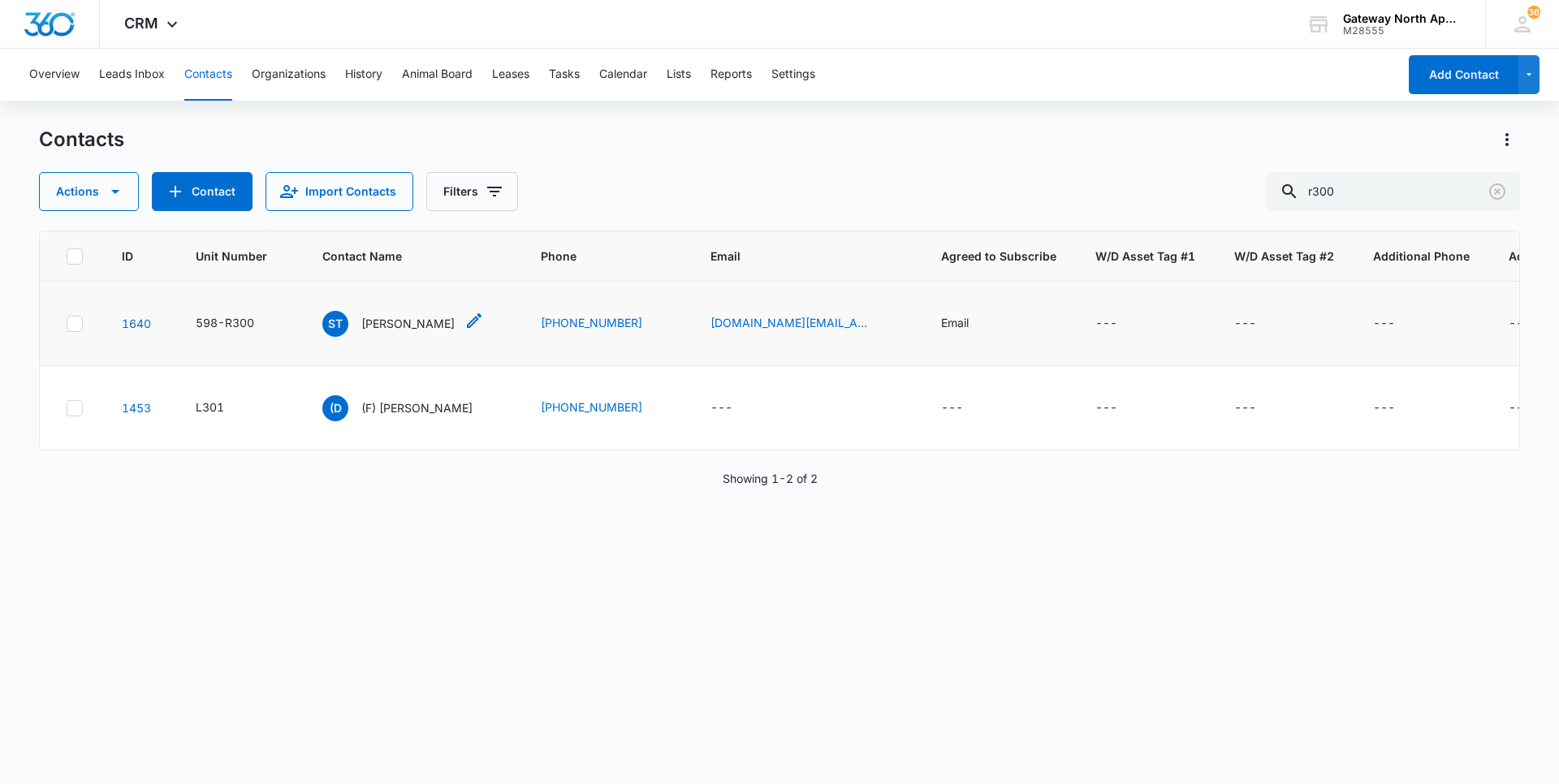
click at [389, 328] on p "[PERSON_NAME]" at bounding box center [408, 323] width 93 height 17
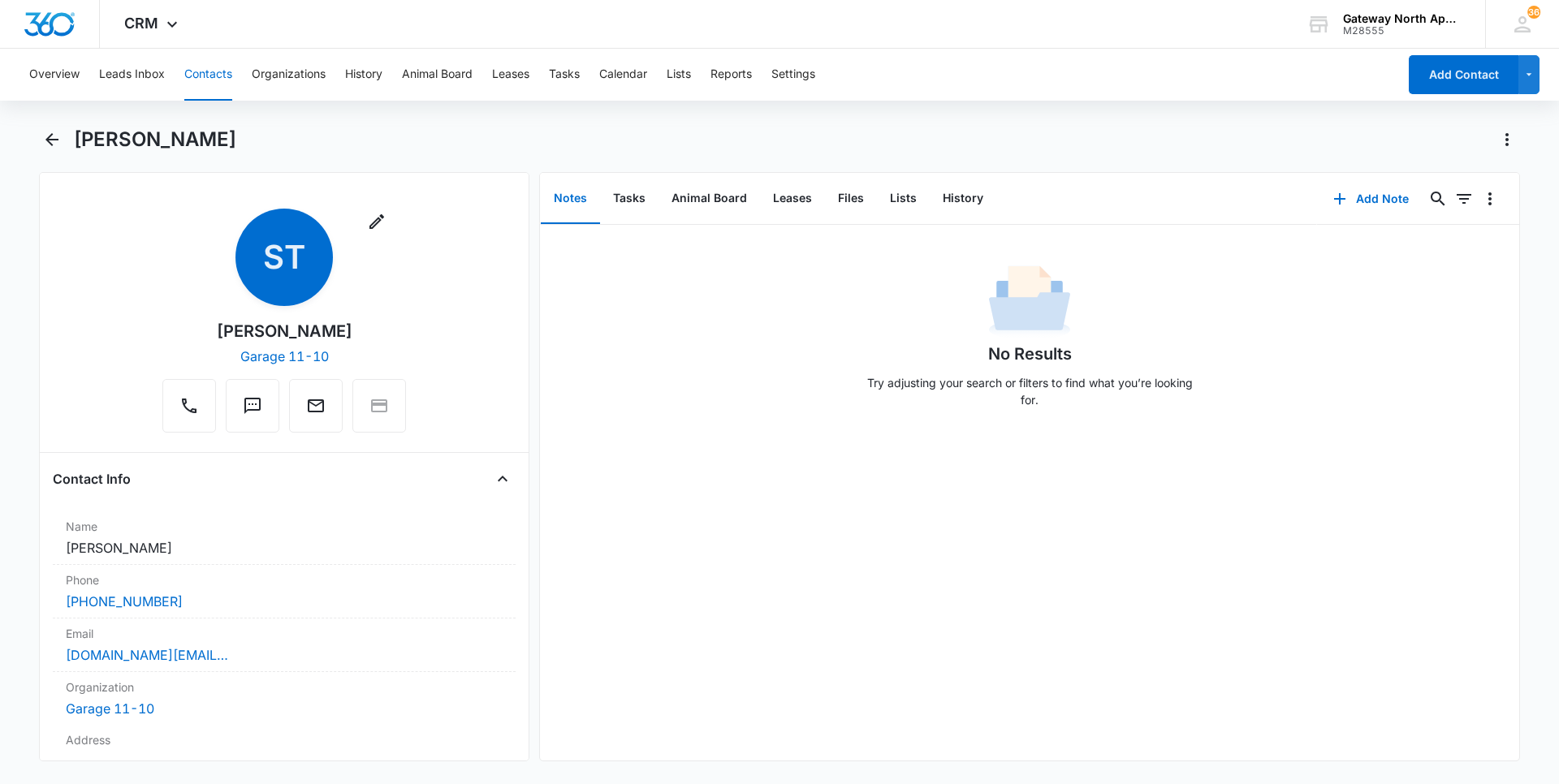
click at [220, 75] on button "Contacts" at bounding box center [209, 75] width 48 height 52
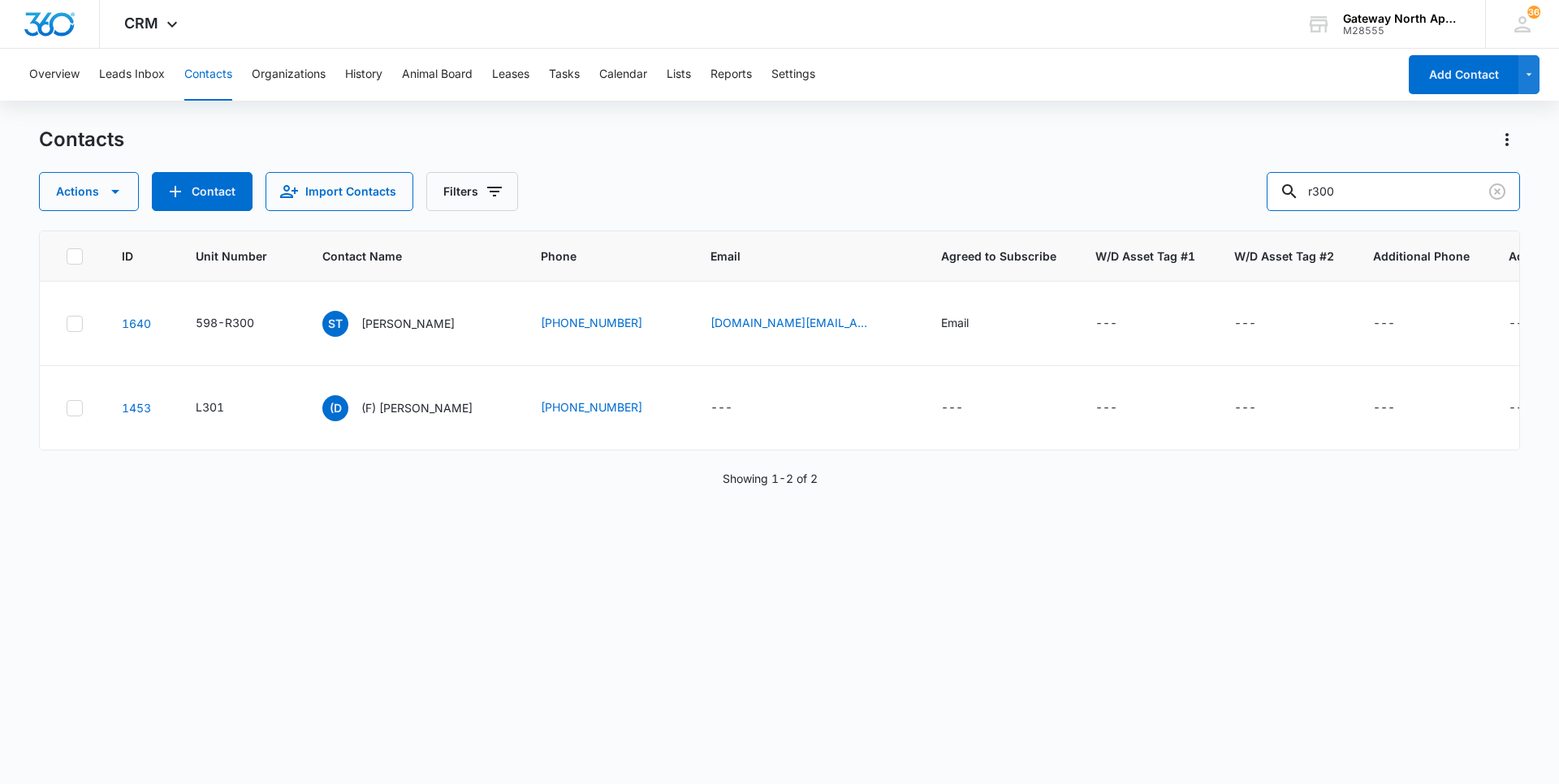
drag, startPoint x: 1314, startPoint y: 197, endPoint x: 1255, endPoint y: 193, distance: 59.1
click at [1255, 193] on div "Actions Contact Import Contacts Filters r300" at bounding box center [780, 191] width 1481 height 39
type input "r106"
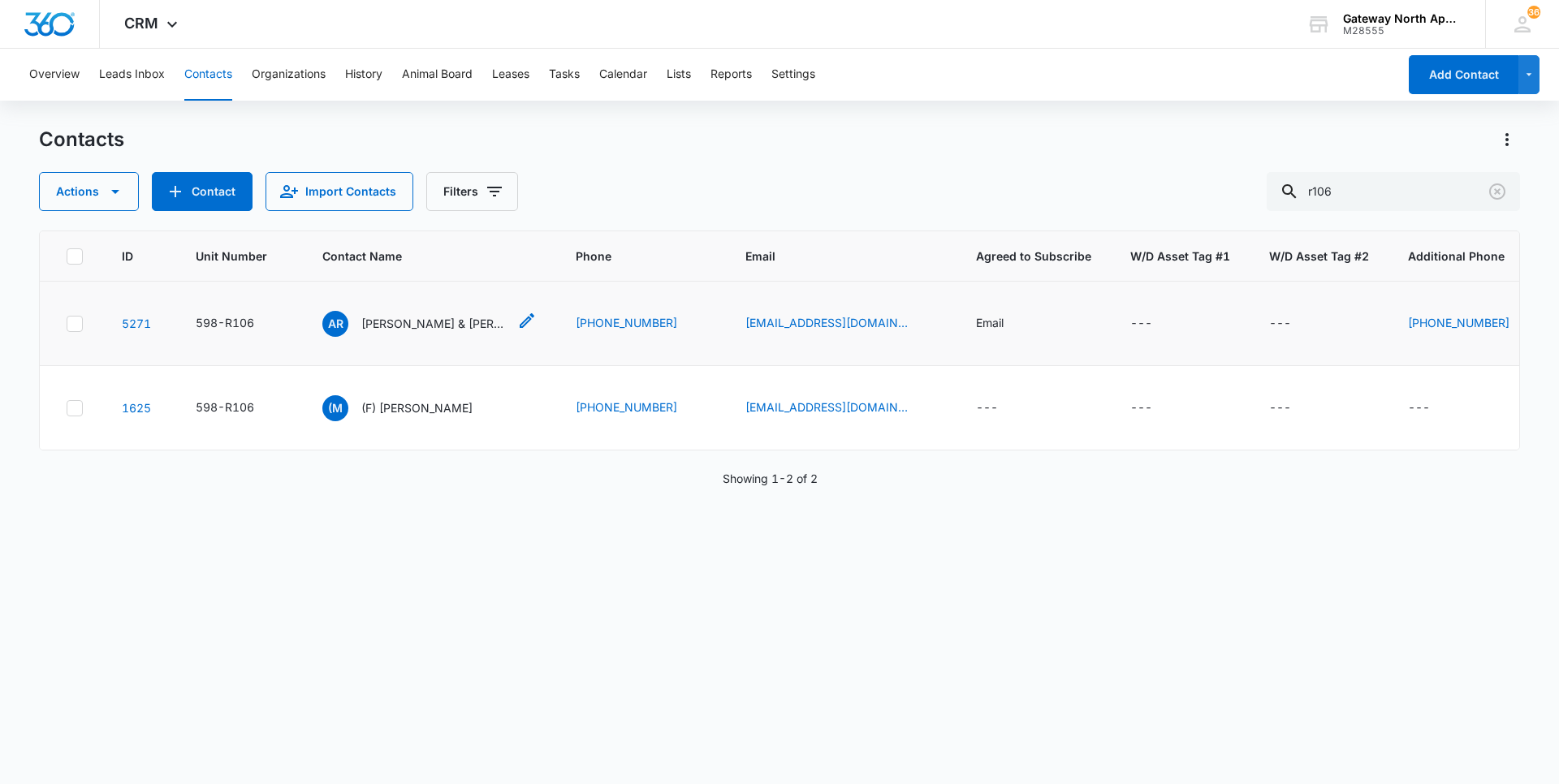
click at [418, 323] on p "[PERSON_NAME] & [PERSON_NAME]" at bounding box center [434, 323] width 146 height 17
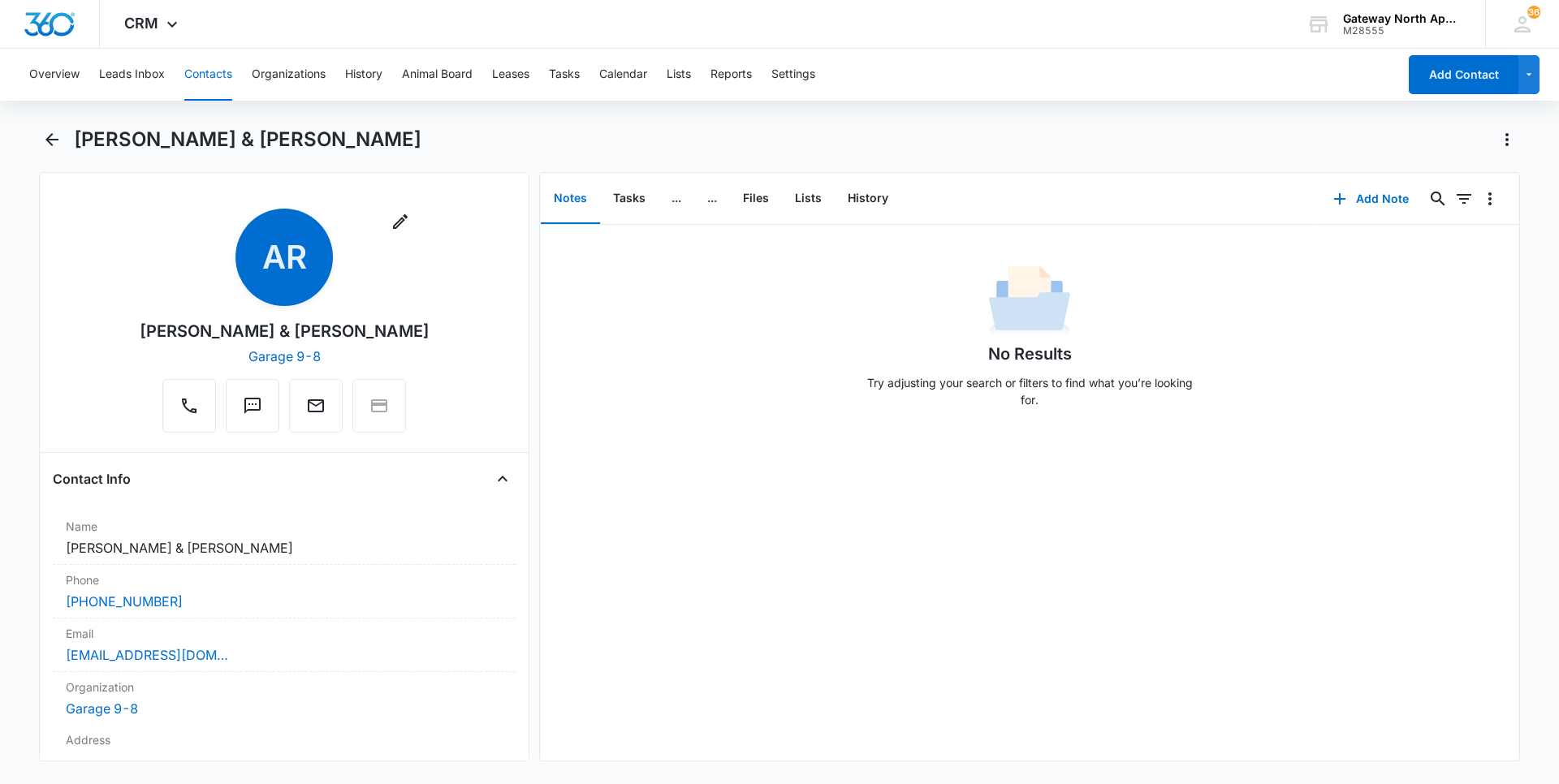
click at [216, 76] on button "Contacts" at bounding box center [209, 75] width 48 height 52
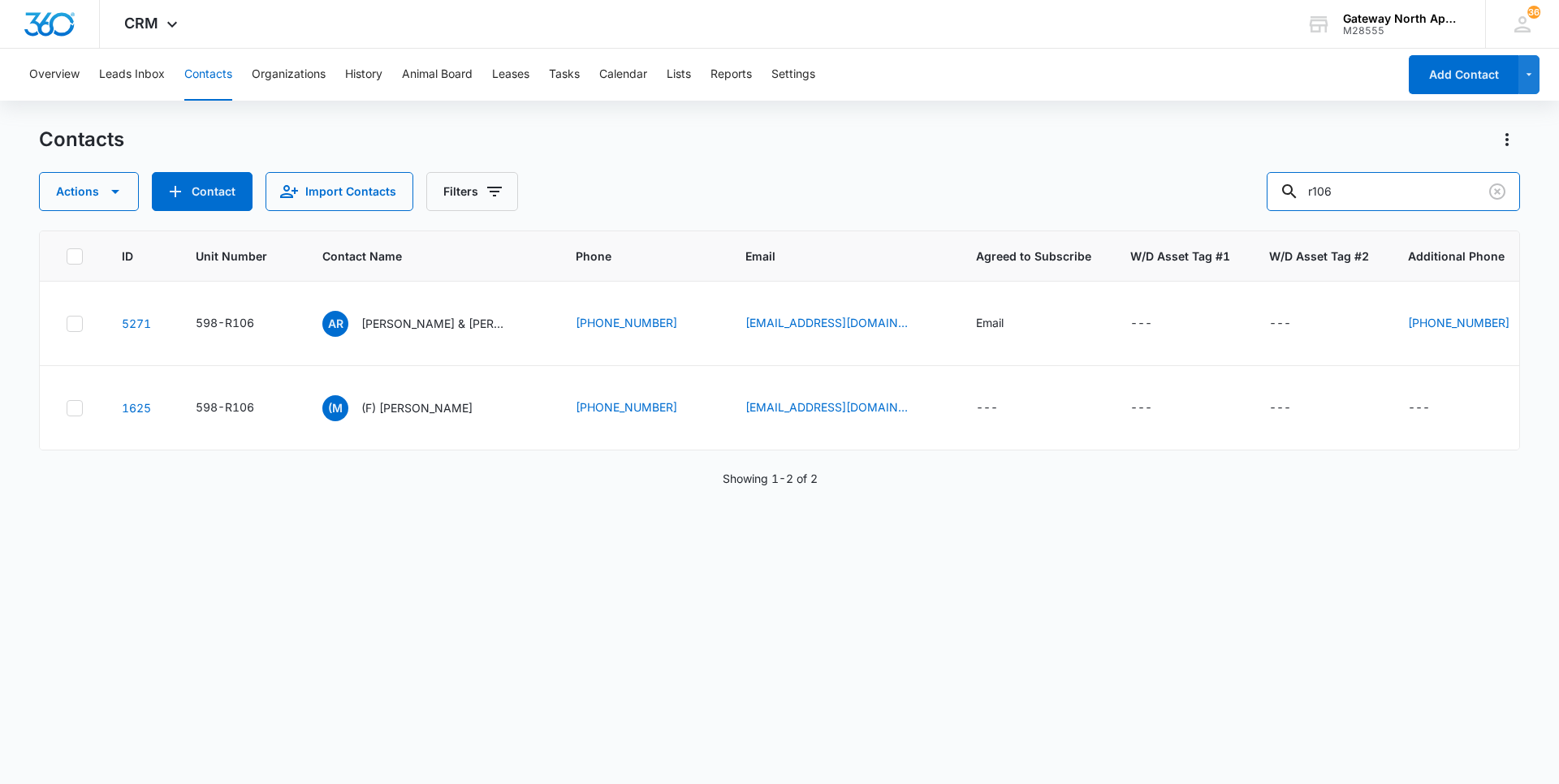
drag, startPoint x: 1365, startPoint y: 190, endPoint x: 1019, endPoint y: 185, distance: 346.0
click at [1021, 185] on div "Actions Contact Import Contacts Filters r106" at bounding box center [780, 191] width 1481 height 39
type input "r206"
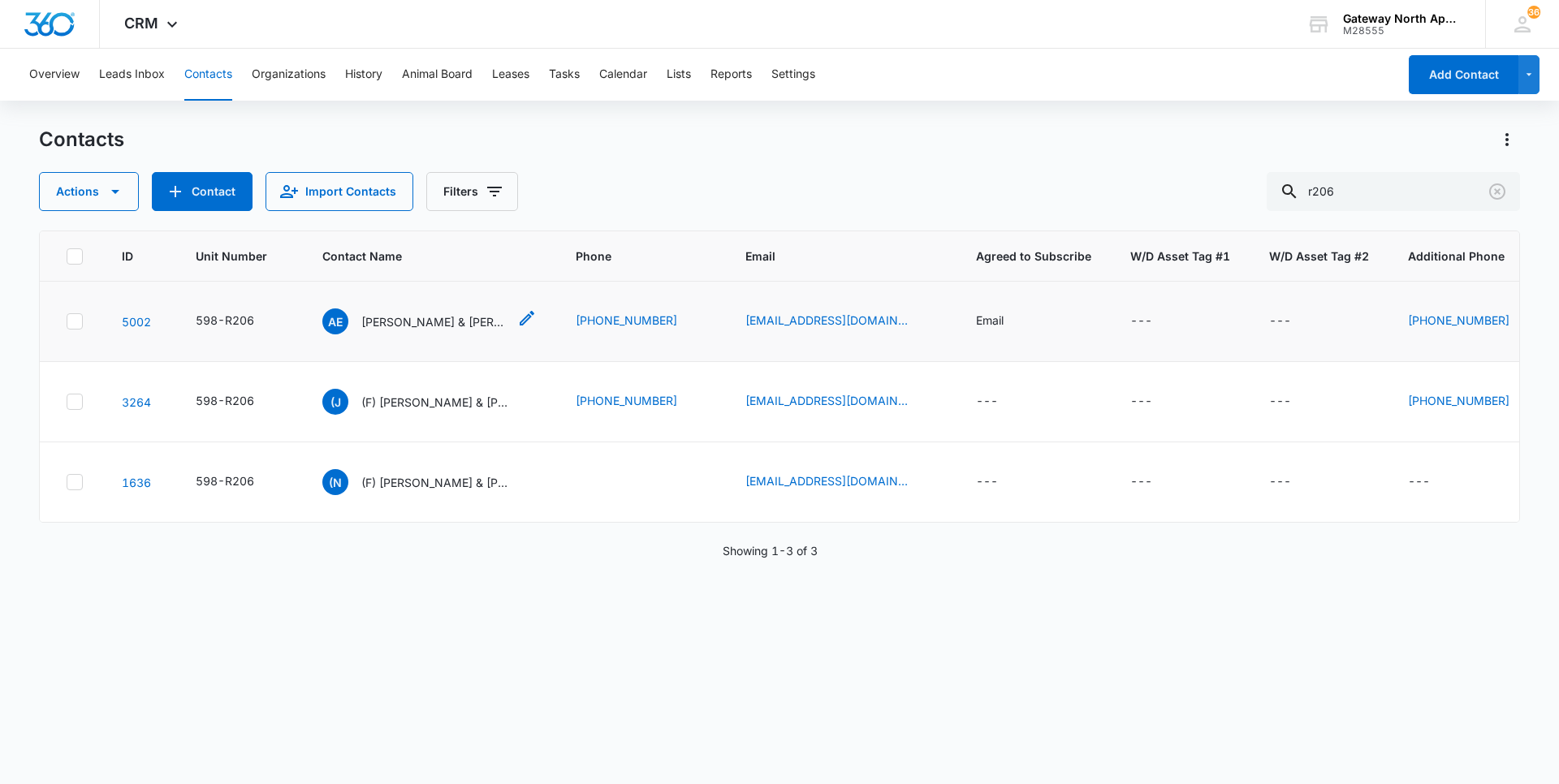
click at [429, 321] on p "[PERSON_NAME] & [PERSON_NAME]" at bounding box center [434, 322] width 146 height 17
